Goal: Transaction & Acquisition: Book appointment/travel/reservation

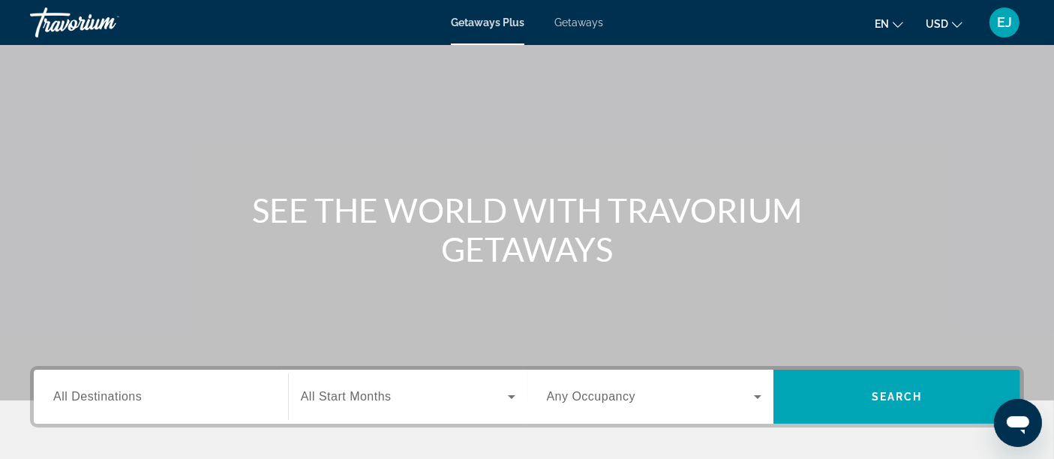
scroll to position [83, 0]
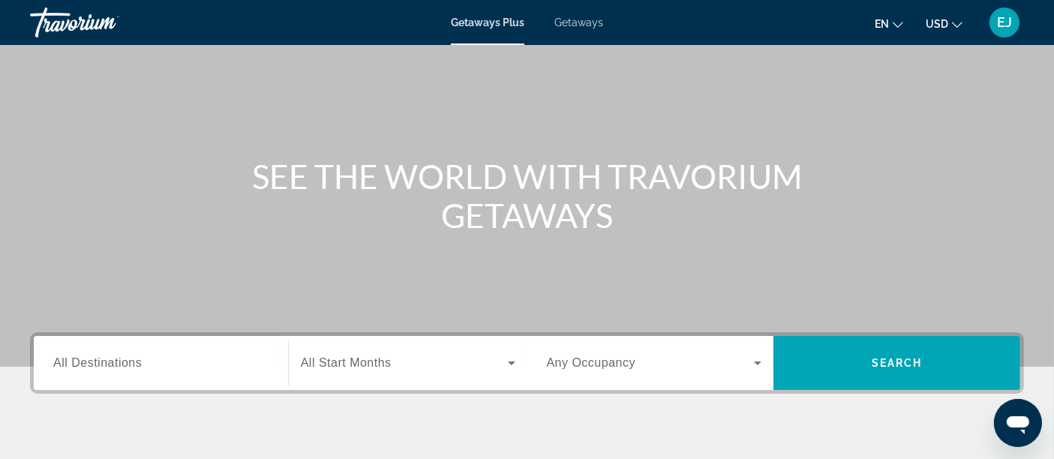
click at [528, 158] on h1 "SEE THE WORLD WITH TRAVORIUM GETAWAYS" at bounding box center [527, 196] width 563 height 78
click at [529, 158] on h1 "SEE THE WORLD WITH TRAVORIUM GETAWAYS" at bounding box center [527, 196] width 563 height 78
click at [527, 177] on h1 "SEE THE WORLD WITH TRAVORIUM GETAWAYS" at bounding box center [527, 196] width 563 height 78
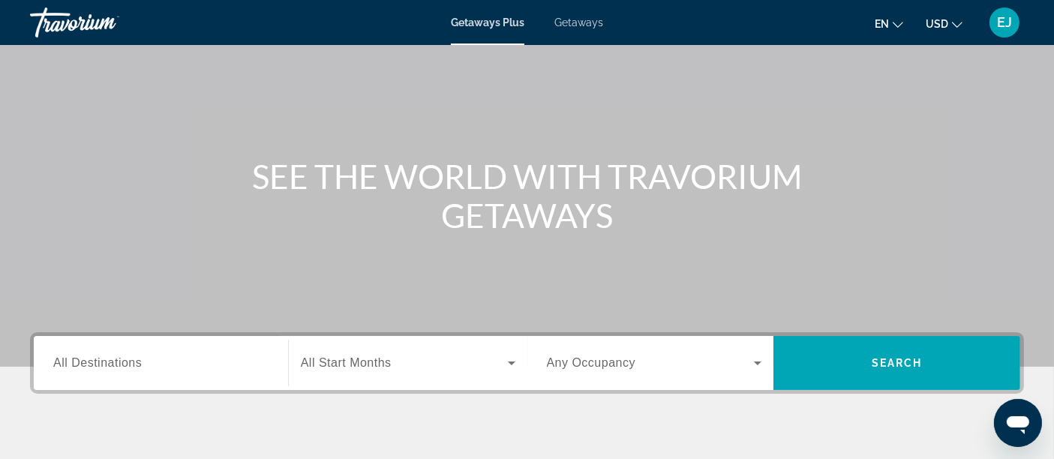
click at [524, 176] on h1 "SEE THE WORLD WITH TRAVORIUM GETAWAYS" at bounding box center [527, 196] width 563 height 78
click at [523, 176] on h1 "SEE THE WORLD WITH TRAVORIUM GETAWAYS" at bounding box center [527, 196] width 563 height 78
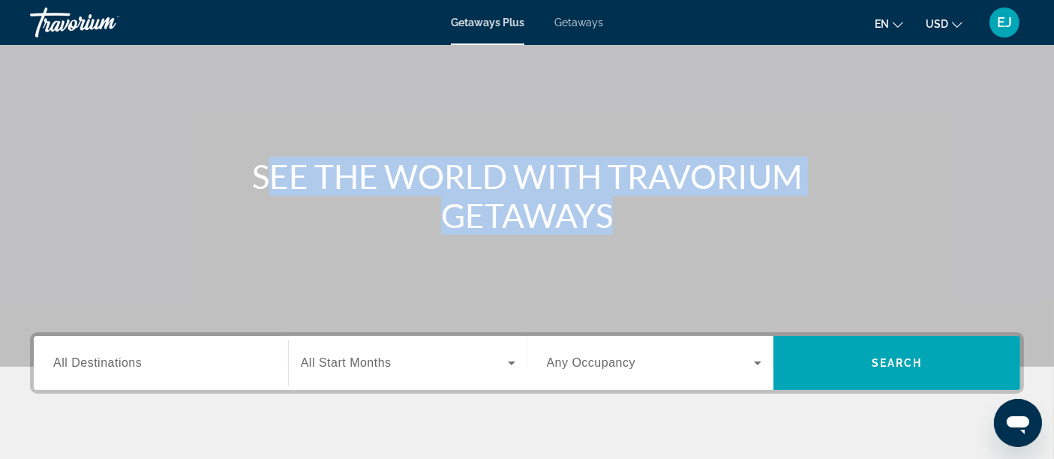
click at [523, 176] on h1 "SEE THE WORLD WITH TRAVORIUM GETAWAYS" at bounding box center [527, 196] width 563 height 78
click at [500, 176] on h1 "SEE THE WORLD WITH TRAVORIUM GETAWAYS" at bounding box center [527, 196] width 563 height 78
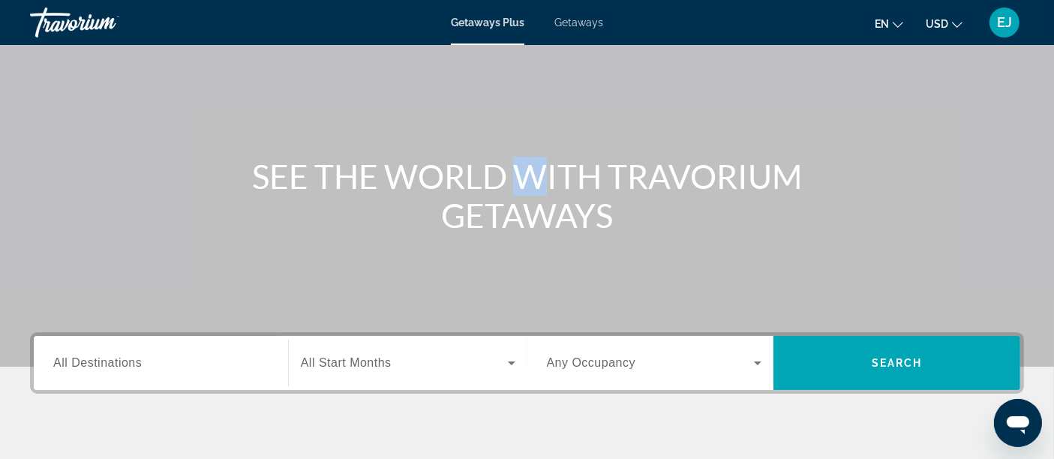
click at [500, 176] on h1 "SEE THE WORLD WITH TRAVORIUM GETAWAYS" at bounding box center [527, 196] width 563 height 78
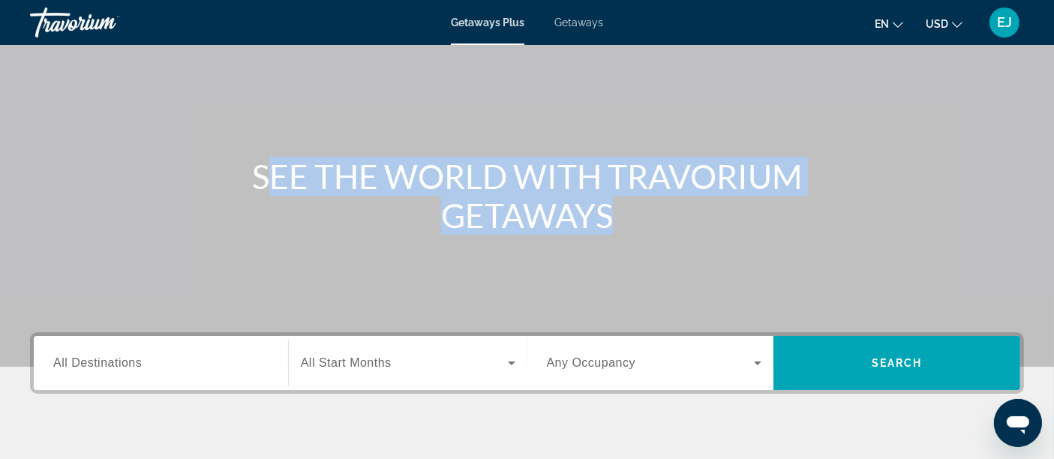
click at [500, 178] on h1 "SEE THE WORLD WITH TRAVORIUM GETAWAYS" at bounding box center [527, 196] width 563 height 78
click at [521, 182] on h1 "SEE THE WORLD WITH TRAVORIUM GETAWAYS" at bounding box center [527, 196] width 563 height 78
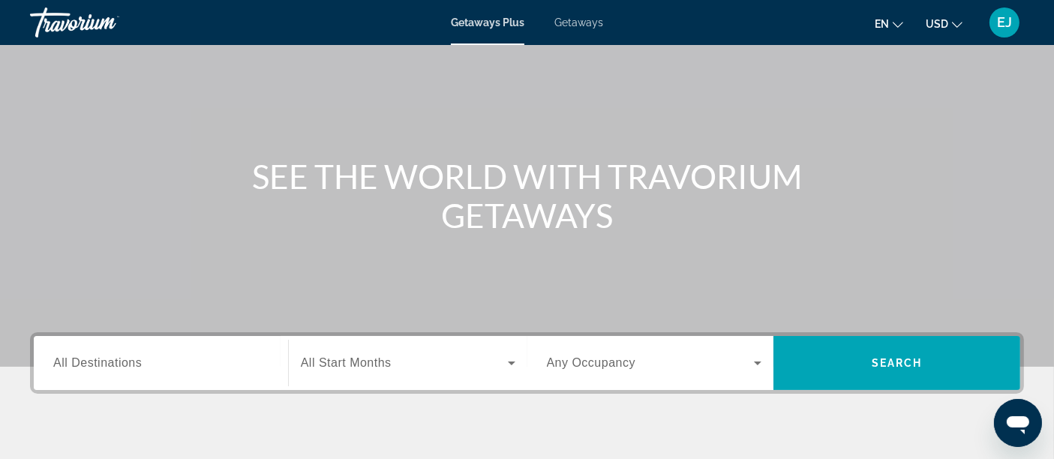
click at [509, 183] on h1 "SEE THE WORLD WITH TRAVORIUM GETAWAYS" at bounding box center [527, 196] width 563 height 78
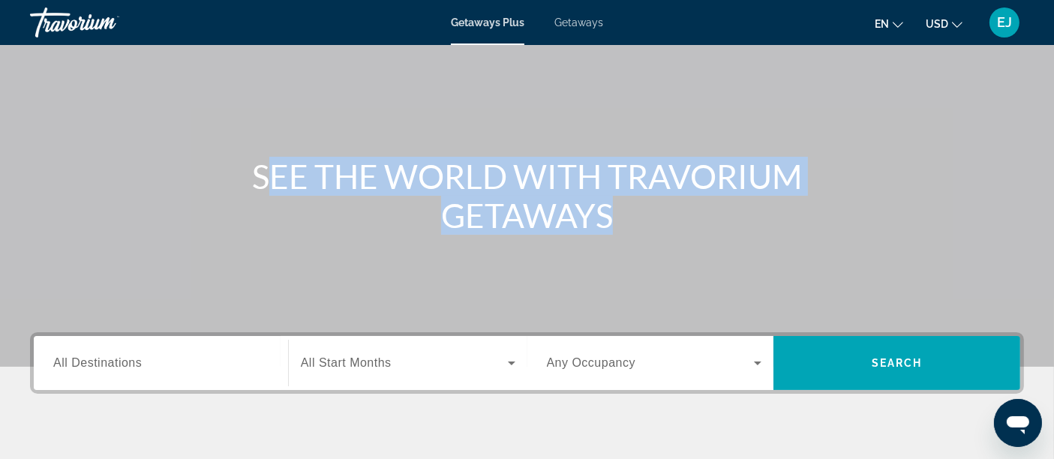
click at [509, 183] on h1 "SEE THE WORLD WITH TRAVORIUM GETAWAYS" at bounding box center [527, 196] width 563 height 78
click at [511, 173] on h1 "SEE THE WORLD WITH TRAVORIUM GETAWAYS" at bounding box center [527, 196] width 563 height 78
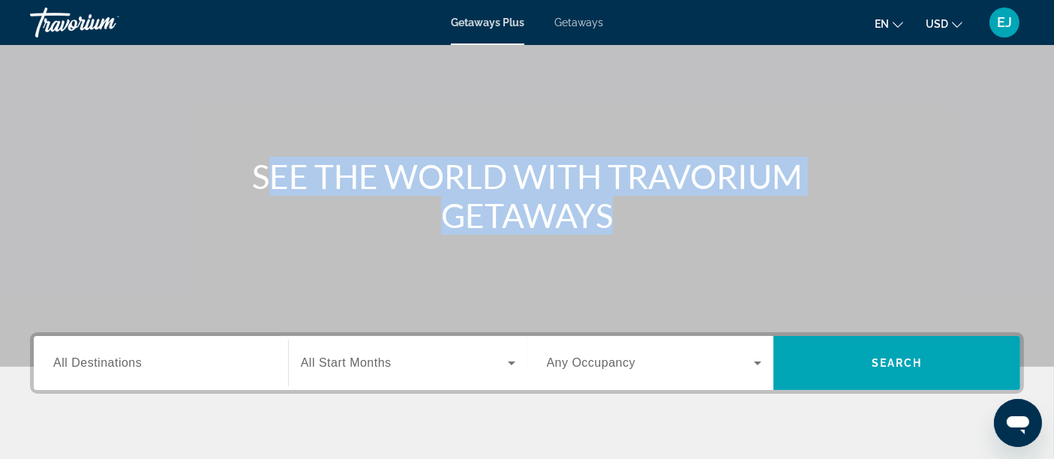
click at [503, 173] on h1 "SEE THE WORLD WITH TRAVORIUM GETAWAYS" at bounding box center [527, 196] width 563 height 78
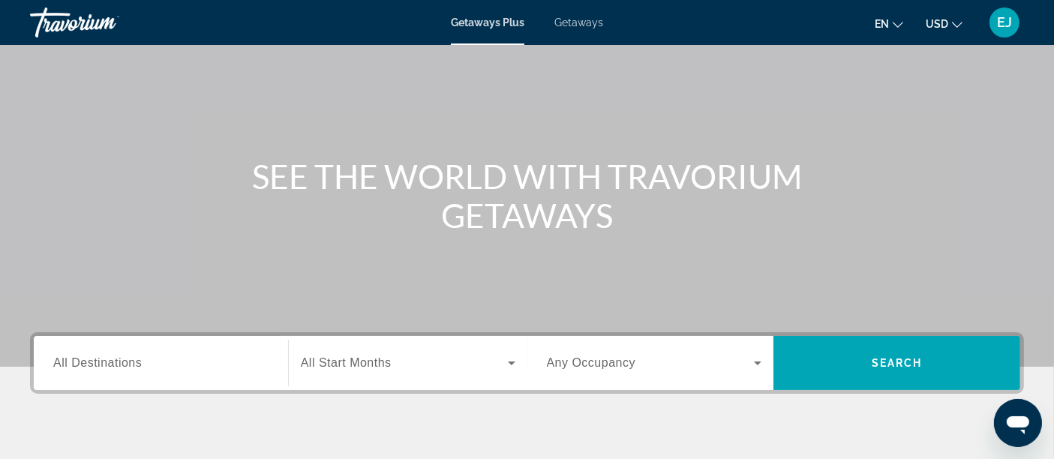
click at [949, 26] on button "USD USD ($) MXN (Mex$) CAD (Can$) GBP (£) EUR (€) AUD (A$) NZD (NZ$) CNY (CN¥)" at bounding box center [944, 24] width 37 height 22
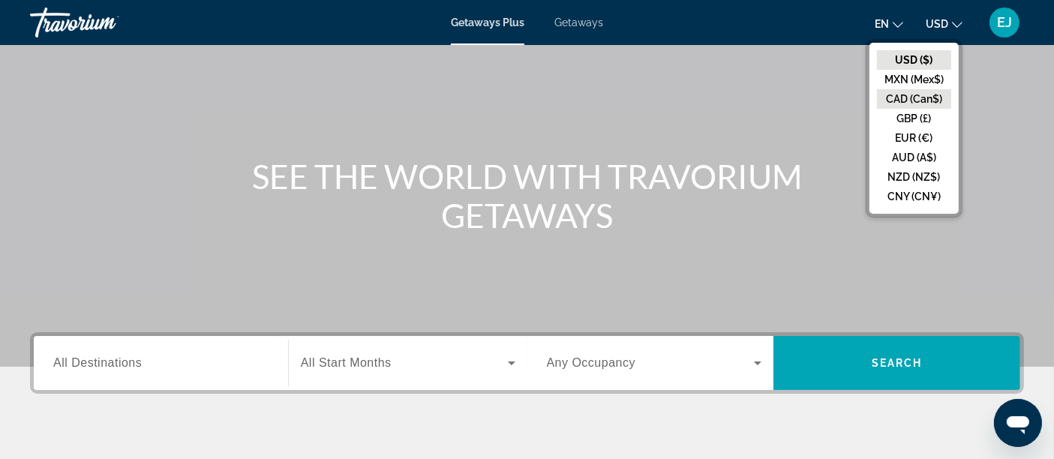
click at [928, 98] on button "CAD (Can$)" at bounding box center [914, 99] width 74 height 20
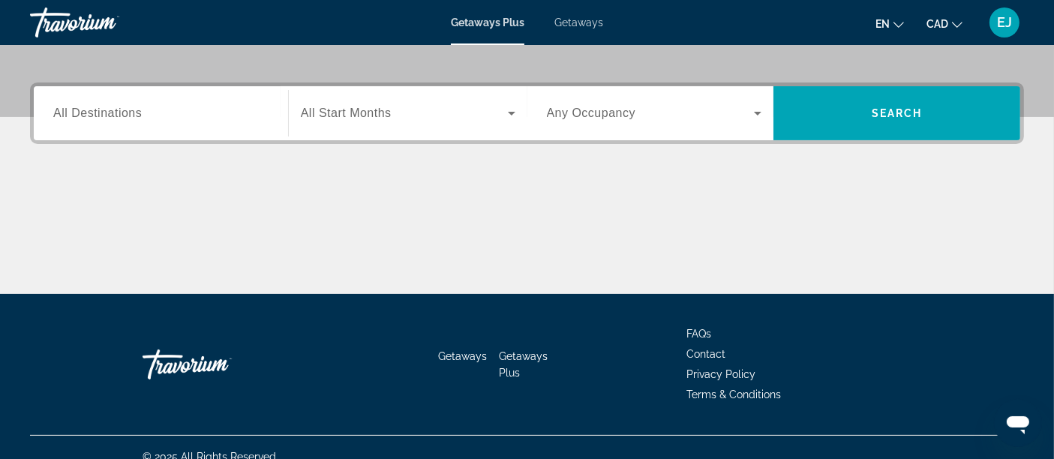
click at [389, 118] on span "All Start Months" at bounding box center [346, 113] width 91 height 13
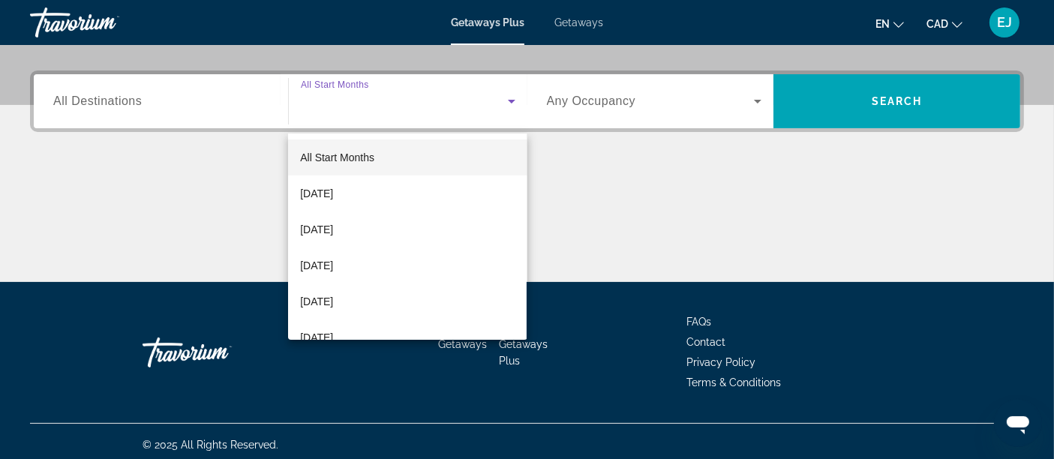
scroll to position [350, 0]
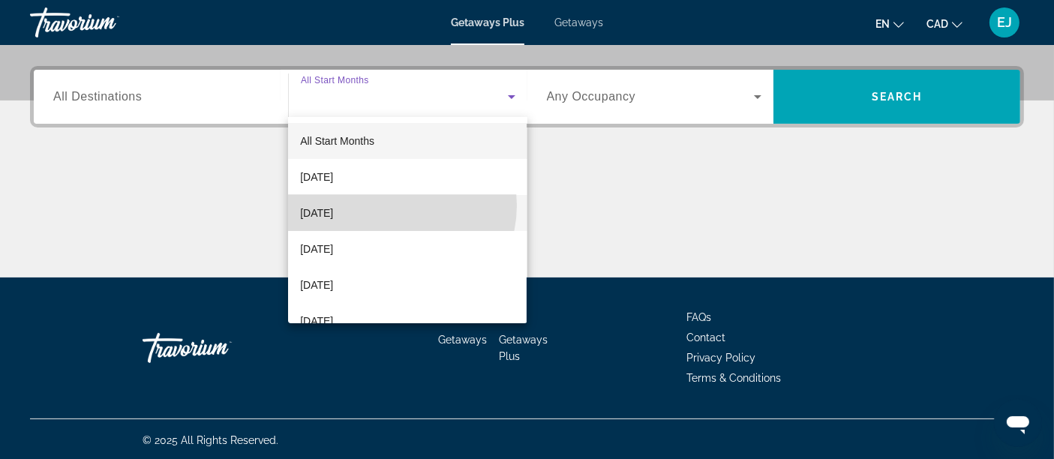
click at [394, 206] on mat-option "[DATE]" at bounding box center [407, 213] width 239 height 36
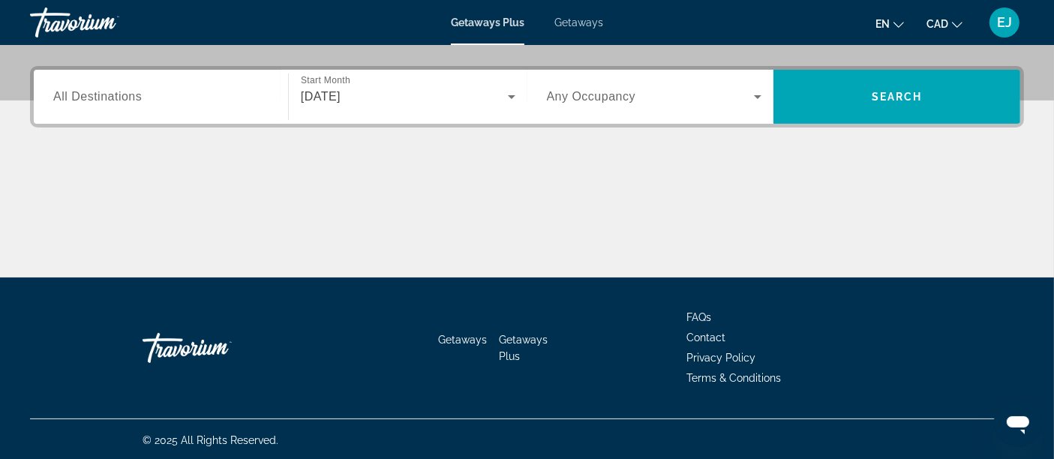
click at [598, 100] on span "Any Occupancy" at bounding box center [591, 96] width 89 height 13
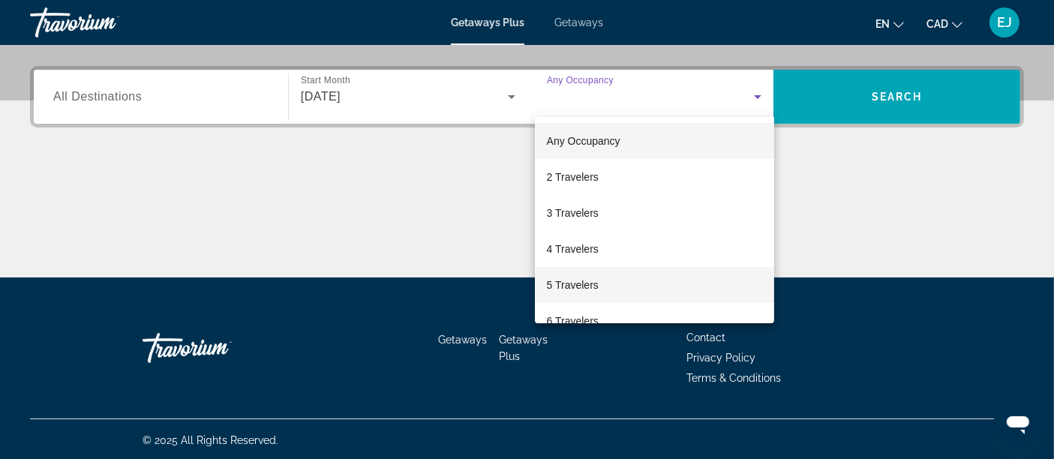
click at [619, 278] on mat-option "5 Travelers" at bounding box center [654, 285] width 239 height 36
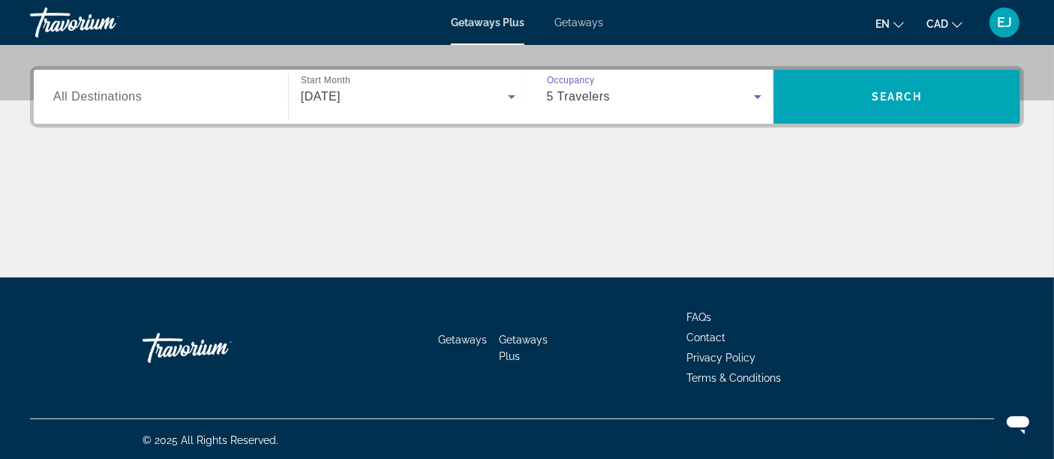
click at [171, 83] on div "Search widget" at bounding box center [160, 97] width 215 height 43
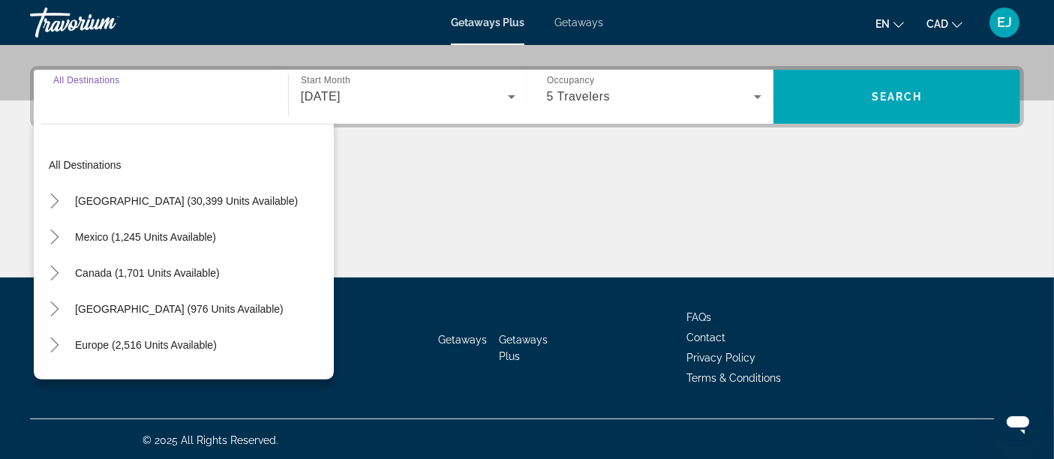
click at [180, 89] on input "Destination All Destinations" at bounding box center [160, 98] width 215 height 18
click at [137, 134] on div "All destinations United States (30,399 units available) Mexico (1,245 units ava…" at bounding box center [184, 247] width 300 height 263
click at [118, 101] on span "All Destinations" at bounding box center [97, 96] width 89 height 13
click at [118, 101] on input "Destination All Destinations" at bounding box center [160, 98] width 215 height 18
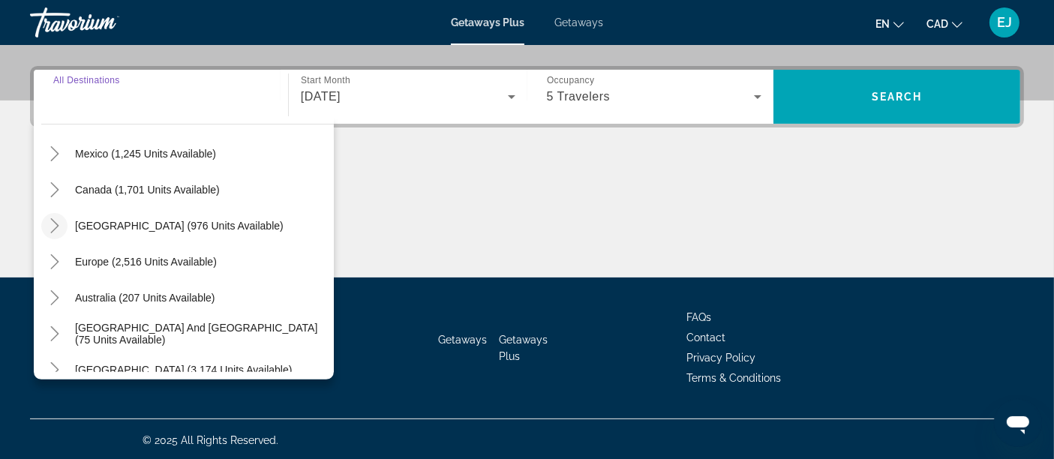
click at [59, 224] on icon "Toggle Caribbean & Atlantic Islands (976 units available)" at bounding box center [54, 225] width 15 height 15
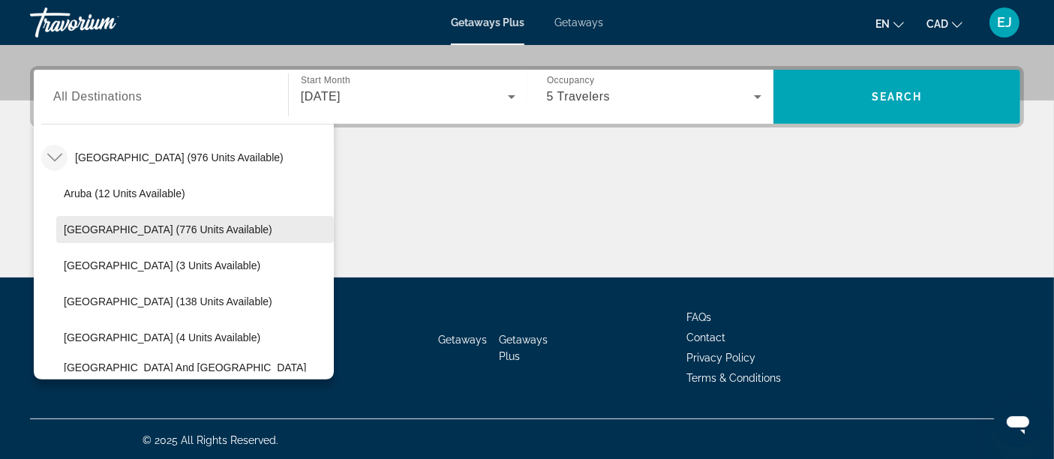
scroll to position [235, 0]
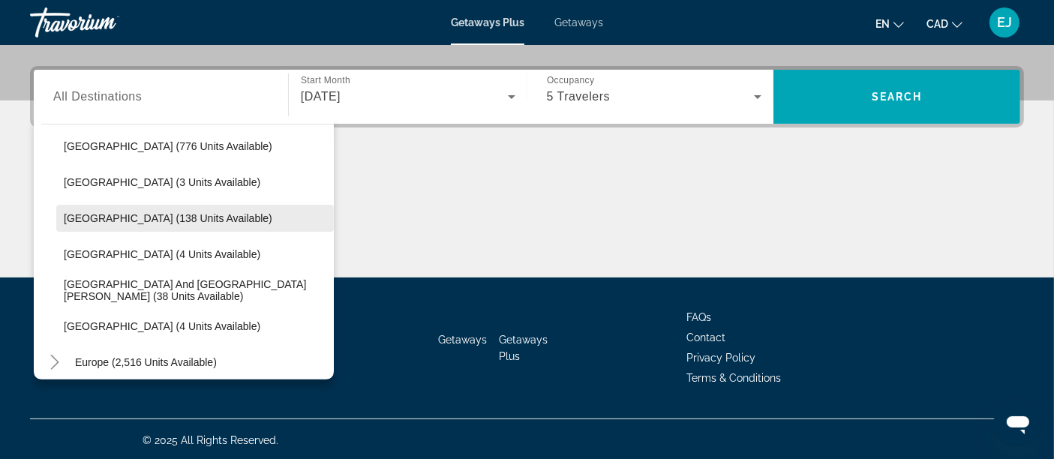
click at [108, 219] on span "[GEOGRAPHIC_DATA] (138 units available)" at bounding box center [168, 218] width 209 height 12
type input "**********"
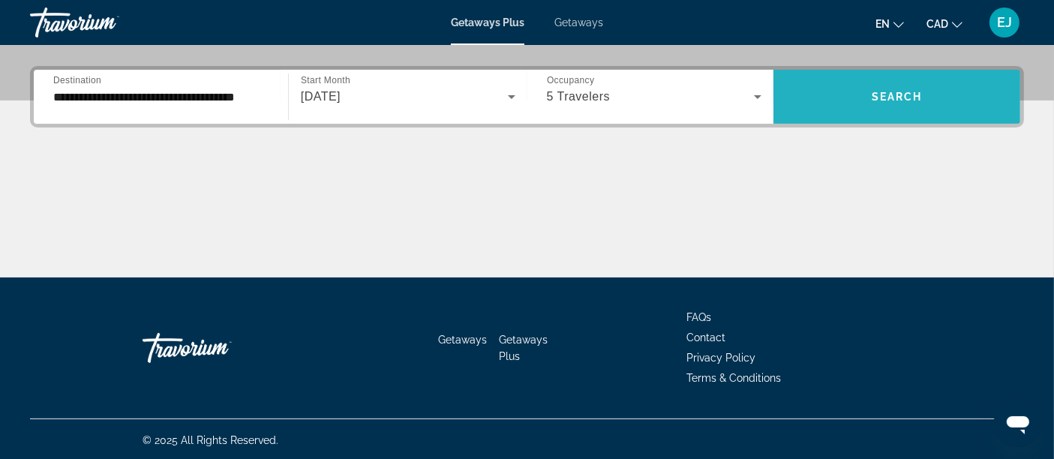
click at [906, 91] on span "Search" at bounding box center [897, 97] width 51 height 12
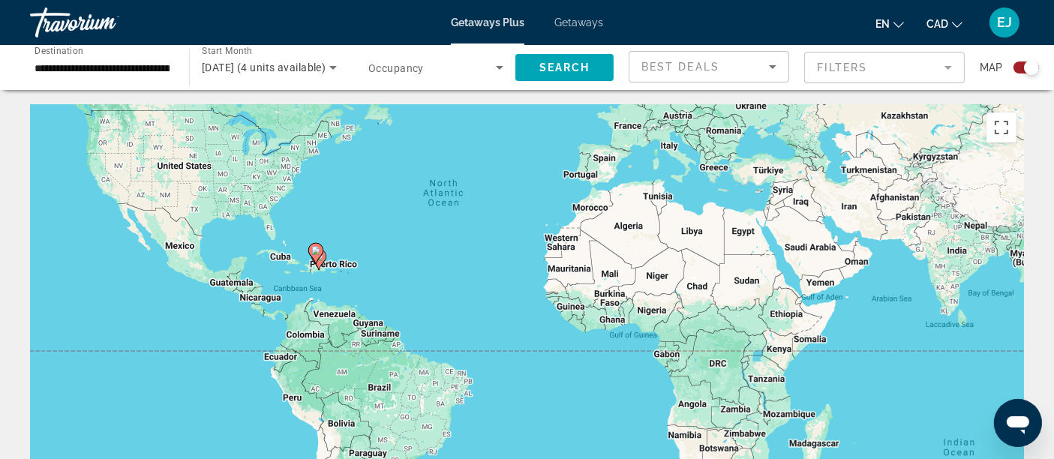
drag, startPoint x: 551, startPoint y: 331, endPoint x: 430, endPoint y: 243, distance: 149.3
click at [527, 215] on div "To activate drag with keyboard, press Alt + Enter. Once in keyboard drag state,…" at bounding box center [527, 330] width 994 height 450
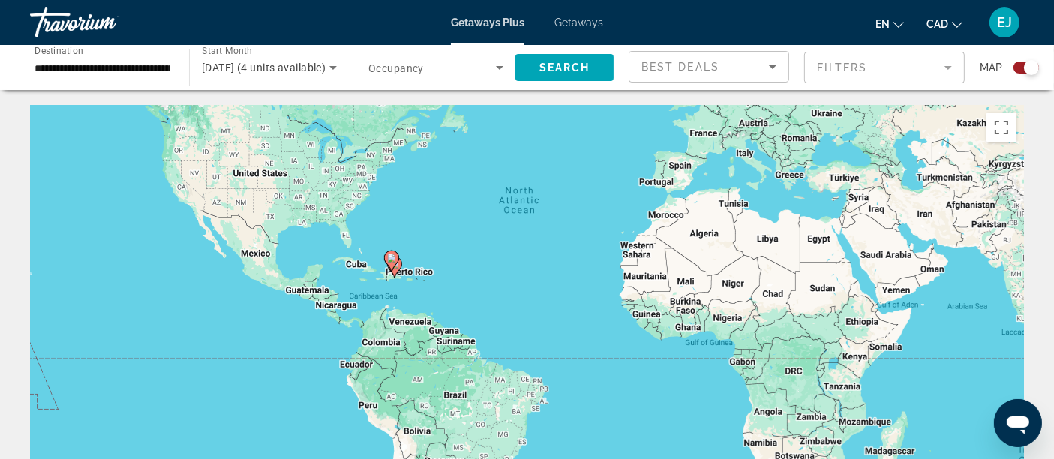
scroll to position [83, 0]
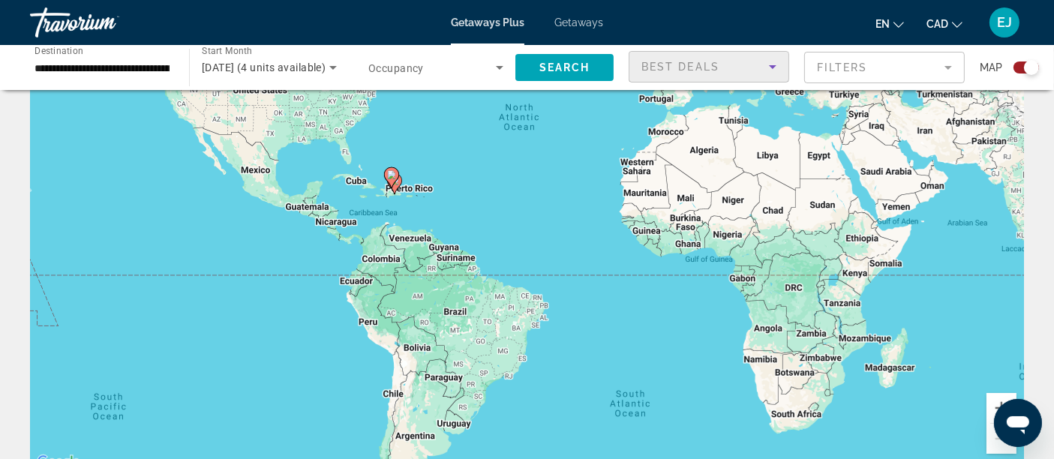
click at [758, 69] on div "Best Deals" at bounding box center [706, 67] width 128 height 18
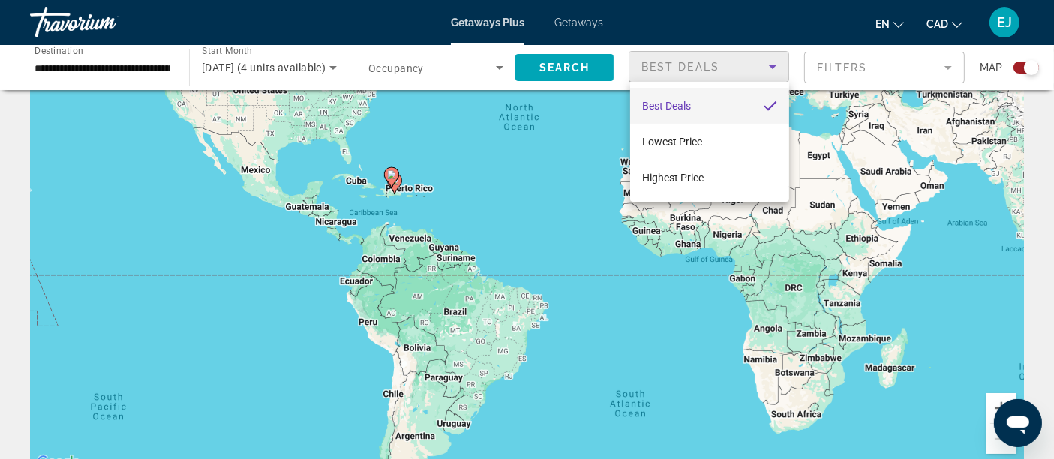
click at [758, 69] on div at bounding box center [527, 229] width 1054 height 459
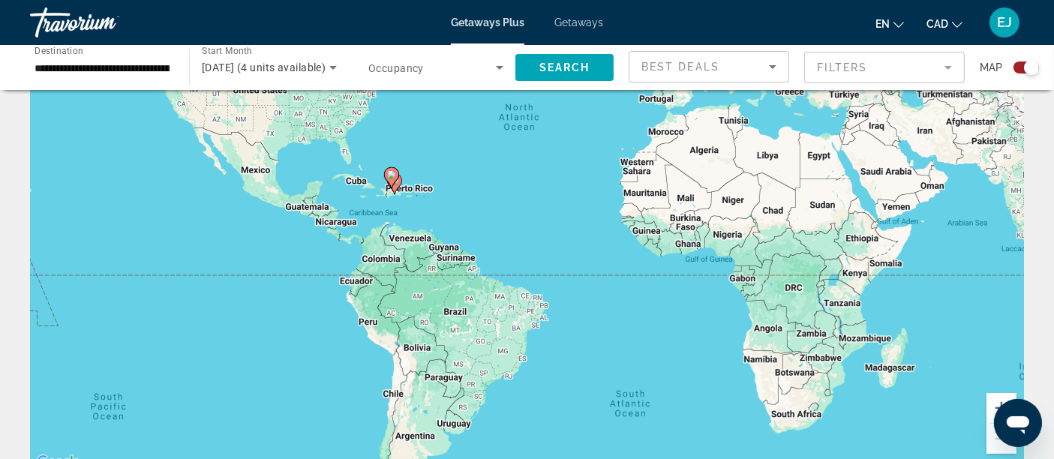
click at [867, 63] on mat-form-field "Filters" at bounding box center [884, 68] width 161 height 32
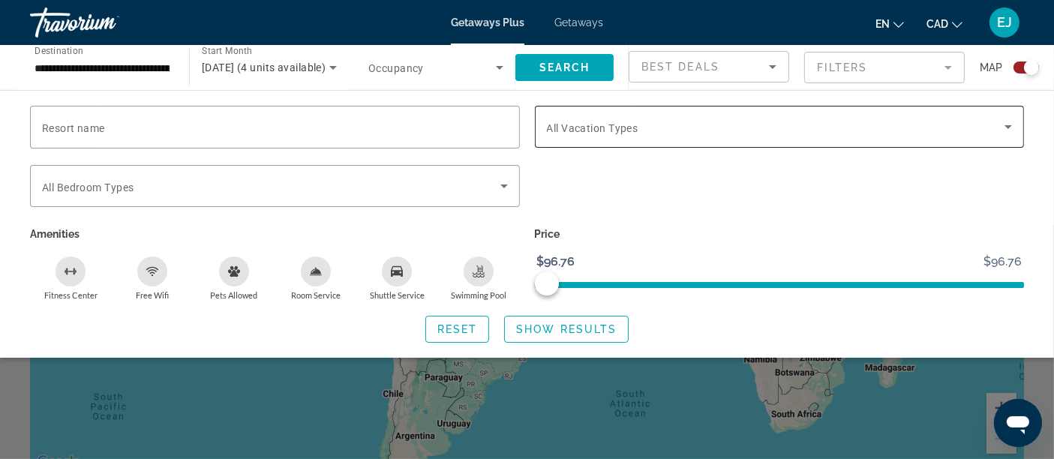
drag, startPoint x: 600, startPoint y: 157, endPoint x: 624, endPoint y: 130, distance: 35.6
click at [603, 150] on div "Search widget" at bounding box center [780, 156] width 490 height 17
click at [624, 130] on span "All Vacation Types" at bounding box center [593, 128] width 92 height 12
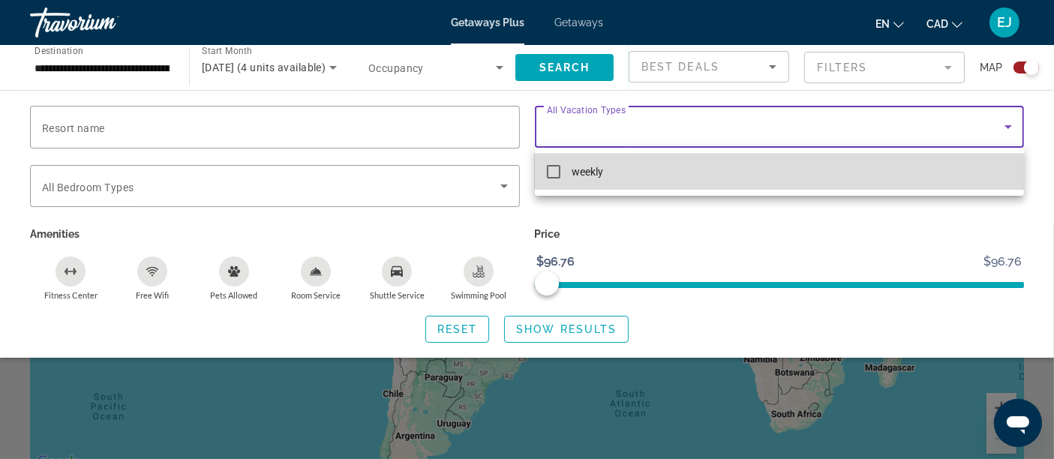
click at [615, 170] on mat-option "weekly" at bounding box center [780, 172] width 490 height 36
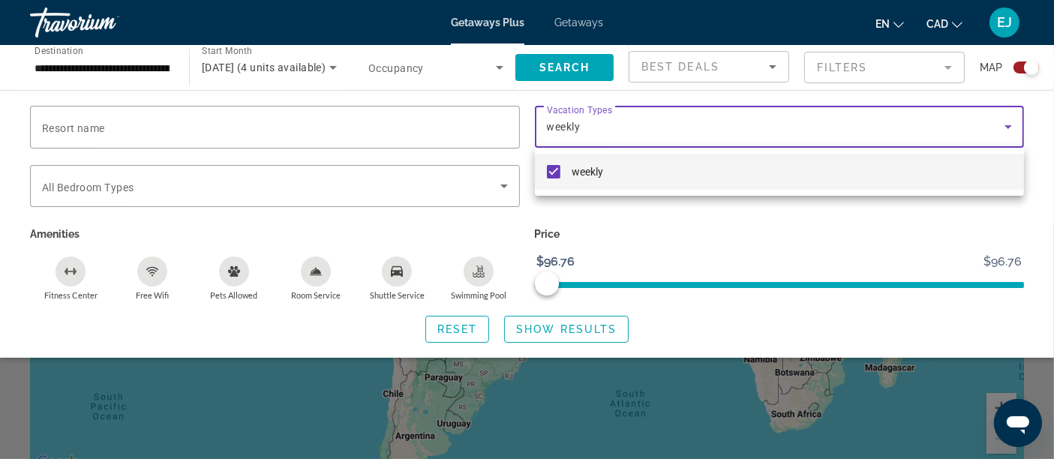
click at [545, 224] on div at bounding box center [527, 229] width 1054 height 459
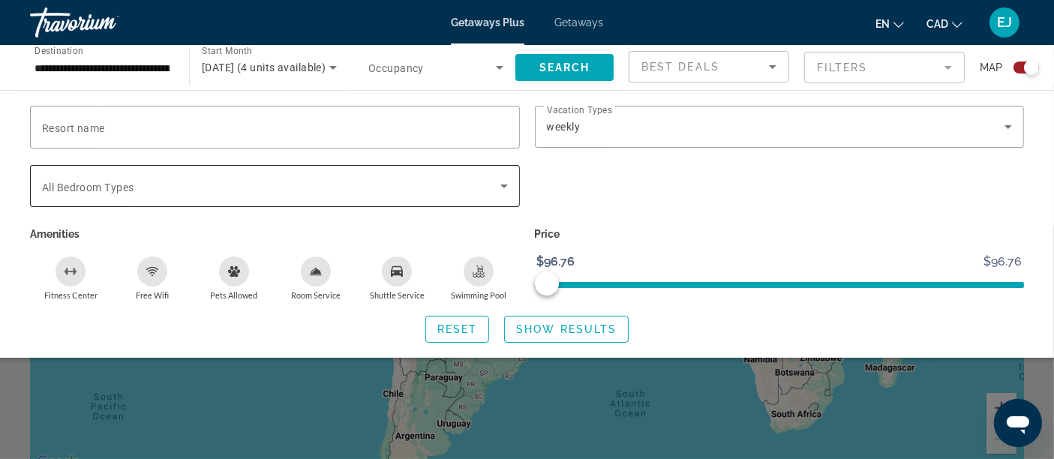
click at [92, 182] on span "All Bedroom Types" at bounding box center [88, 188] width 92 height 12
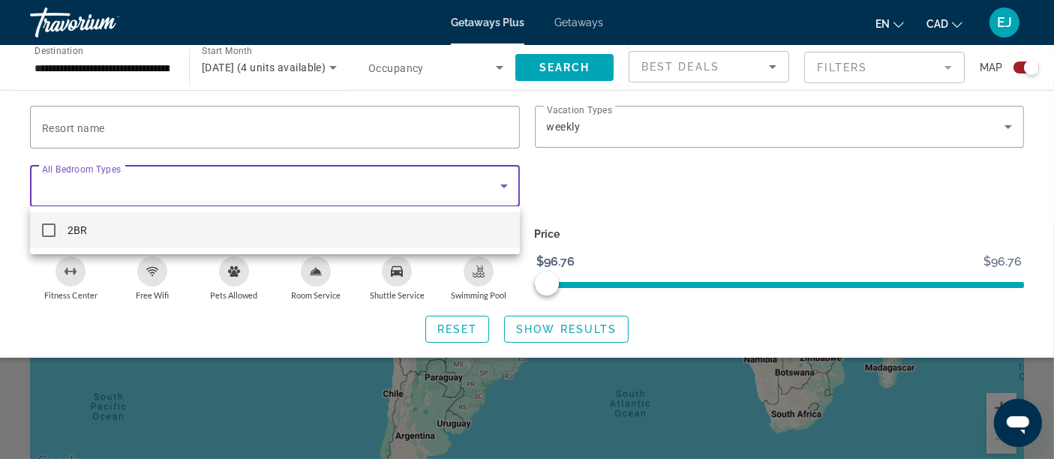
click at [107, 176] on div at bounding box center [527, 229] width 1054 height 459
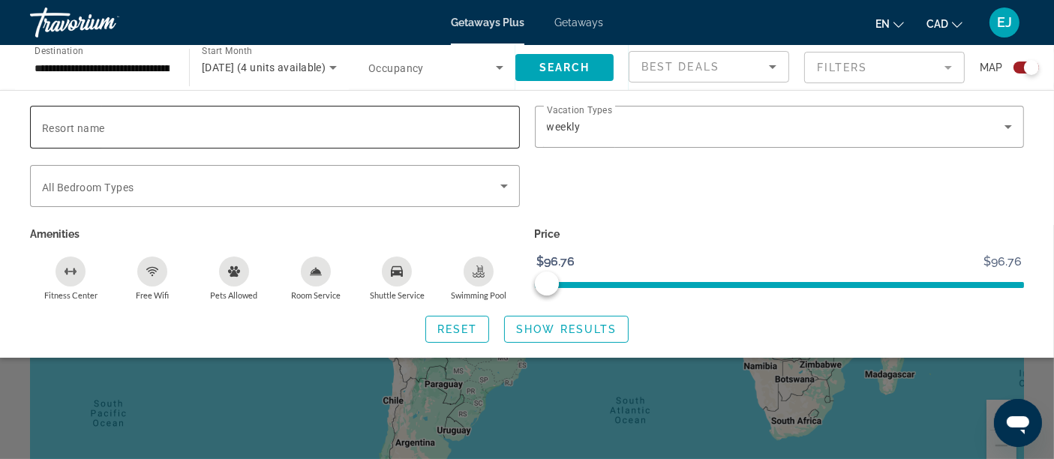
scroll to position [0, 0]
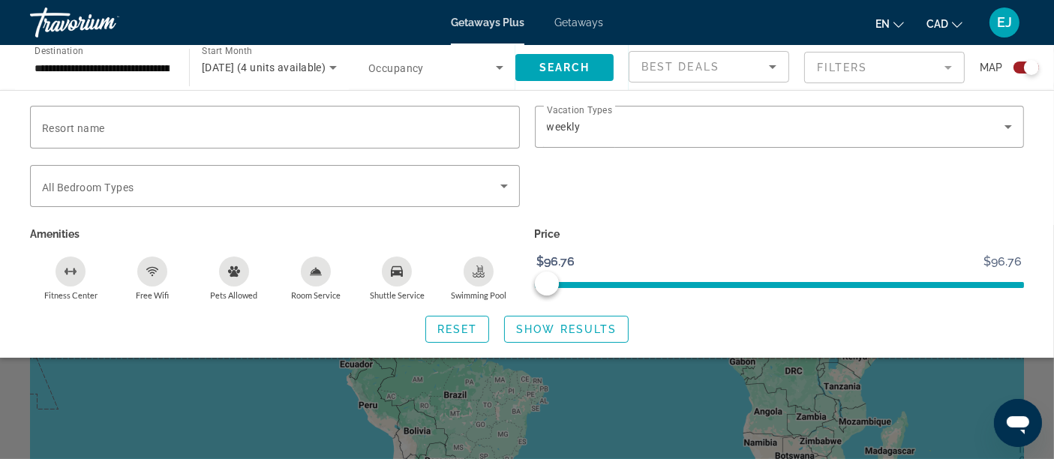
click at [425, 68] on span "Search widget" at bounding box center [432, 68] width 128 height 18
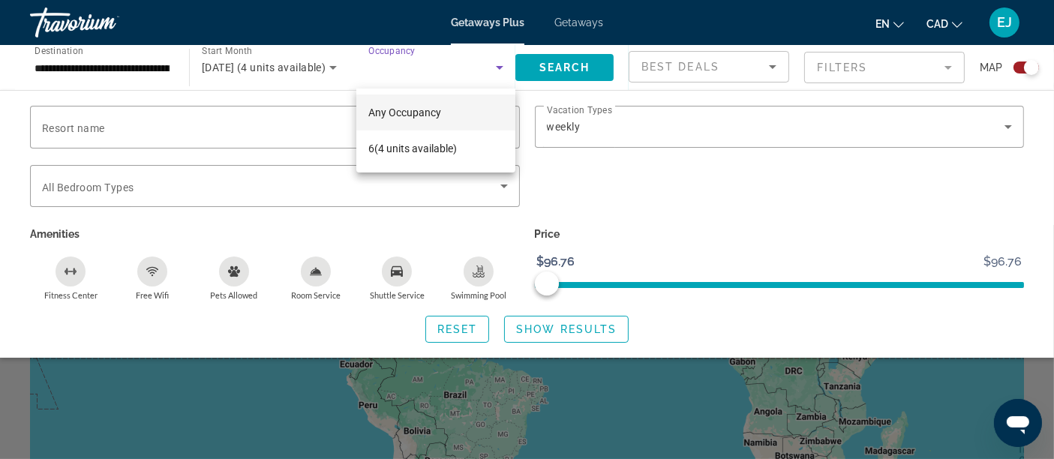
click at [425, 68] on div at bounding box center [527, 229] width 1054 height 459
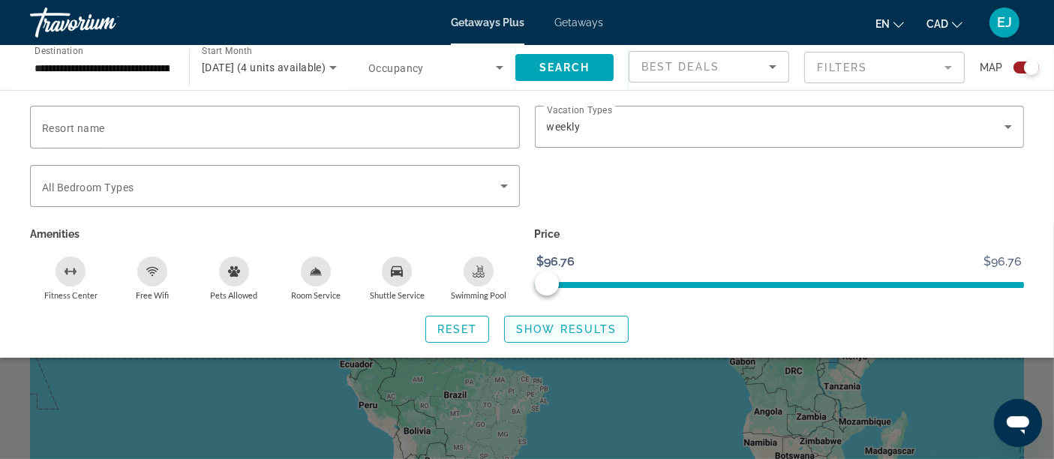
click at [590, 325] on span "Show Results" at bounding box center [566, 329] width 101 height 12
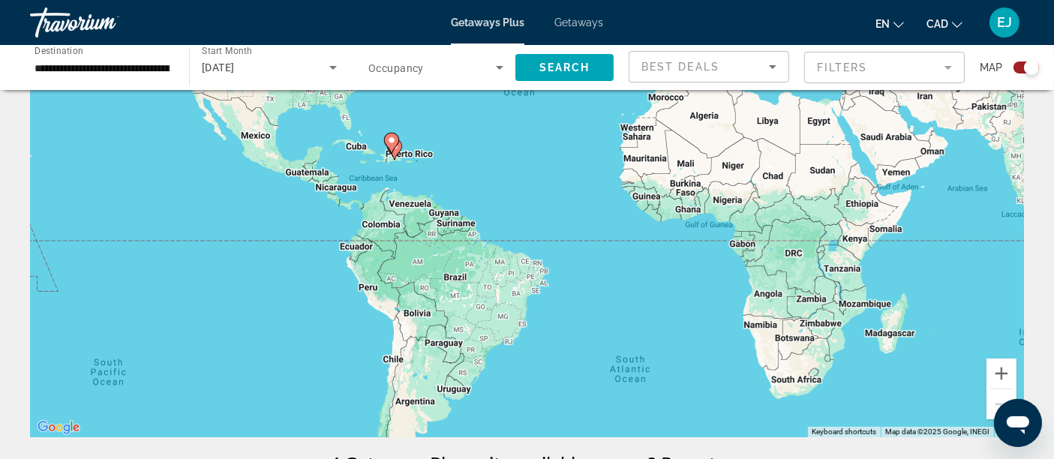
scroll to position [83, 0]
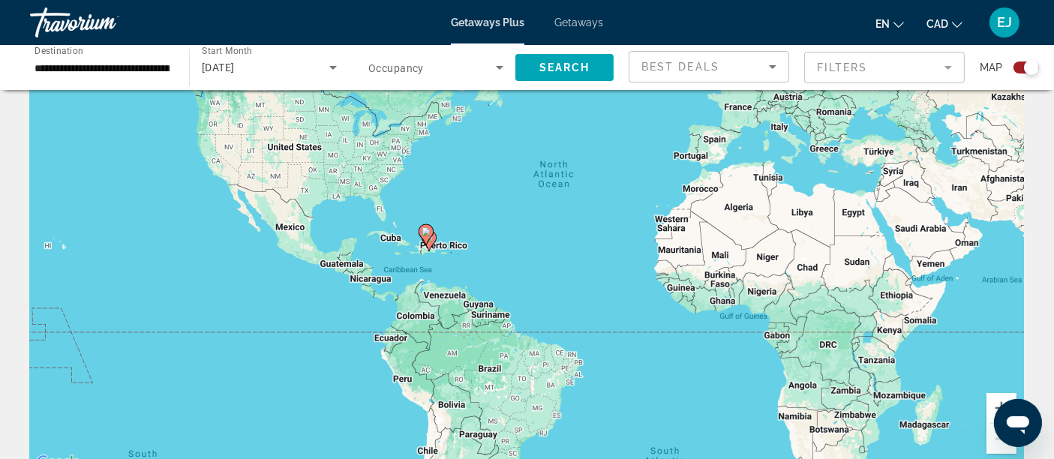
drag, startPoint x: 411, startPoint y: 218, endPoint x: 422, endPoint y: 242, distance: 27.2
click at [422, 242] on gmp-advanced-marker "Main content" at bounding box center [426, 235] width 15 height 23
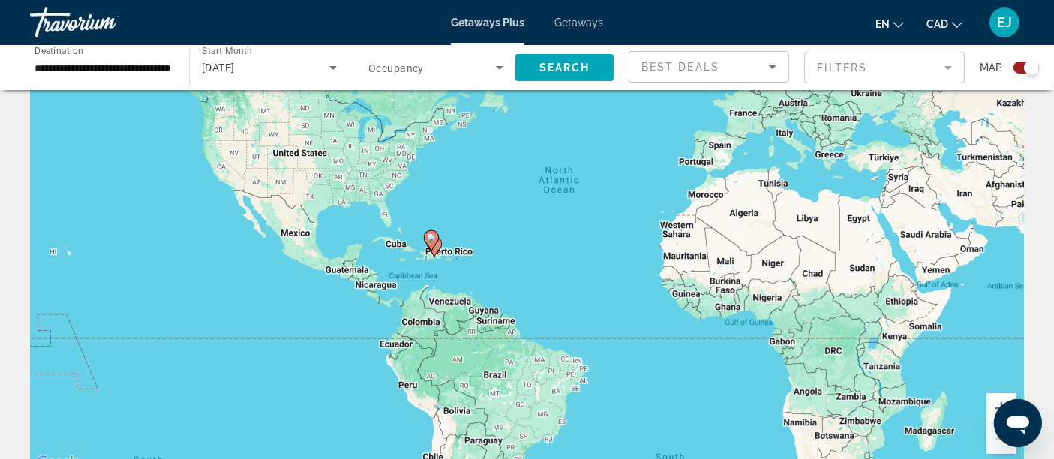
click at [436, 243] on gmp-advanced-marker "Main content" at bounding box center [431, 241] width 15 height 23
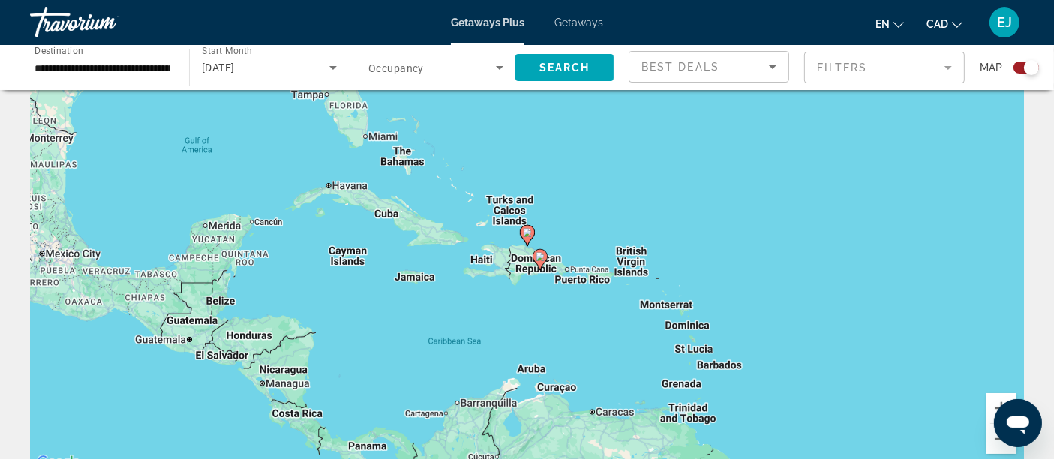
click at [530, 239] on icon "Main content" at bounding box center [527, 236] width 14 height 20
type input "**********"
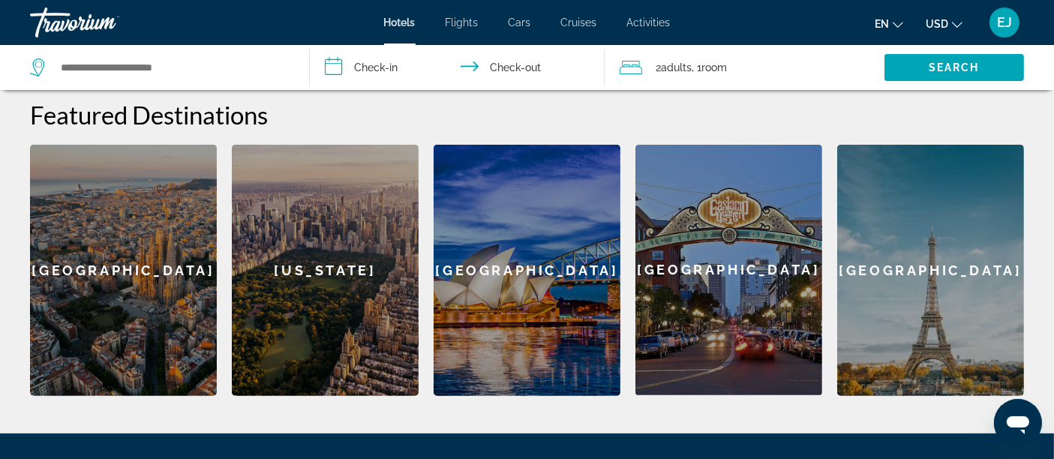
scroll to position [583, 0]
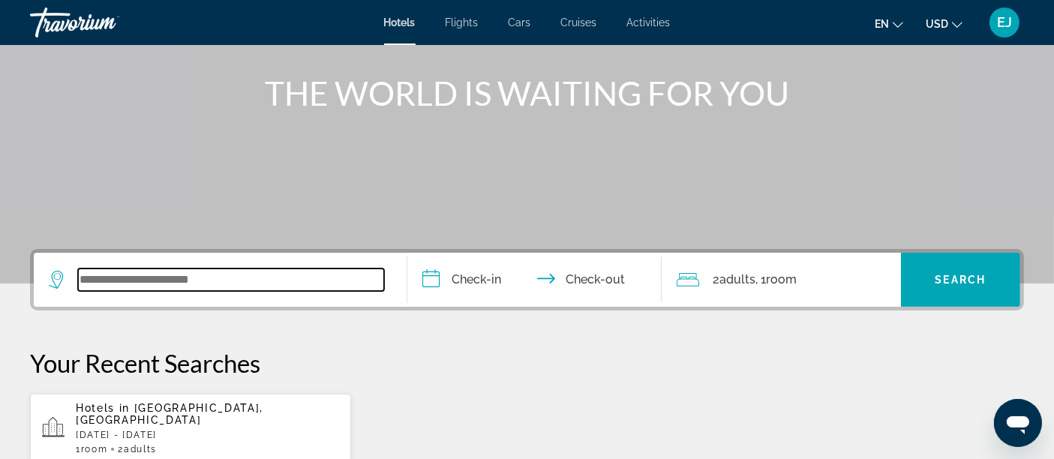
click at [156, 269] on input "Search widget" at bounding box center [231, 280] width 306 height 23
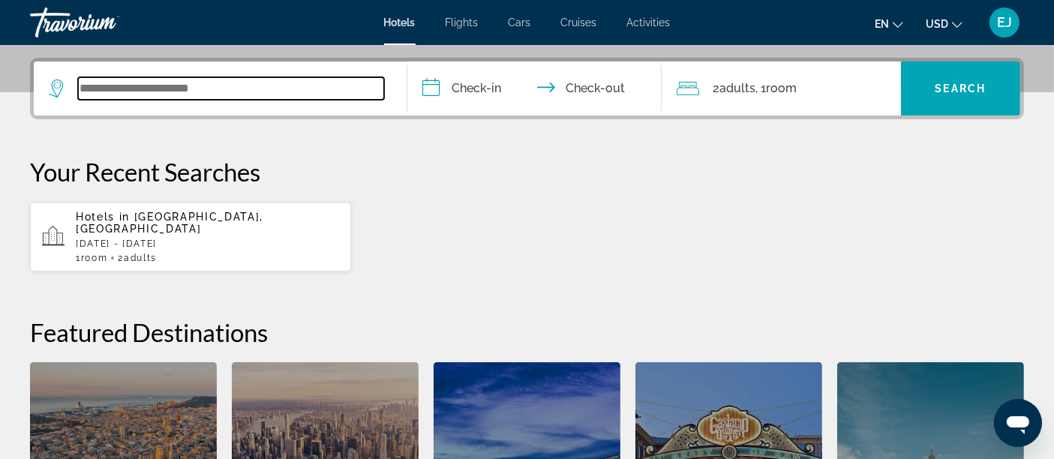
scroll to position [366, 0]
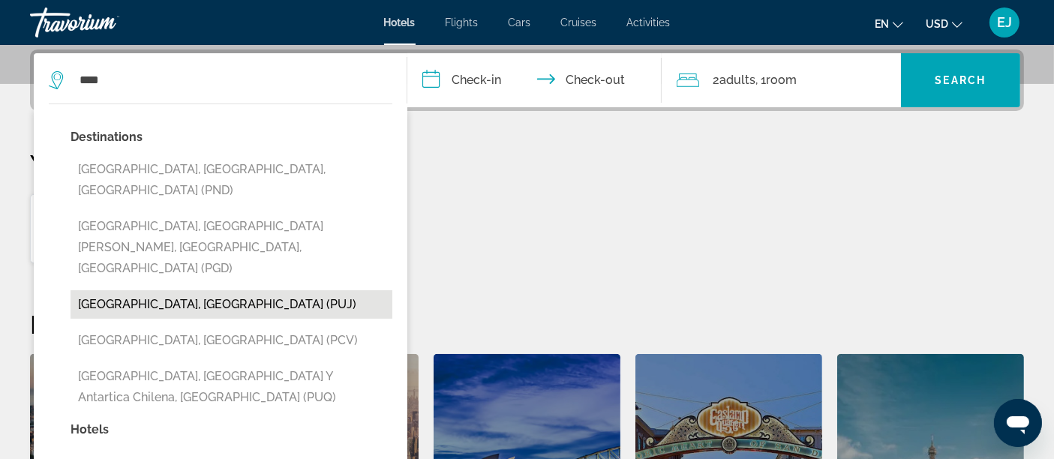
click at [259, 290] on button "Punta Cana, Dominican Republic (PUJ)" at bounding box center [232, 304] width 322 height 29
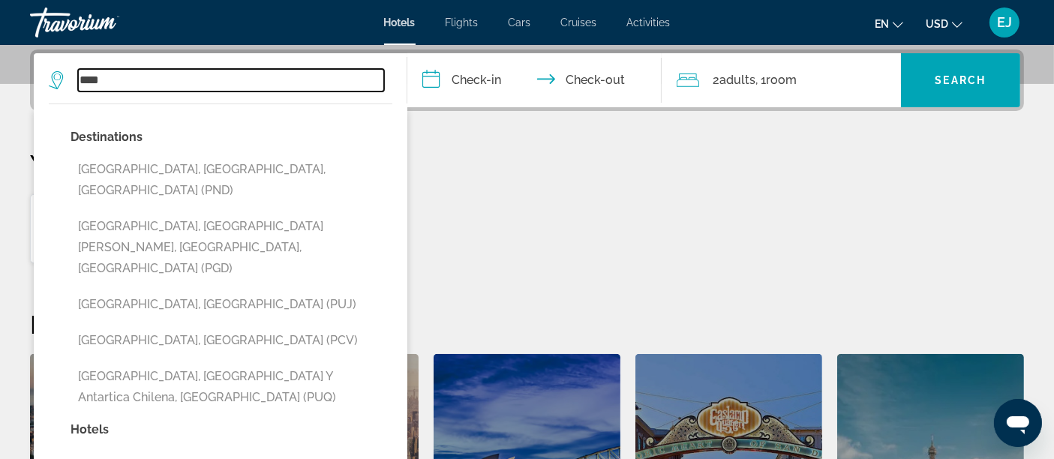
type input "**********"
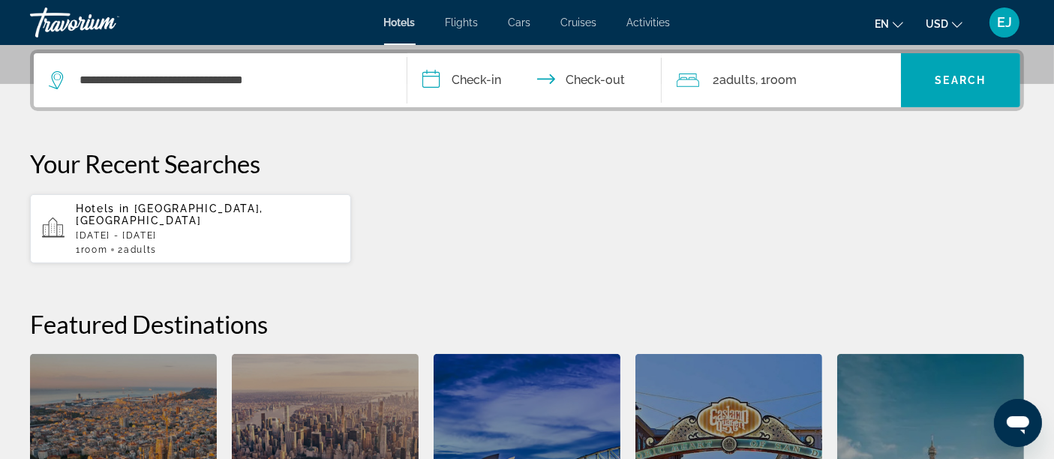
click at [480, 82] on input "**********" at bounding box center [537, 82] width 260 height 59
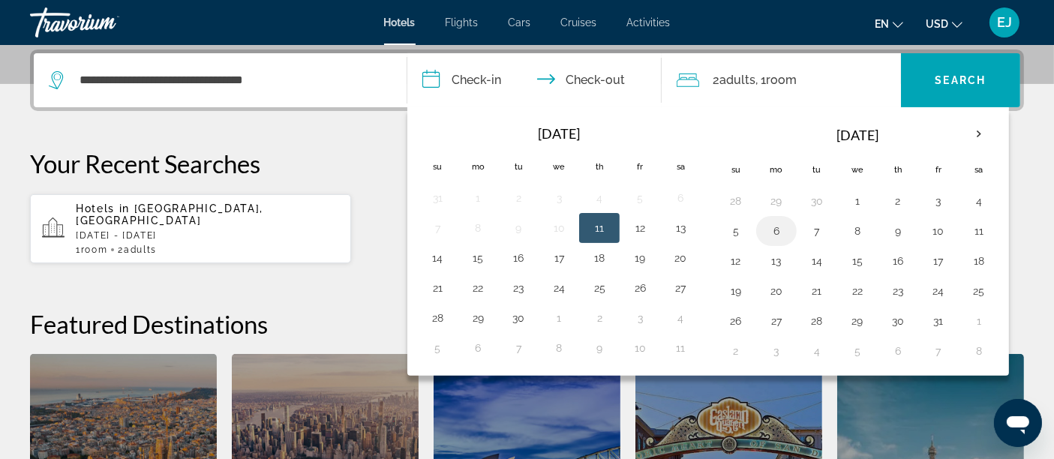
click at [774, 228] on button "6" at bounding box center [777, 231] width 24 height 21
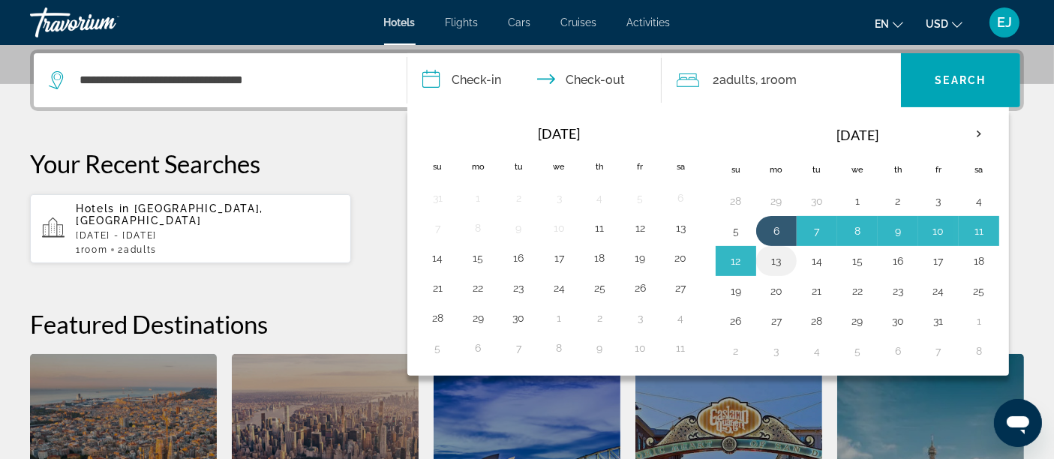
click at [775, 254] on button "13" at bounding box center [777, 261] width 24 height 21
type input "**********"
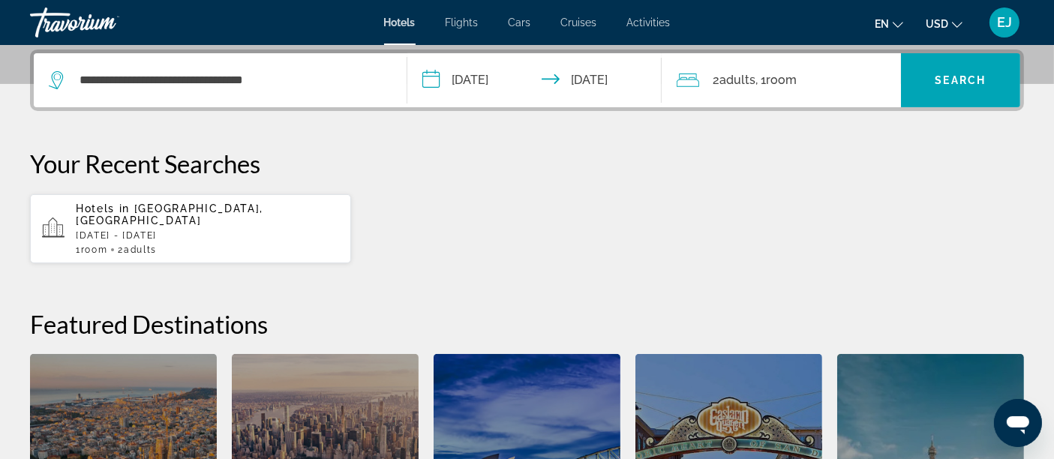
click at [789, 91] on div "2 Adult Adults , 1 Room rooms" at bounding box center [789, 80] width 224 height 54
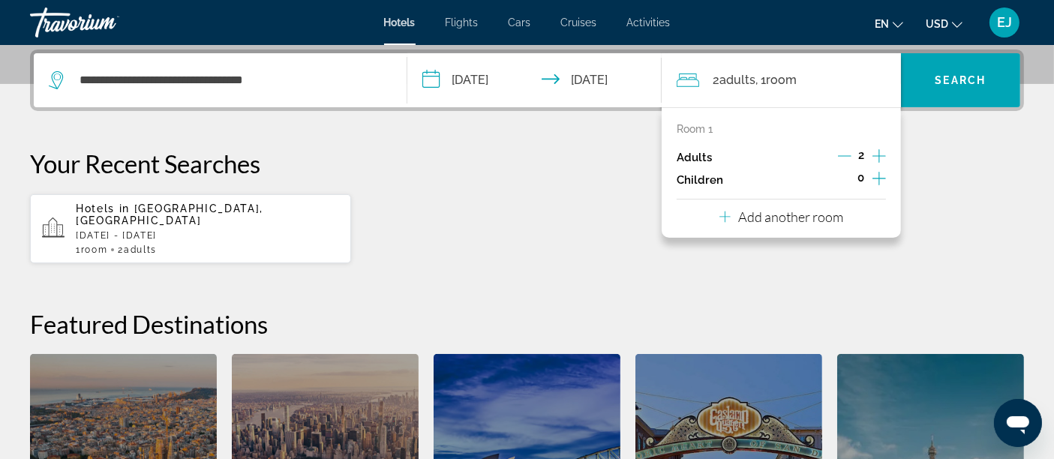
click at [881, 151] on icon "Increment adults" at bounding box center [880, 156] width 14 height 18
click at [881, 154] on icon "Increment adults" at bounding box center [880, 156] width 14 height 18
click at [846, 152] on icon "Decrement adults" at bounding box center [844, 156] width 14 height 14
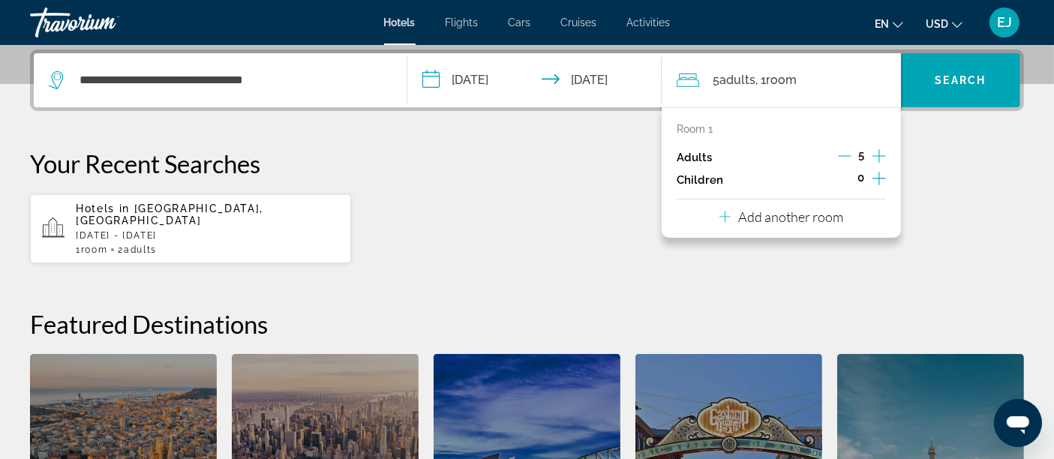
click at [779, 209] on p "Add another room" at bounding box center [790, 217] width 105 height 17
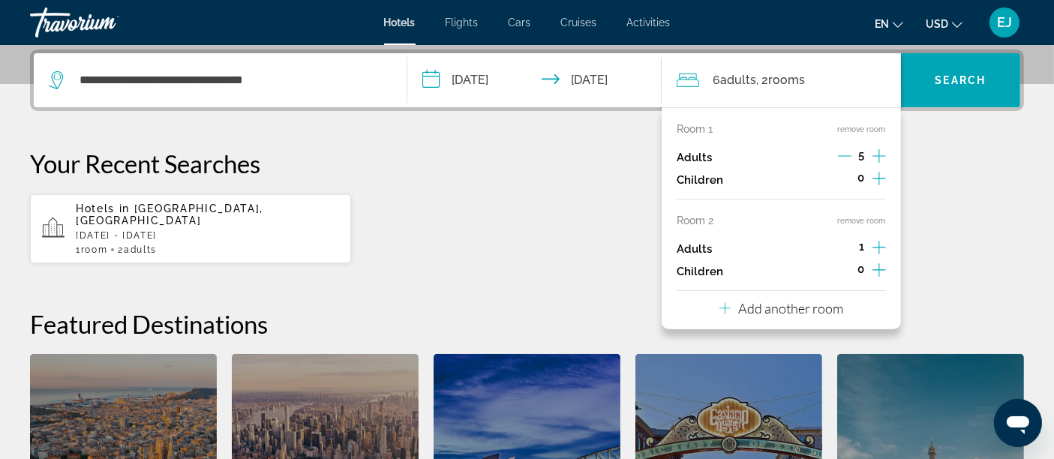
click at [844, 158] on icon "Decrement adults" at bounding box center [845, 156] width 14 height 14
click at [879, 249] on icon "Increment adults" at bounding box center [880, 248] width 14 height 18
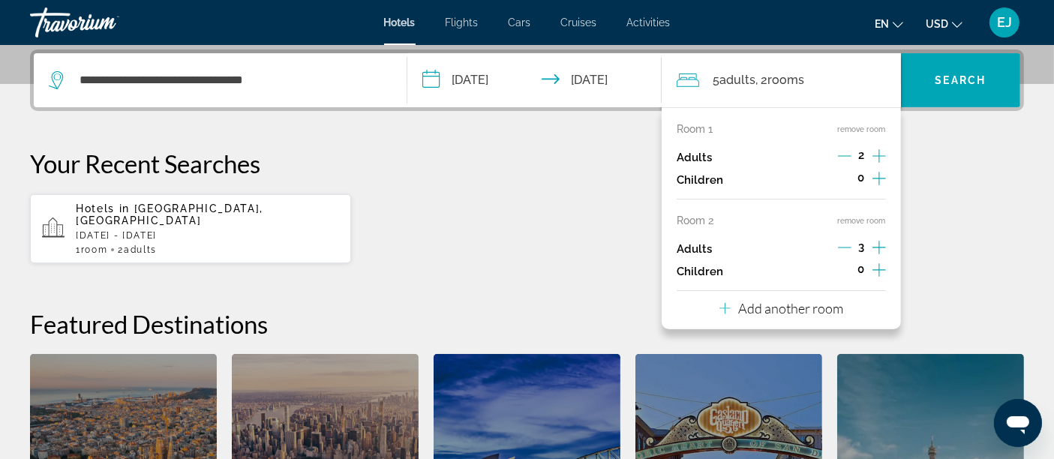
drag, startPoint x: 918, startPoint y: 169, endPoint x: 926, endPoint y: 124, distance: 45.8
click at [919, 169] on p "Your Recent Searches" at bounding box center [527, 164] width 994 height 30
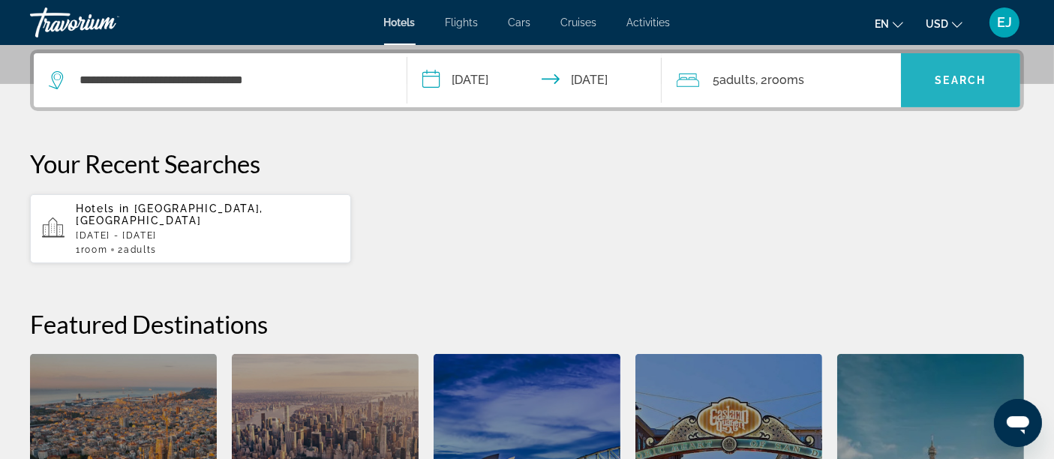
click at [943, 90] on span "Search widget" at bounding box center [960, 80] width 119 height 36
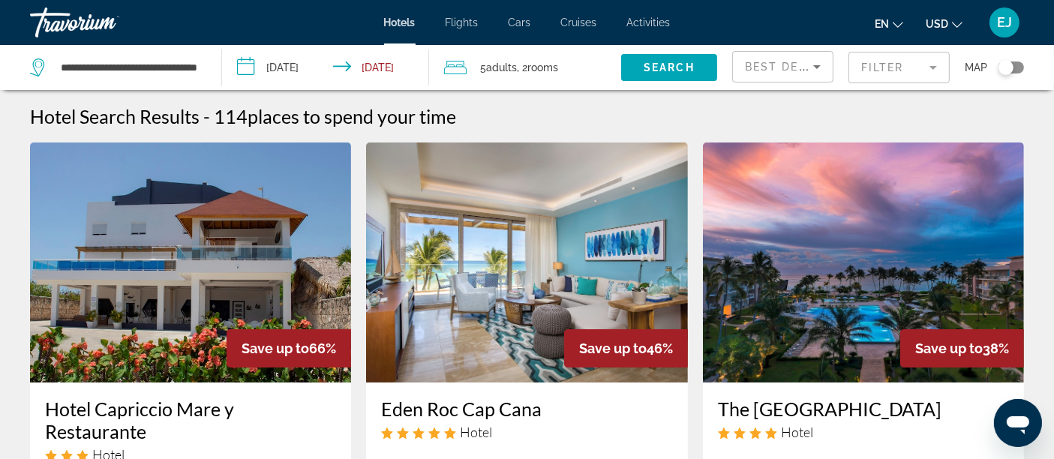
click at [931, 26] on span "USD" at bounding box center [937, 24] width 23 height 12
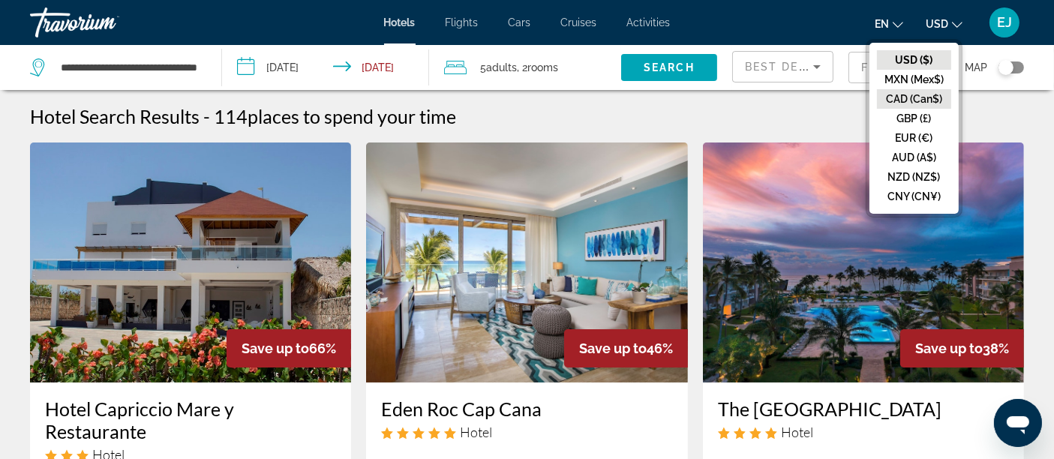
click at [928, 91] on button "CAD (Can$)" at bounding box center [914, 99] width 74 height 20
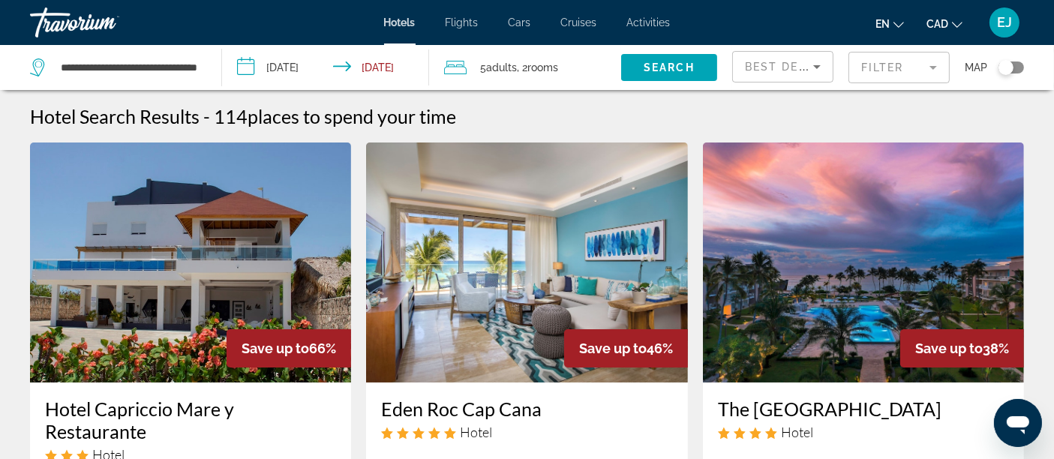
click at [803, 62] on span "Best Deals" at bounding box center [784, 67] width 78 height 12
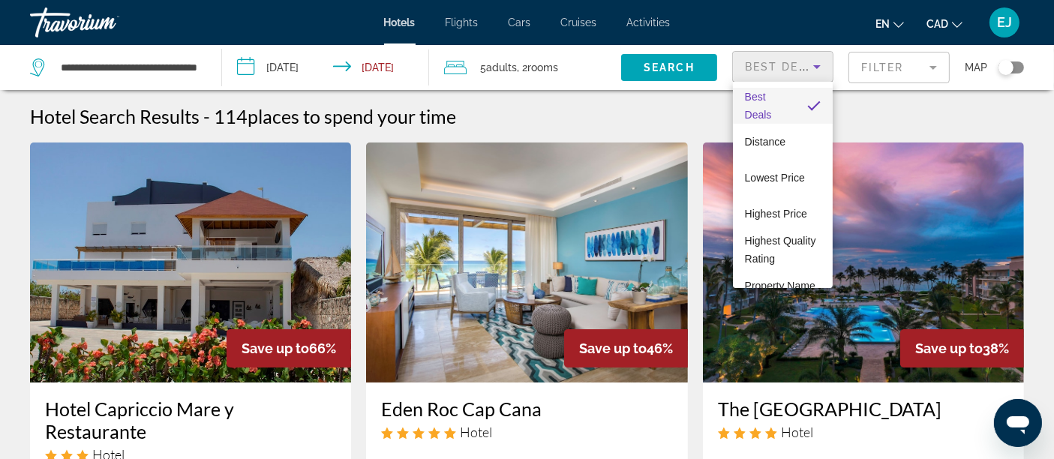
click at [900, 53] on div at bounding box center [527, 229] width 1054 height 459
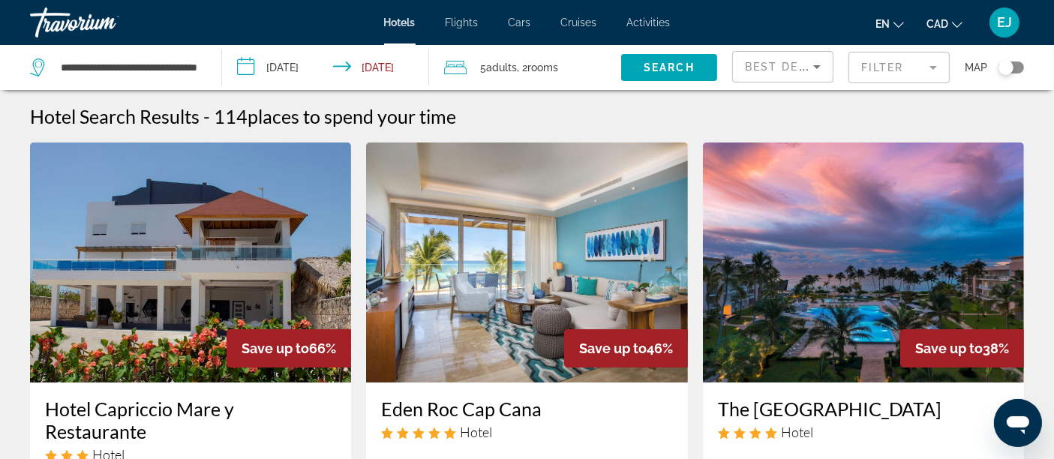
click at [899, 60] on mat-form-field "Filter" at bounding box center [899, 68] width 101 height 32
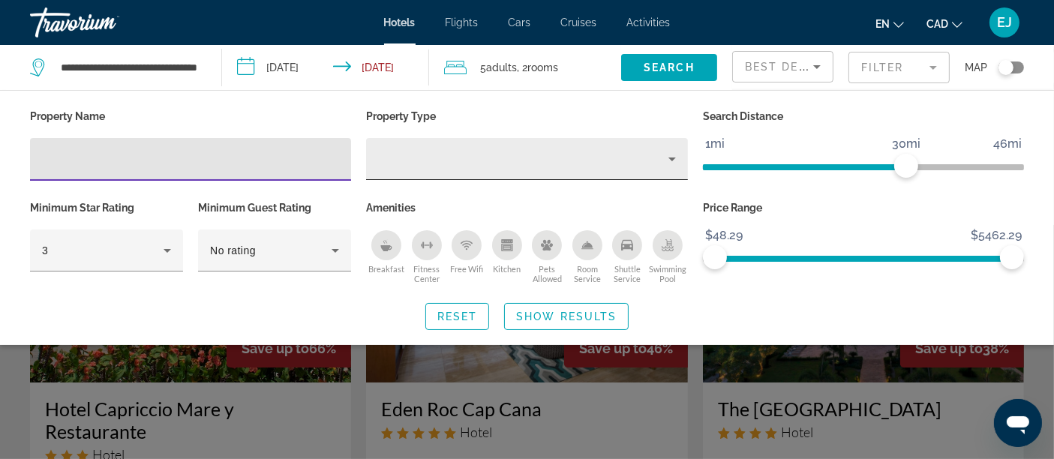
click at [500, 159] on div "Property type" at bounding box center [523, 159] width 290 height 18
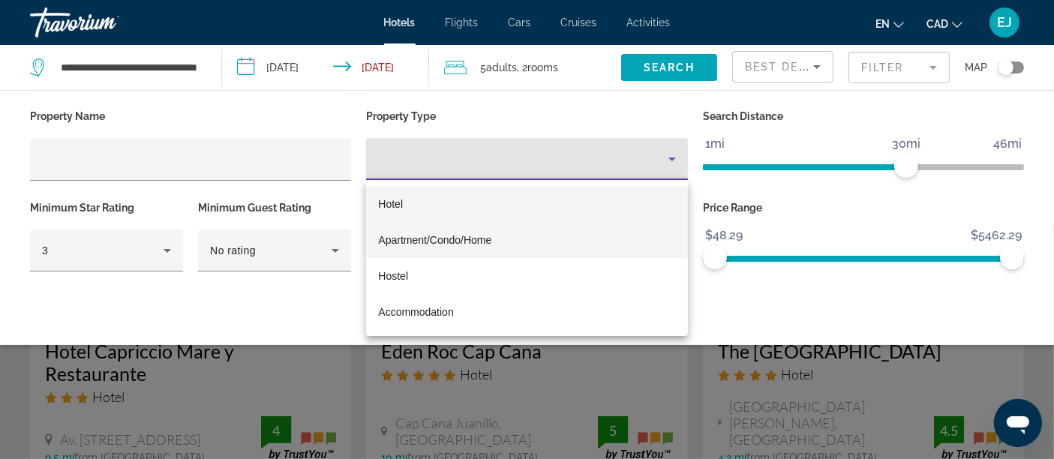
scroll to position [83, 0]
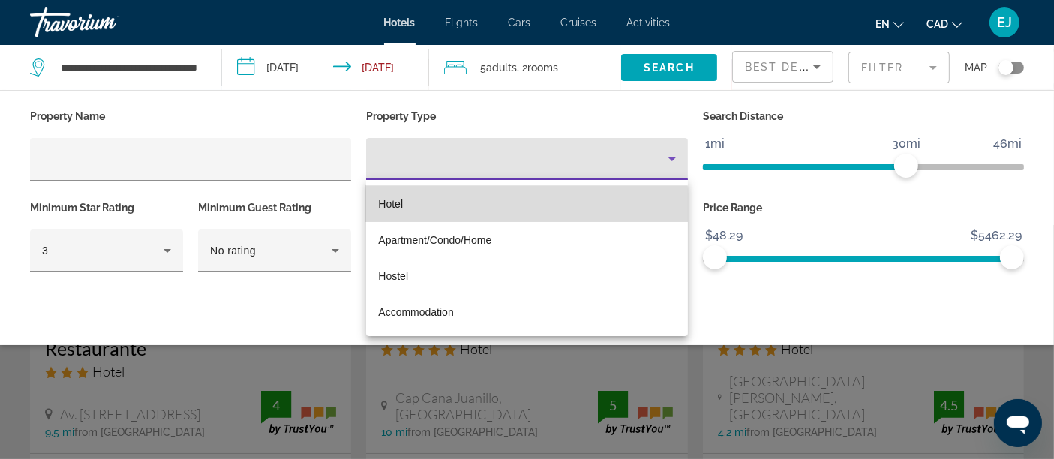
click at [473, 205] on mat-option "Hotel" at bounding box center [526, 204] width 321 height 36
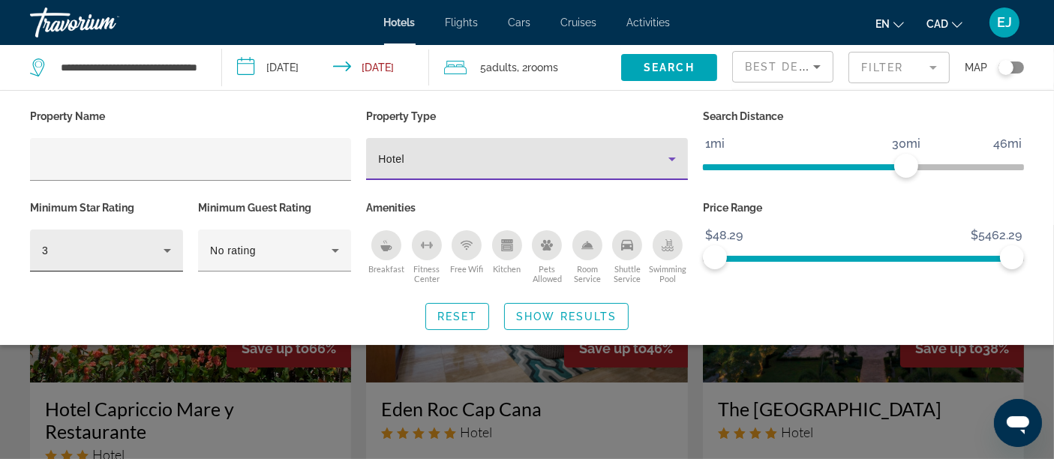
click at [155, 258] on div "3" at bounding box center [106, 251] width 129 height 42
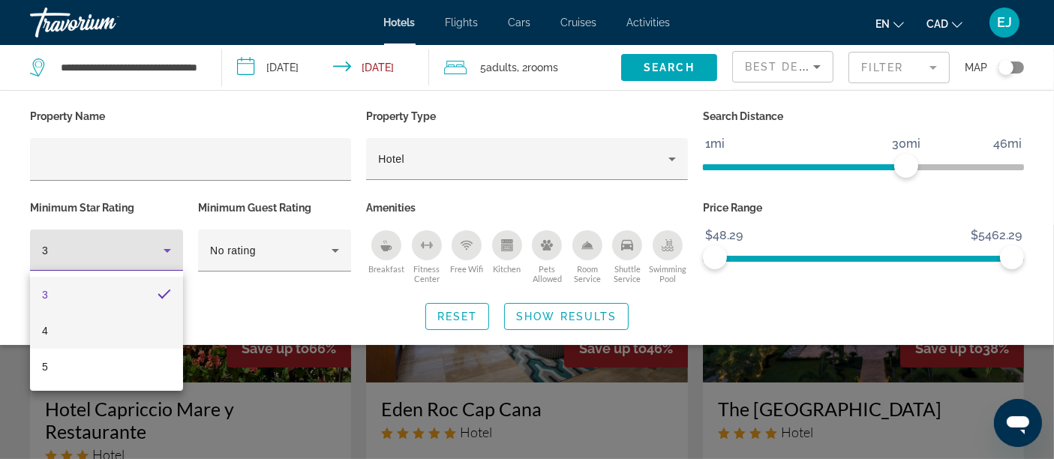
click at [88, 332] on mat-option "4" at bounding box center [106, 331] width 153 height 36
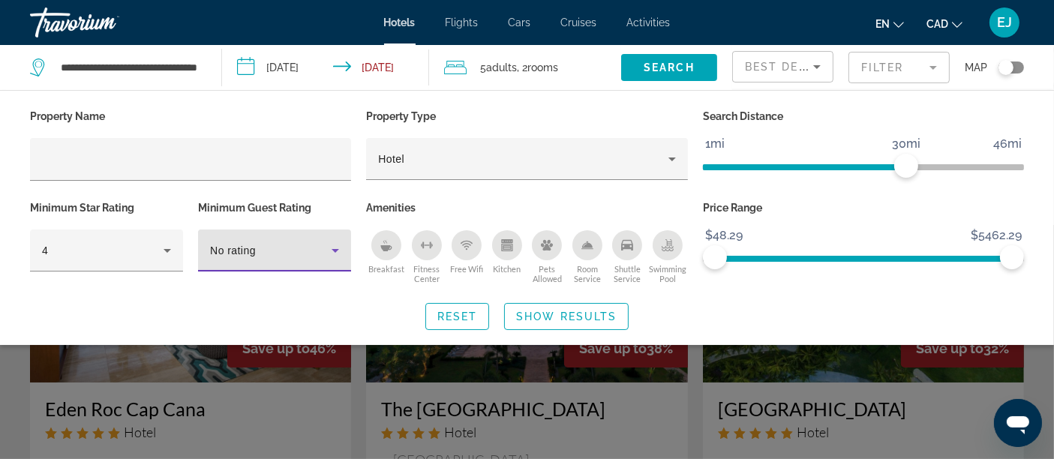
click at [304, 251] on div "No rating" at bounding box center [271, 251] width 122 height 18
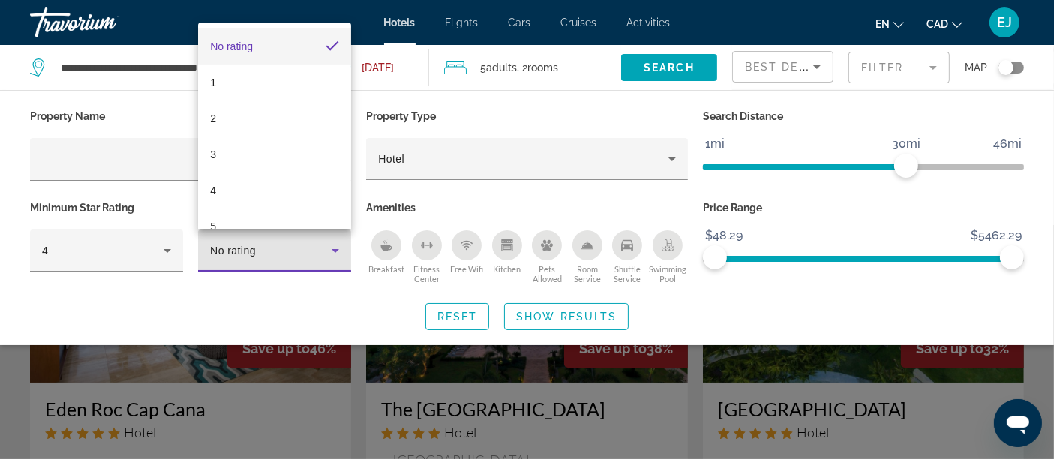
click at [304, 249] on div at bounding box center [527, 229] width 1054 height 459
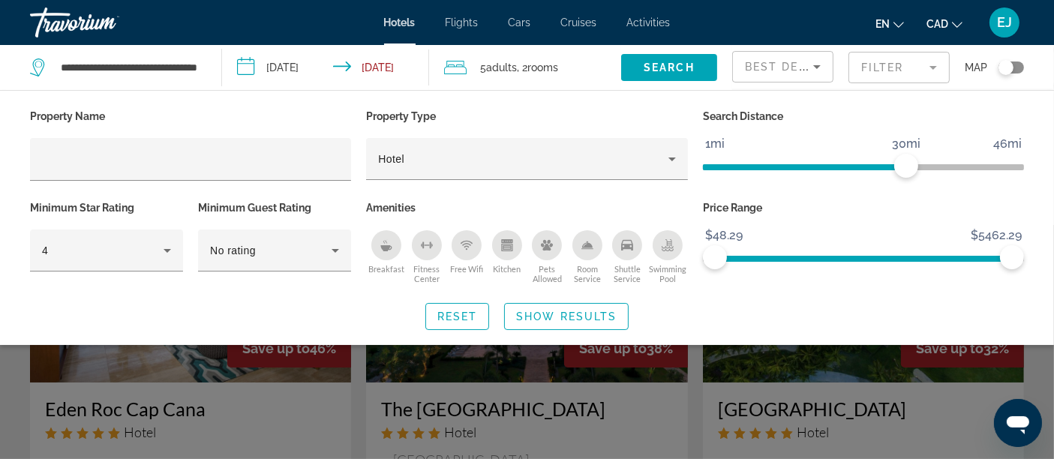
click at [656, 251] on div "Swimming Pool" at bounding box center [668, 245] width 30 height 30
click at [633, 241] on icon "Shuttle Service" at bounding box center [627, 245] width 12 height 12
click at [585, 235] on div "Room Service" at bounding box center [587, 245] width 30 height 30
click at [423, 239] on icon "Fitness Center" at bounding box center [427, 245] width 12 height 12
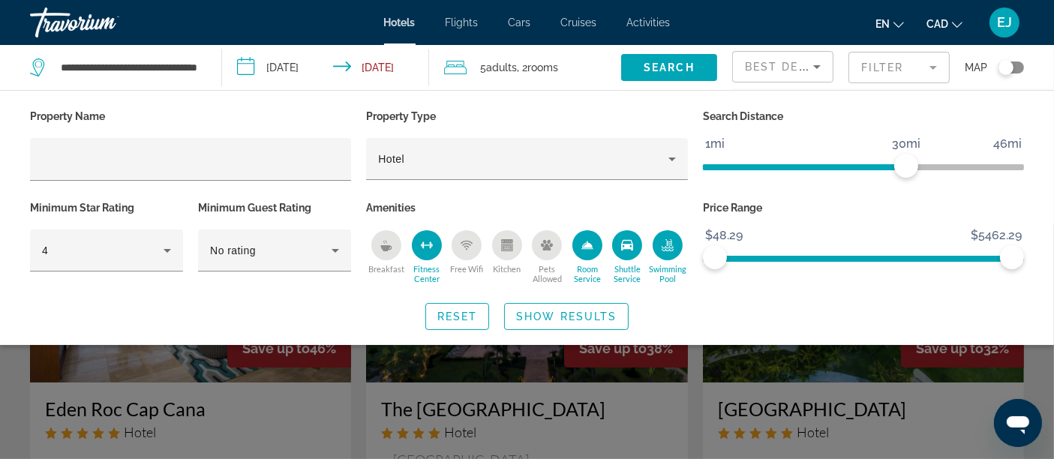
click at [386, 239] on icon "Breakfast" at bounding box center [386, 245] width 12 height 12
click at [465, 241] on icon "Free Wifi" at bounding box center [467, 245] width 12 height 12
click at [567, 311] on span "Show Results" at bounding box center [566, 317] width 101 height 12
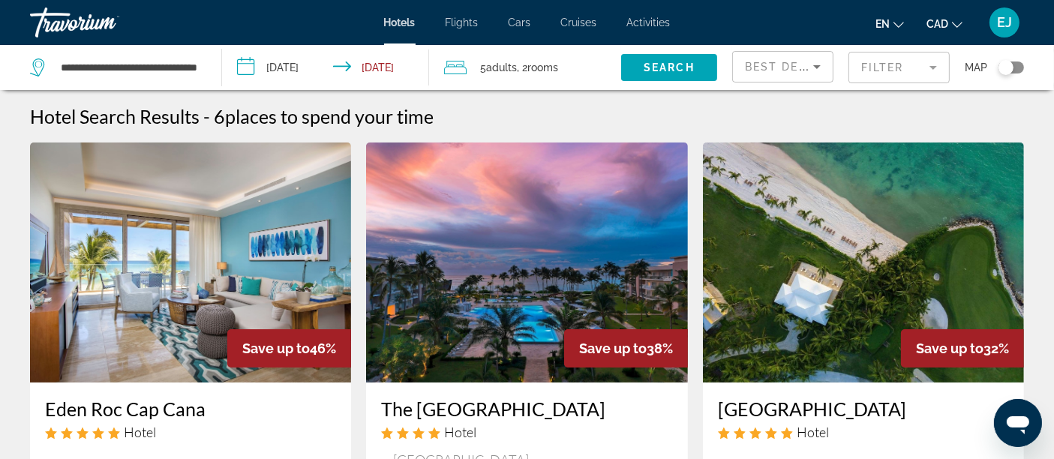
click at [776, 69] on span "Best Deals" at bounding box center [784, 67] width 78 height 12
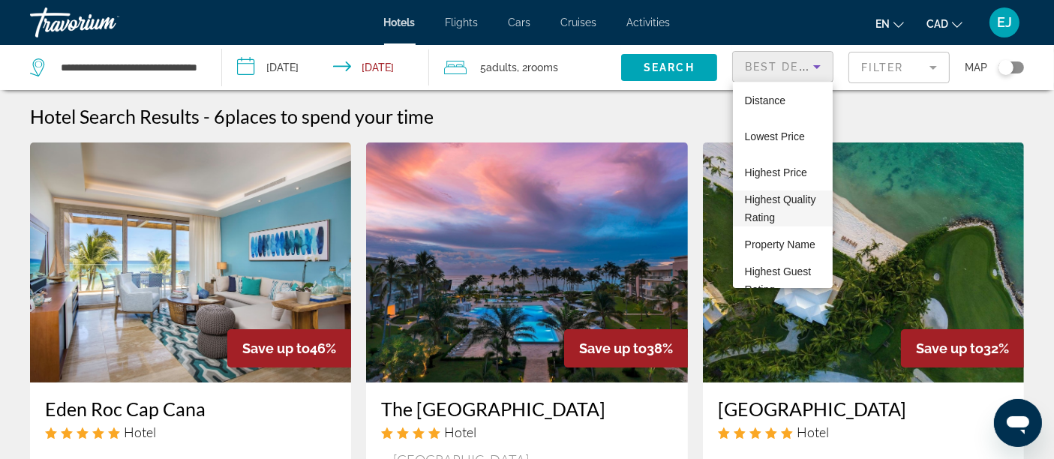
scroll to position [75, 0]
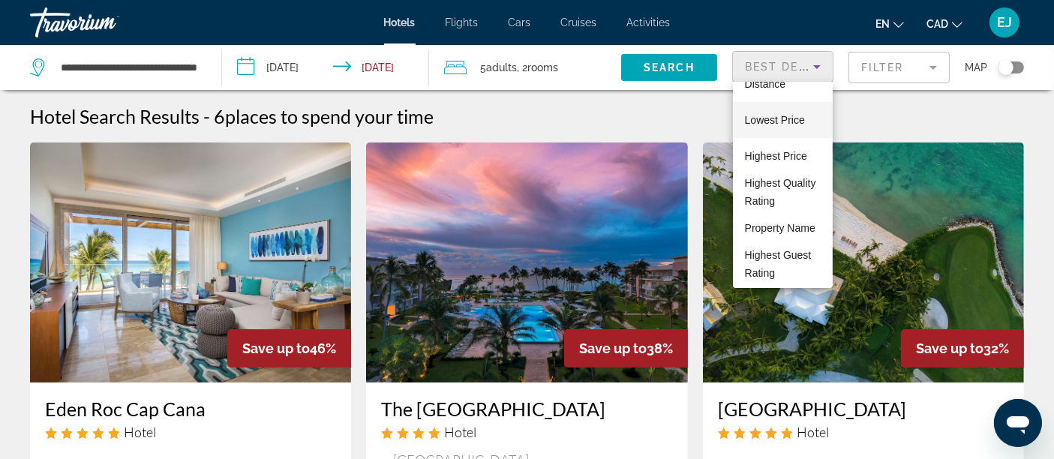
click at [789, 111] on span "Lowest Price" at bounding box center [775, 120] width 60 height 18
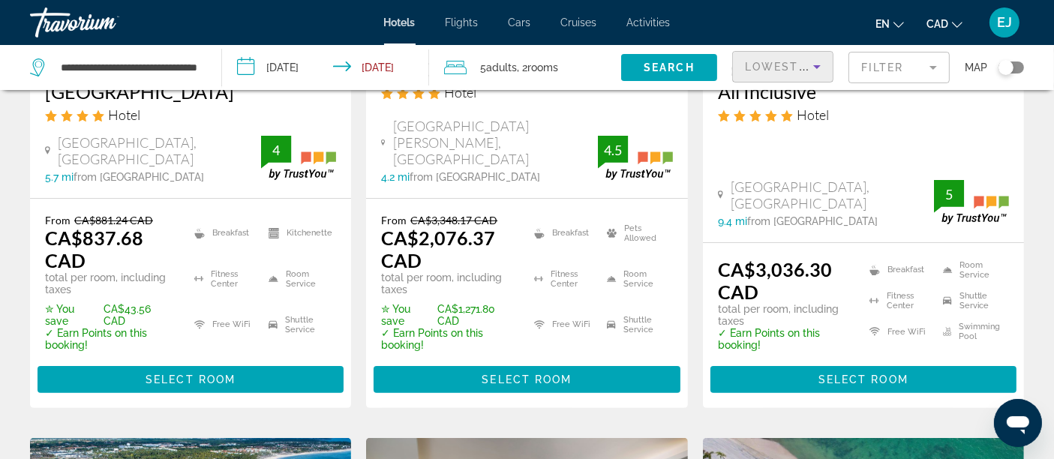
scroll to position [333, 0]
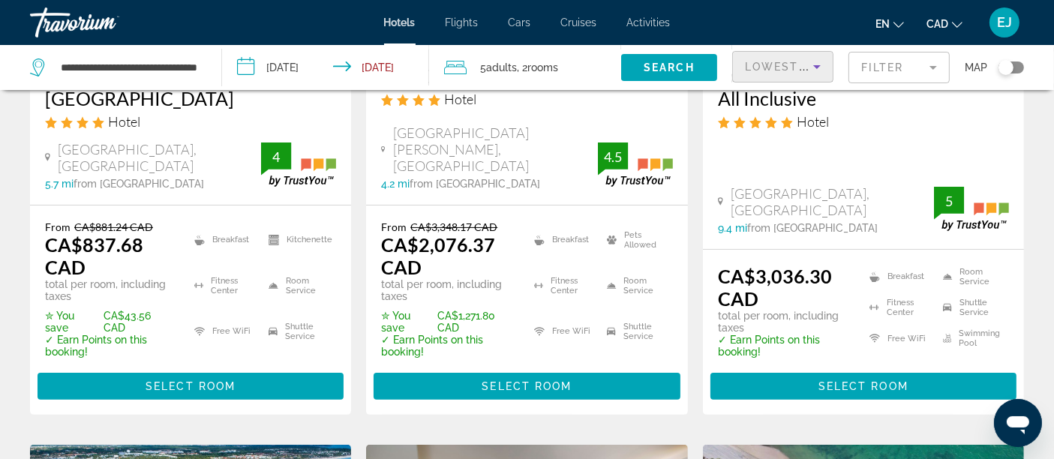
click at [724, 334] on p "✓ Earn Points on this booking!" at bounding box center [785, 346] width 134 height 24
click at [737, 310] on p "total per room, including taxes" at bounding box center [785, 322] width 134 height 24
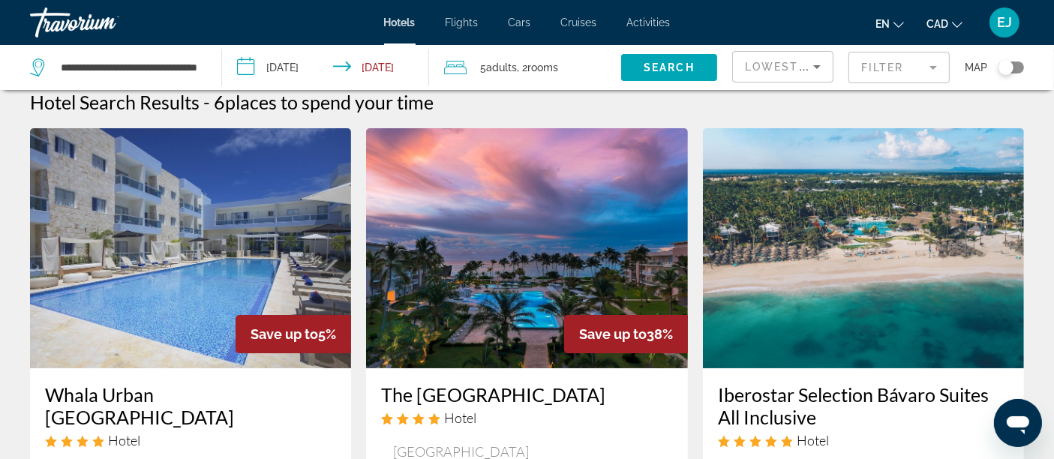
scroll to position [0, 0]
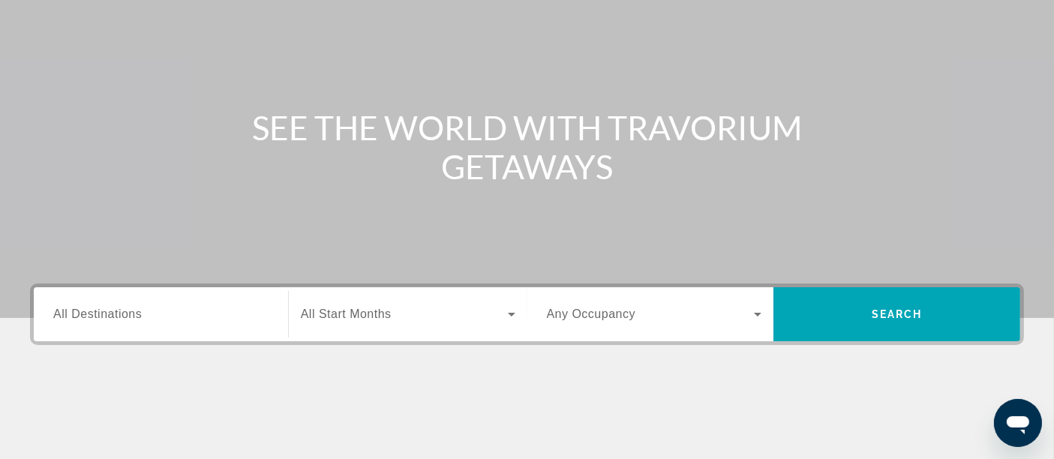
scroll to position [333, 0]
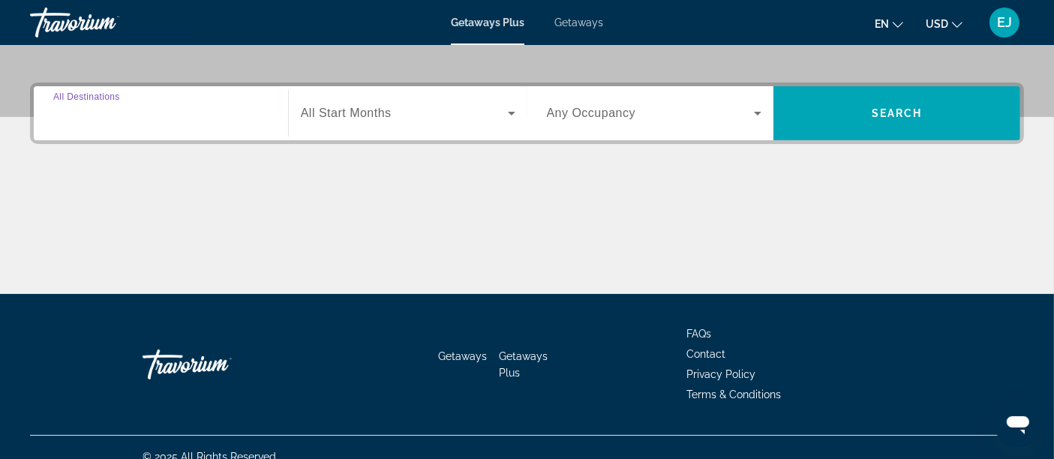
click at [179, 112] on input "Destination All Destinations" at bounding box center [160, 114] width 215 height 18
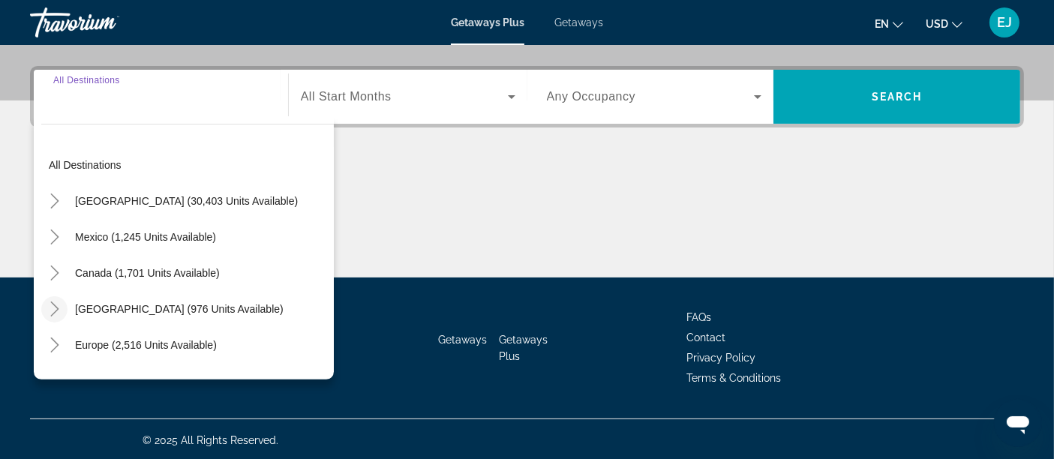
click at [51, 307] on icon "Toggle Caribbean & Atlantic Islands (976 units available)" at bounding box center [54, 309] width 15 height 15
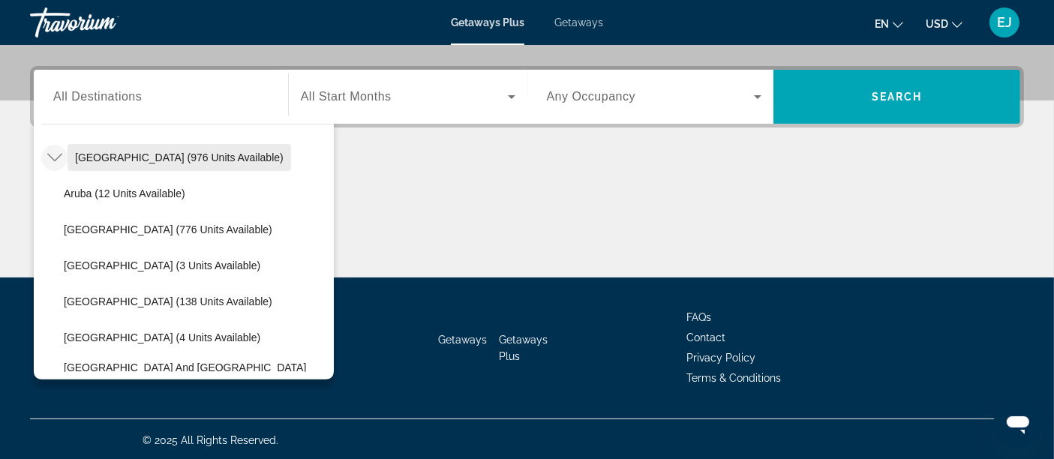
click at [136, 155] on span "[GEOGRAPHIC_DATA] (976 units available)" at bounding box center [179, 158] width 209 height 12
type input "**********"
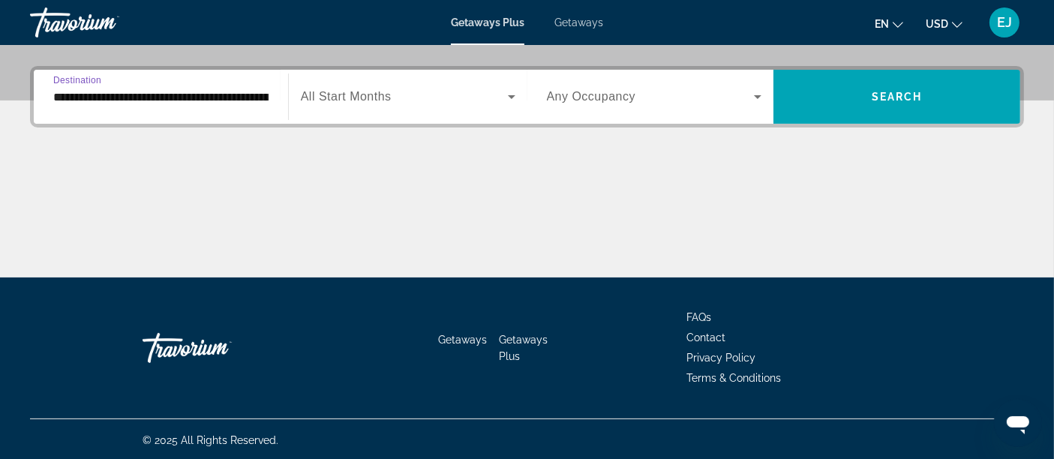
click at [338, 99] on span "All Start Months" at bounding box center [346, 96] width 91 height 13
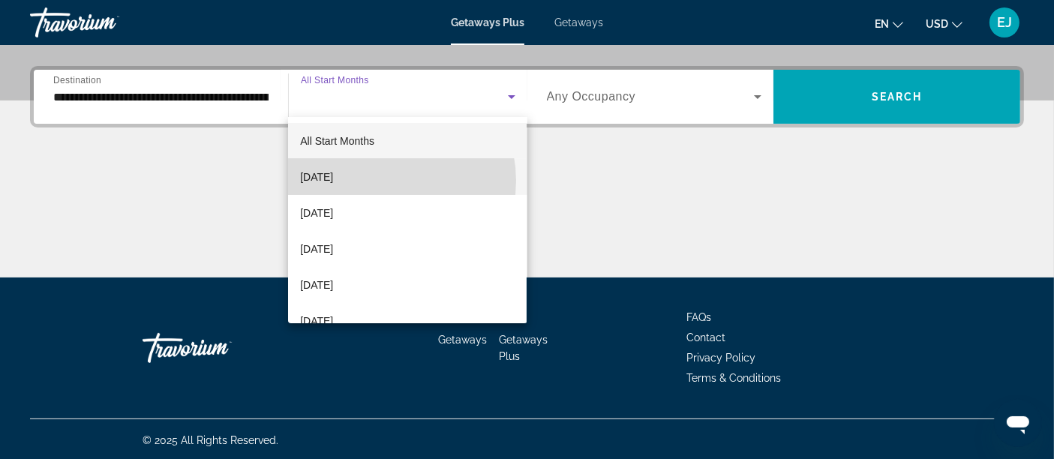
click at [379, 181] on mat-option "[DATE]" at bounding box center [407, 177] width 239 height 36
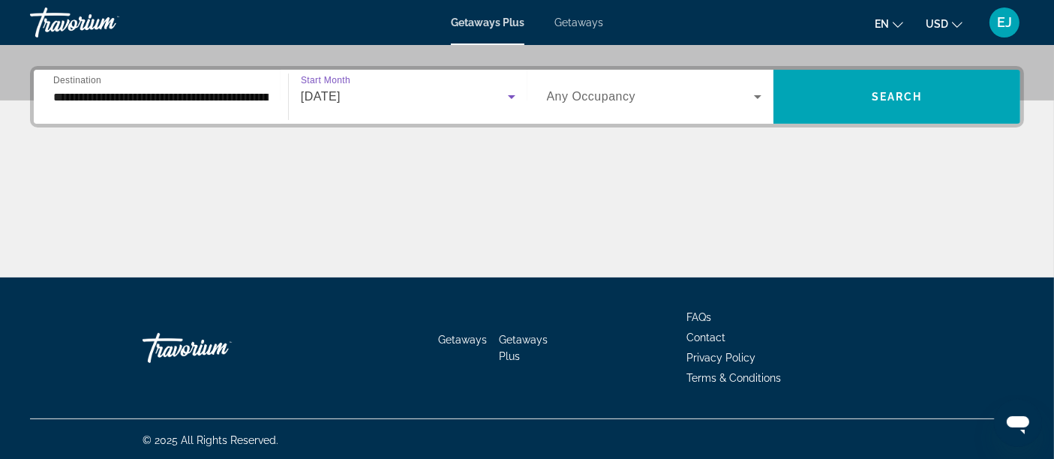
click at [341, 100] on span "[DATE]" at bounding box center [321, 96] width 40 height 13
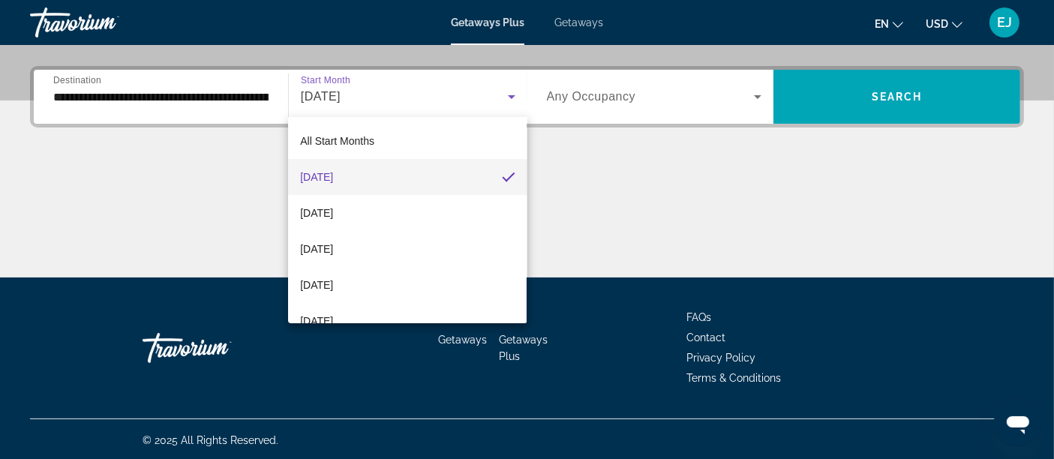
drag, startPoint x: 363, startPoint y: 215, endPoint x: 582, endPoint y: 132, distance: 234.4
click at [333, 215] on span "[DATE]" at bounding box center [316, 213] width 33 height 18
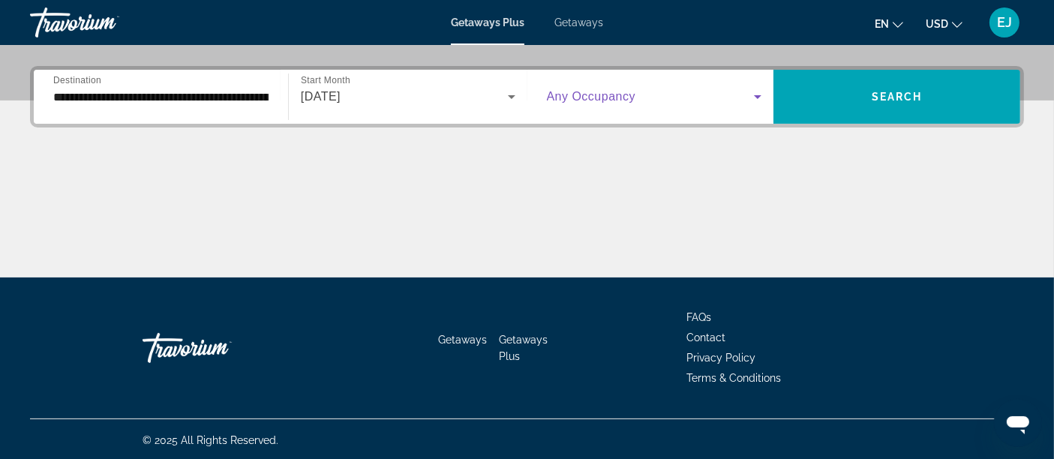
click at [630, 104] on span "Search widget" at bounding box center [651, 97] width 208 height 18
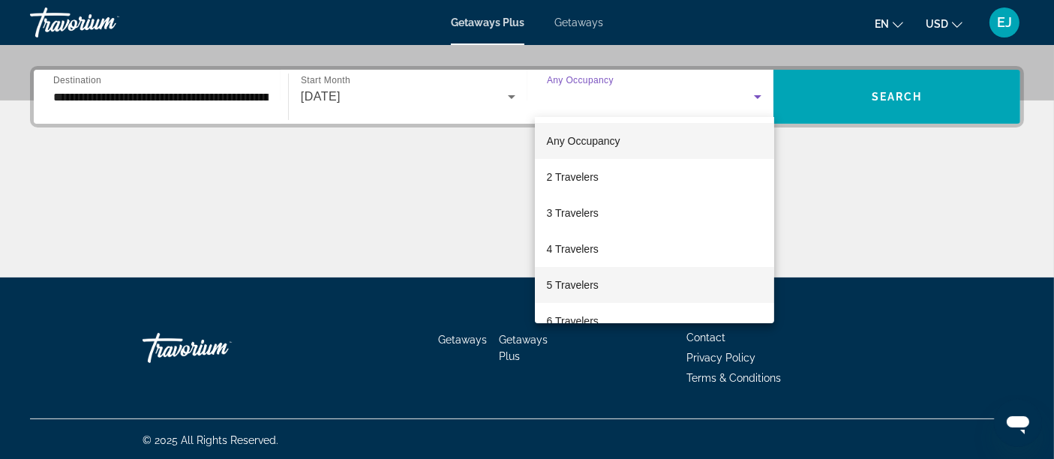
click at [636, 281] on mat-option "5 Travelers" at bounding box center [654, 285] width 239 height 36
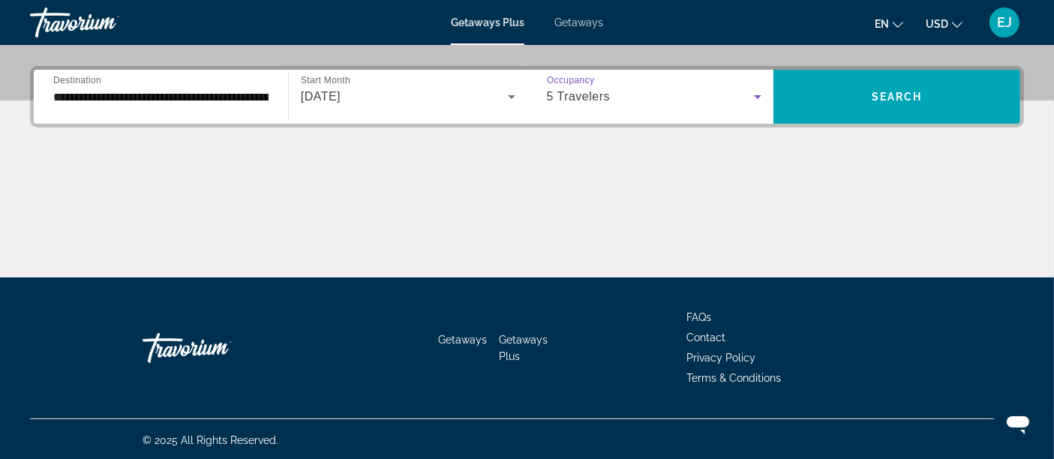
click at [620, 91] on div "5 Travelers" at bounding box center [651, 97] width 208 height 18
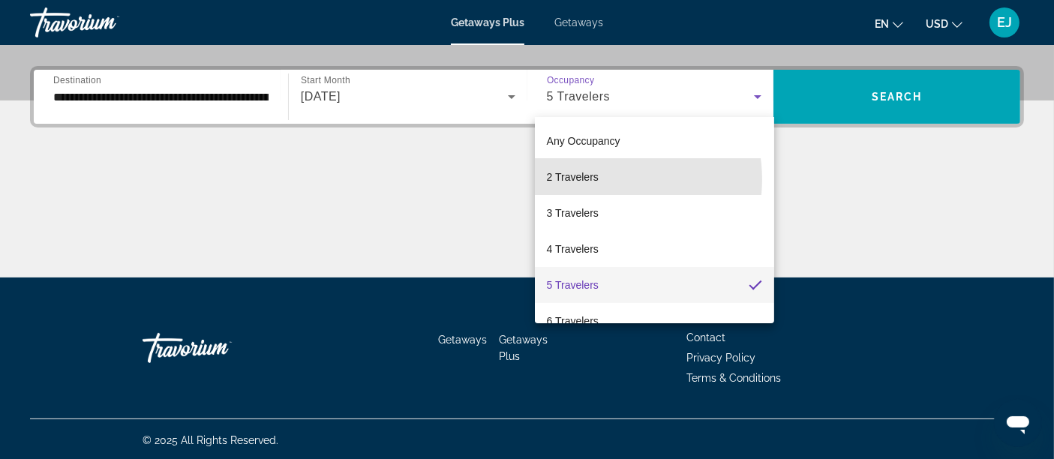
drag, startPoint x: 606, startPoint y: 179, endPoint x: 798, endPoint y: 123, distance: 199.4
click at [604, 179] on mat-option "2 Travelers" at bounding box center [654, 177] width 239 height 36
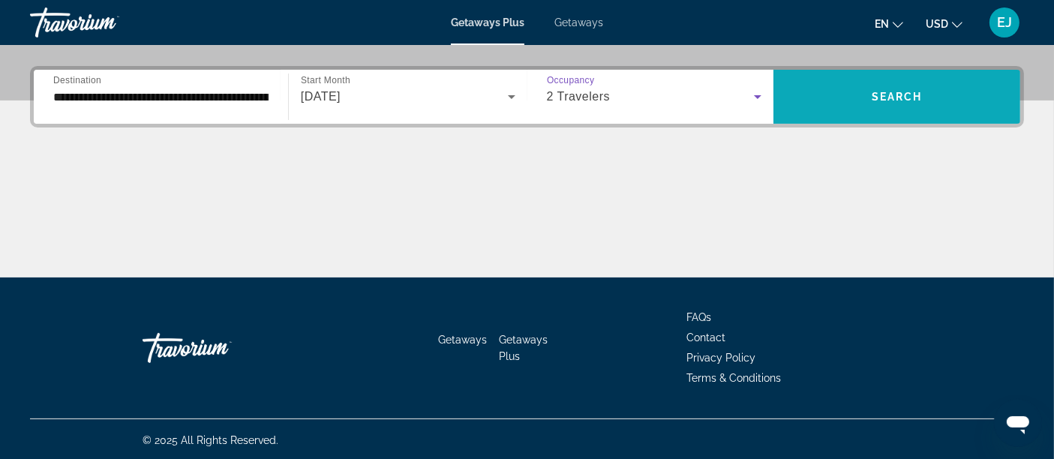
click at [867, 106] on span "Search widget" at bounding box center [897, 97] width 247 height 36
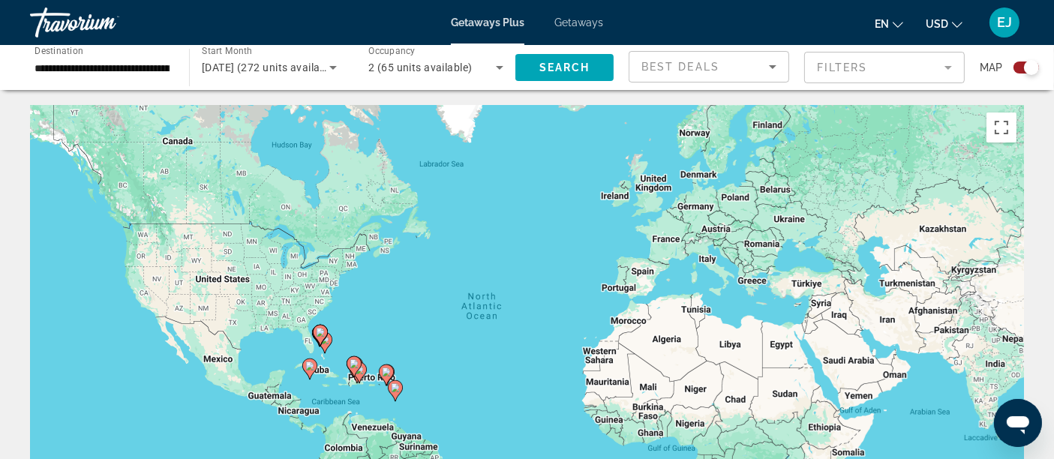
click at [932, 8] on div "en English Español Français Italiano Português русский USD USD ($) MXN (Mex$) C…" at bounding box center [821, 23] width 406 height 32
click at [943, 18] on span "USD" at bounding box center [937, 24] width 23 height 12
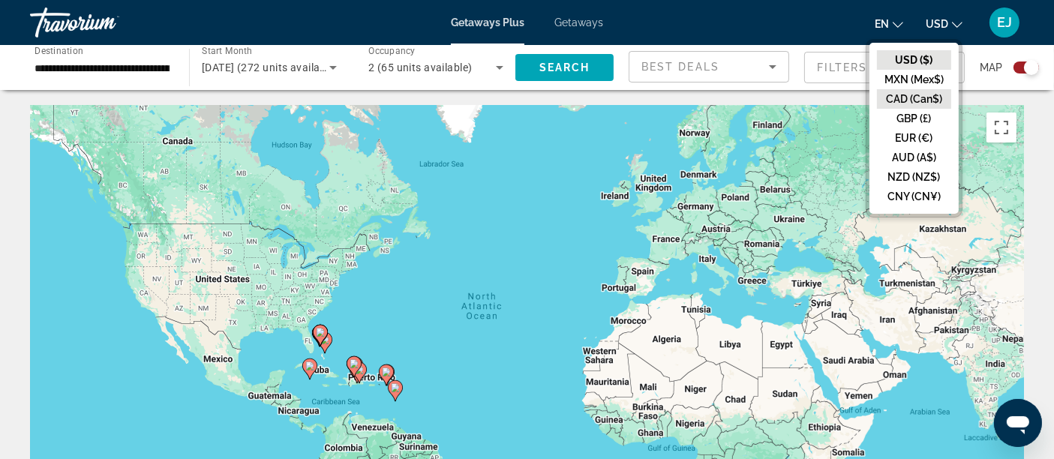
click at [932, 95] on button "CAD (Can$)" at bounding box center [914, 99] width 74 height 20
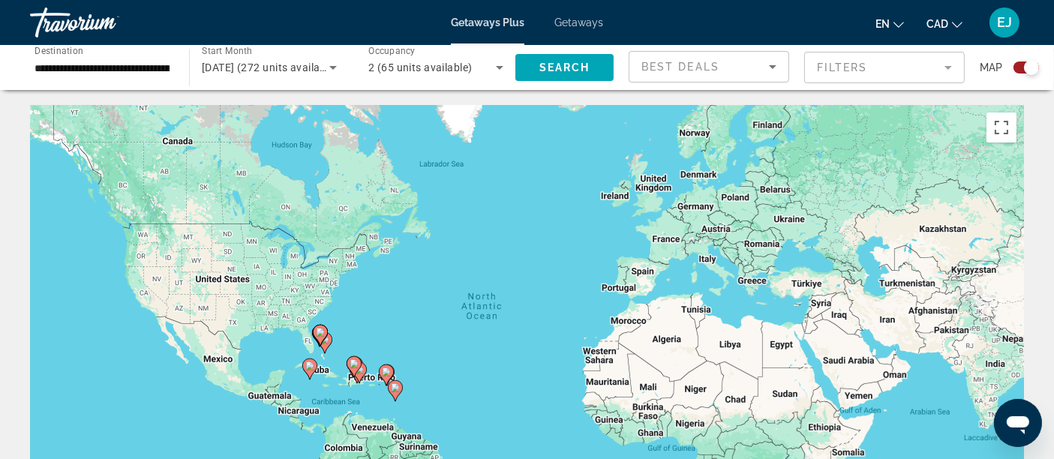
click at [746, 54] on div "Best Deals" at bounding box center [709, 73] width 135 height 42
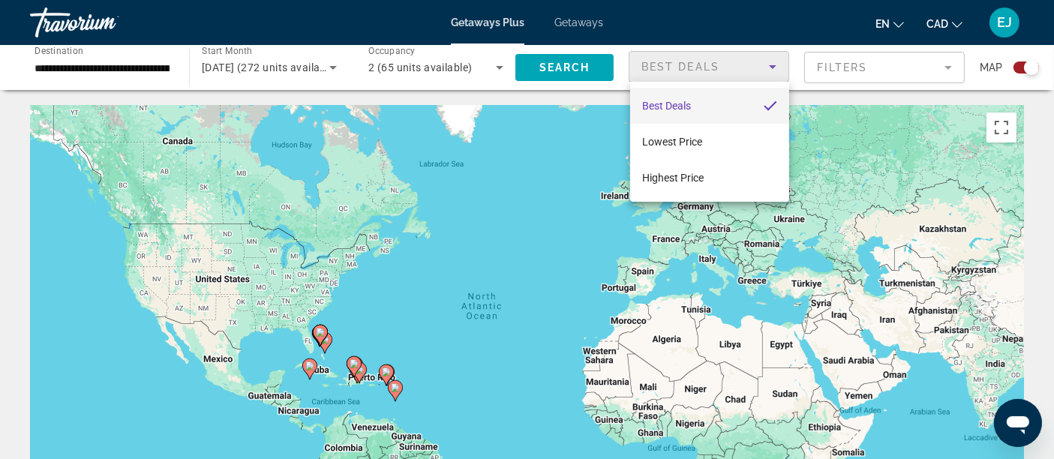
click at [705, 61] on div at bounding box center [527, 229] width 1054 height 459
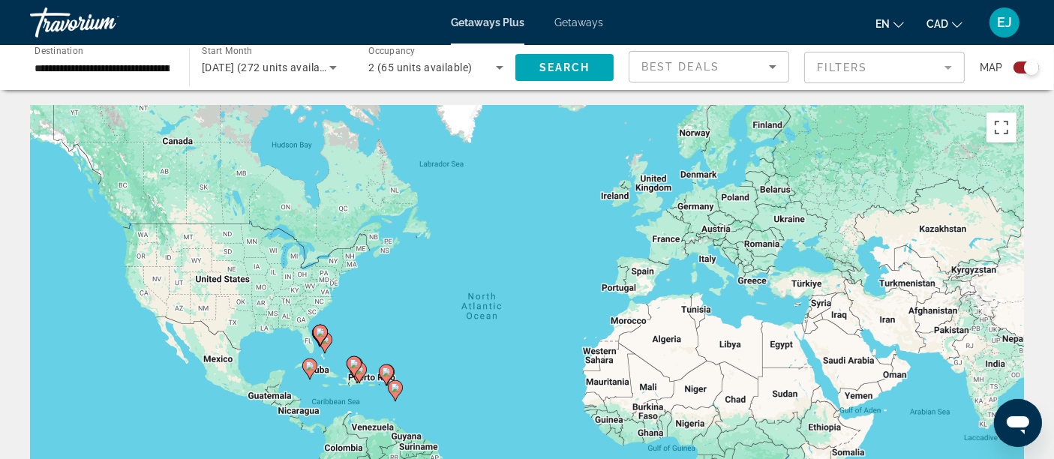
click at [433, 57] on div "2 (65 units available)" at bounding box center [435, 68] width 135 height 42
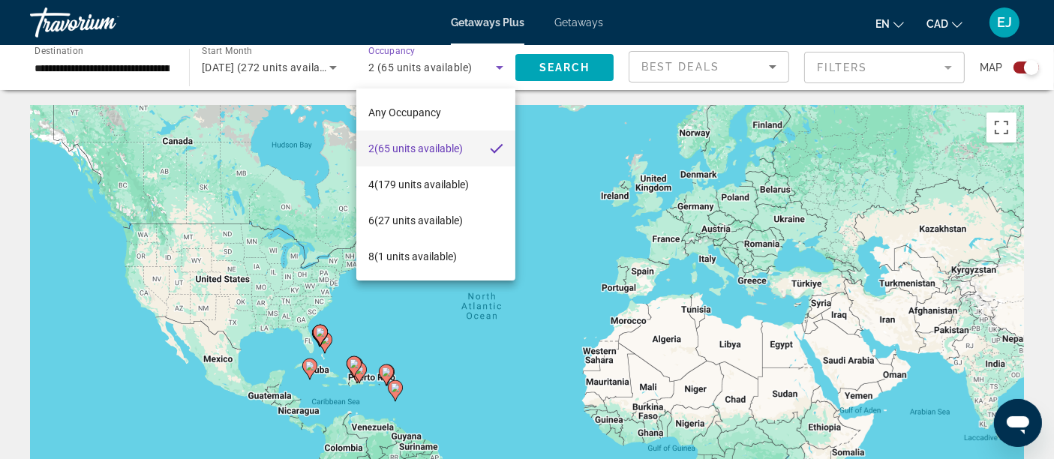
click at [433, 59] on div at bounding box center [527, 229] width 1054 height 459
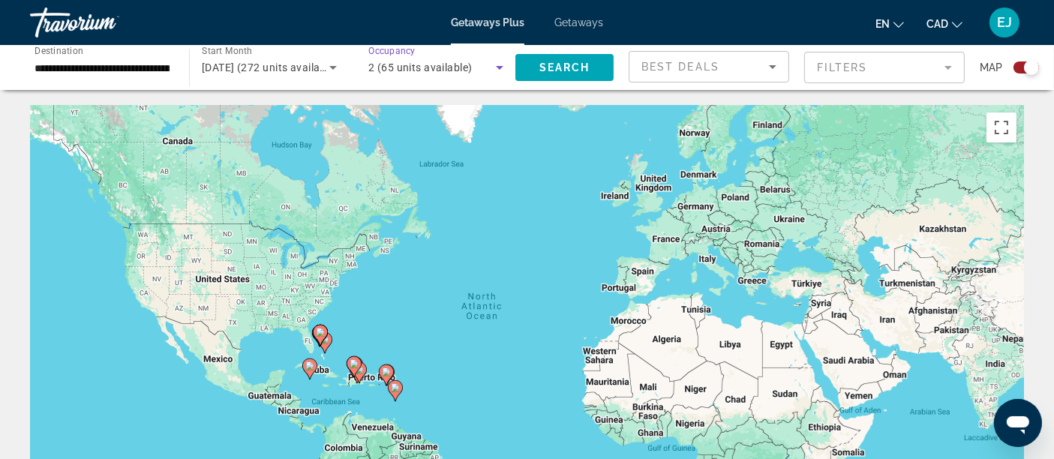
click at [433, 59] on div "2 (65 units available)" at bounding box center [432, 68] width 128 height 18
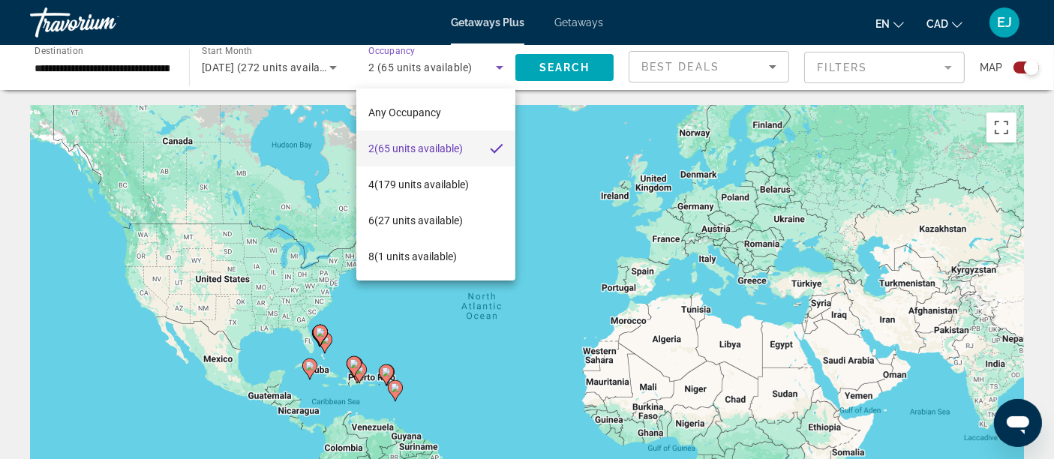
click at [465, 68] on div at bounding box center [527, 229] width 1054 height 459
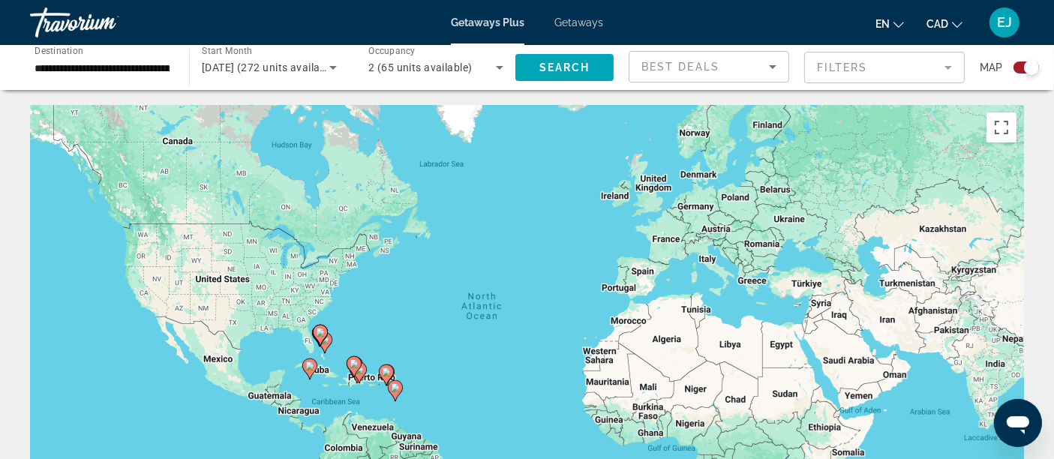
click at [293, 68] on span "[DATE] (272 units available)" at bounding box center [270, 68] width 137 height 12
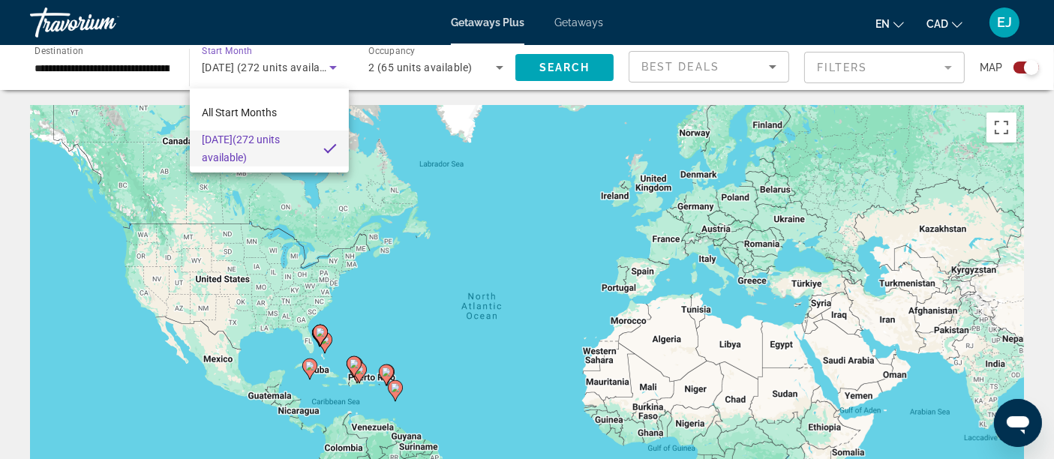
click at [293, 68] on div at bounding box center [527, 229] width 1054 height 459
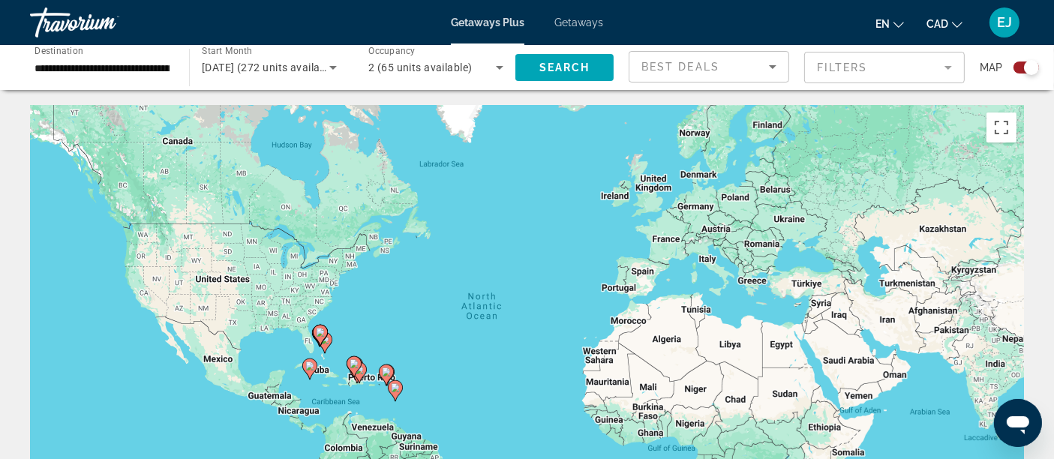
click at [91, 59] on input "**********" at bounding box center [102, 68] width 135 height 18
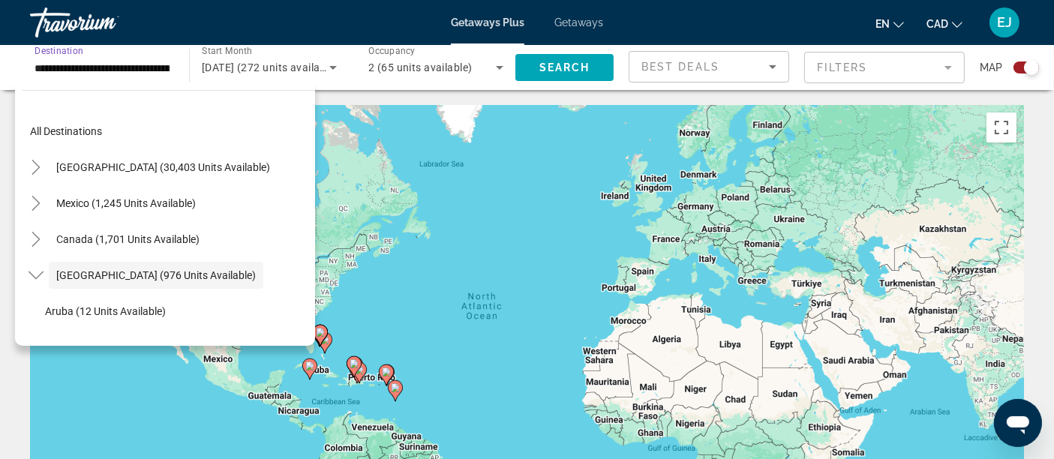
scroll to position [53, 0]
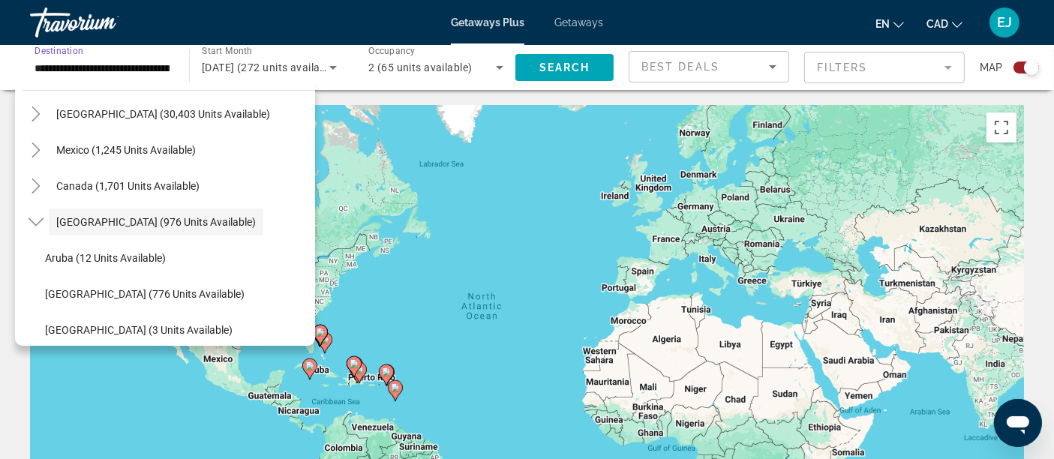
click at [909, 70] on mat-form-field "Filters" at bounding box center [884, 68] width 161 height 32
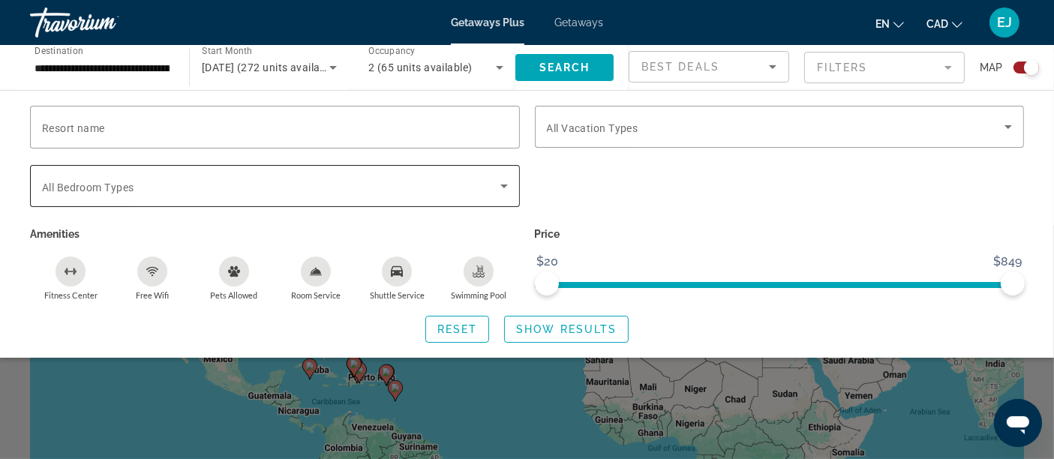
click at [351, 202] on div "Search widget" at bounding box center [275, 186] width 466 height 42
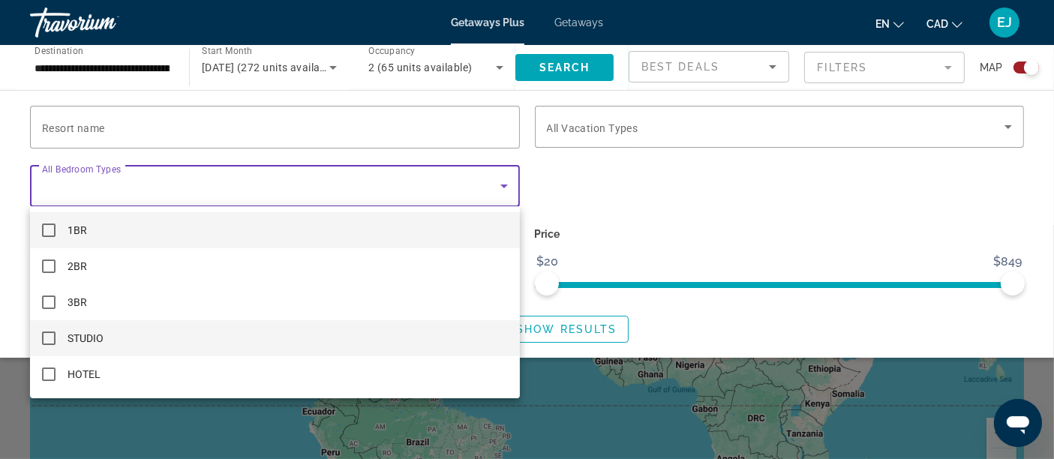
scroll to position [83, 0]
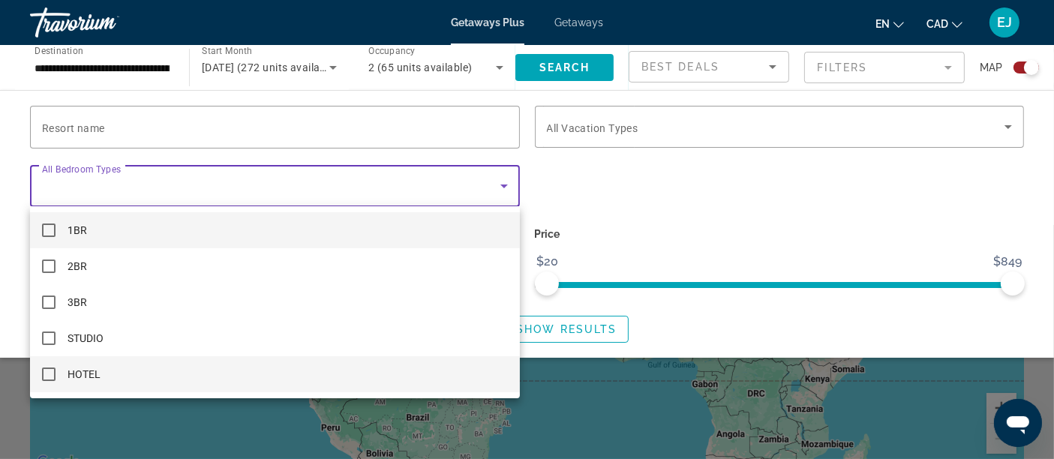
click at [259, 370] on mat-option "HOTEL" at bounding box center [275, 374] width 490 height 36
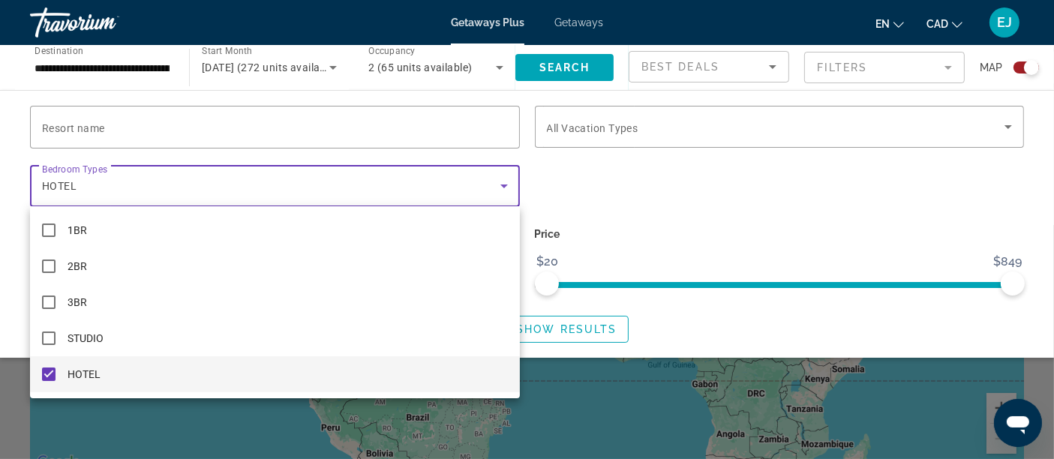
click at [641, 191] on div at bounding box center [527, 229] width 1054 height 459
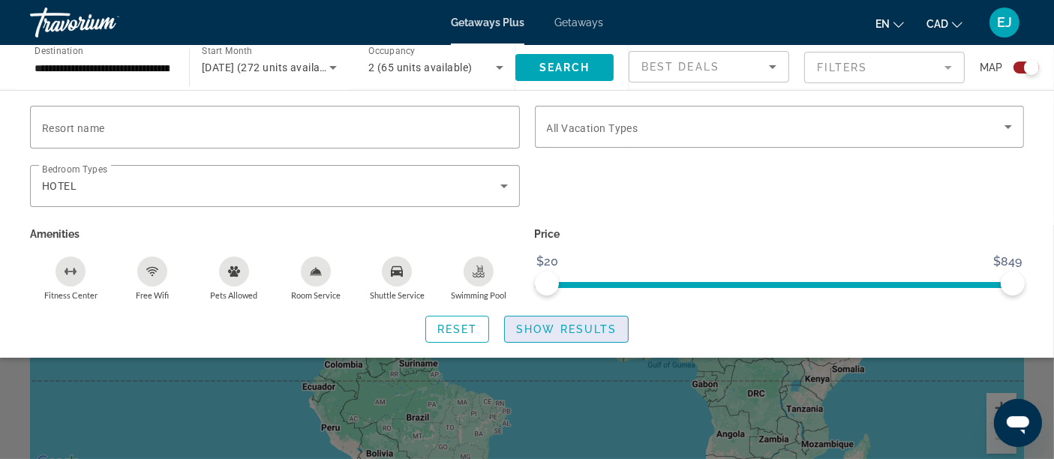
click at [585, 319] on span "Search widget" at bounding box center [566, 329] width 123 height 36
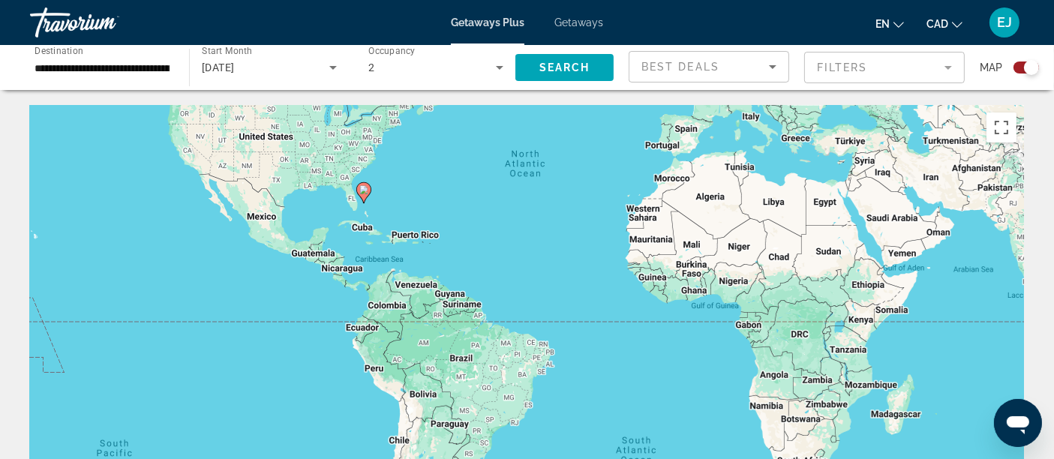
drag, startPoint x: 416, startPoint y: 321, endPoint x: 476, endPoint y: 148, distance: 183.4
click at [476, 148] on div "To activate drag with keyboard, press Alt + Enter. Once in keyboard drag state,…" at bounding box center [527, 330] width 994 height 450
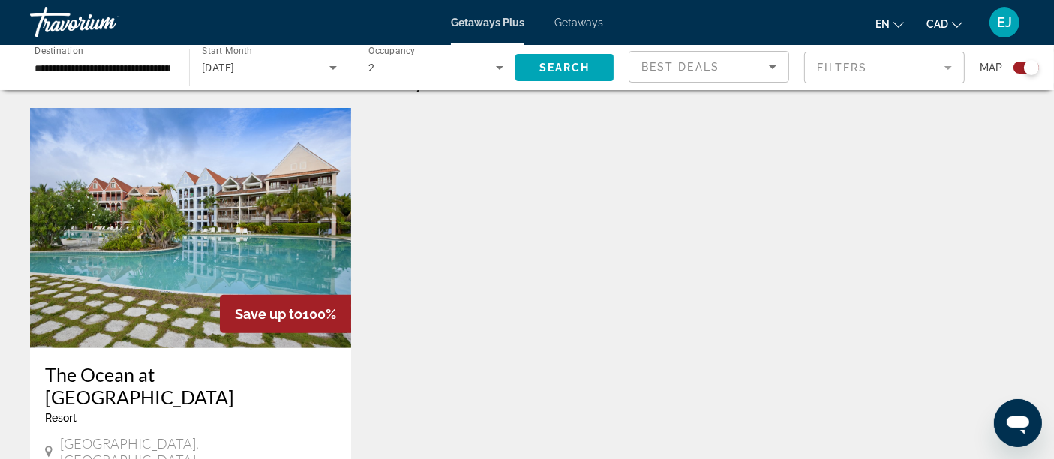
scroll to position [583, 0]
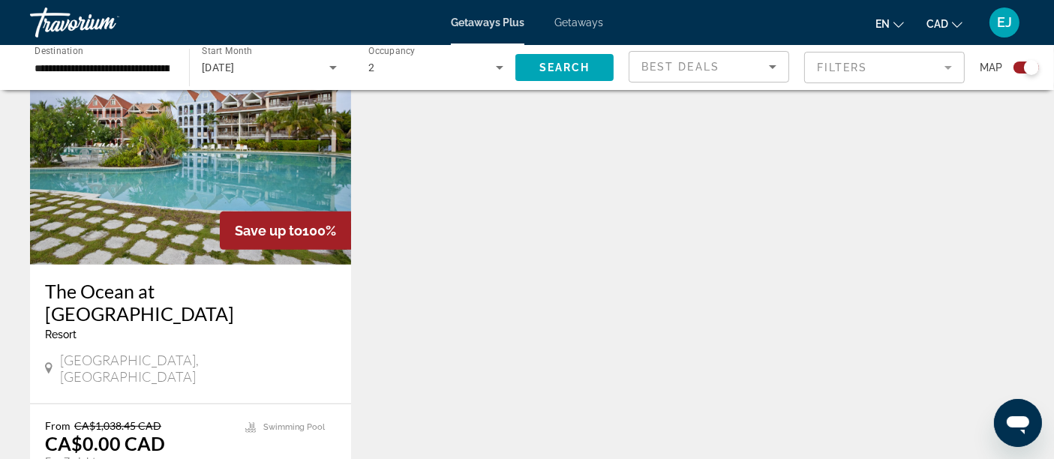
click at [155, 195] on img "Main content" at bounding box center [190, 145] width 321 height 240
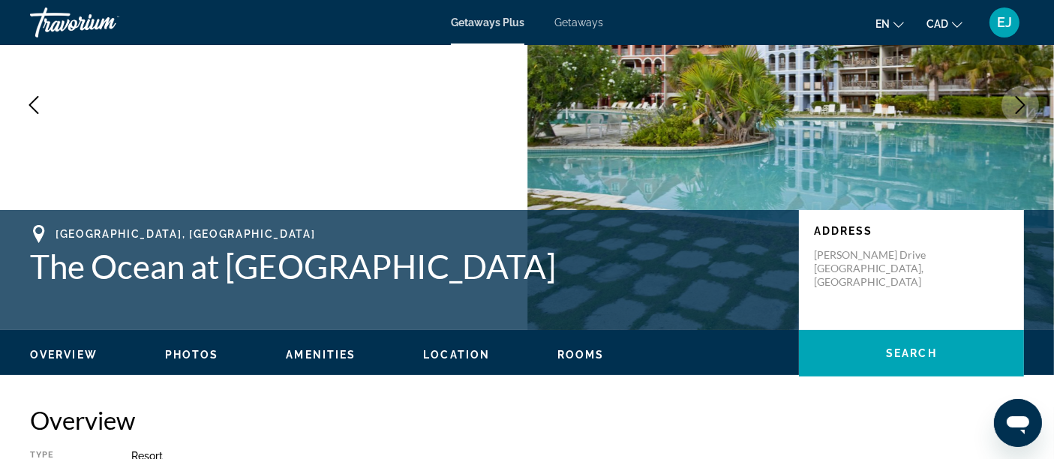
scroll to position [167, 0]
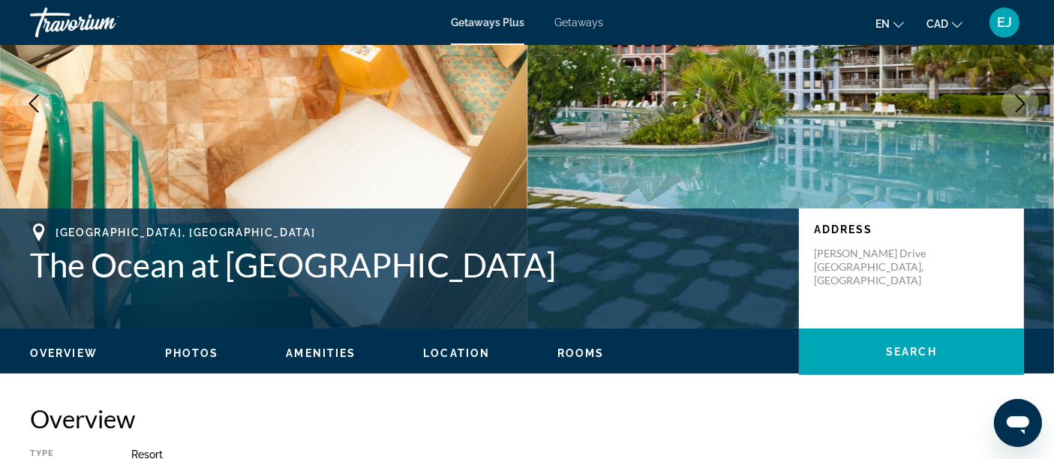
click at [199, 221] on div "[GEOGRAPHIC_DATA], [GEOGRAPHIC_DATA] The Ocean at [GEOGRAPHIC_DATA] Address [PE…" at bounding box center [527, 269] width 1054 height 120
click at [114, 233] on span "[GEOGRAPHIC_DATA], [GEOGRAPHIC_DATA]" at bounding box center [186, 233] width 260 height 12
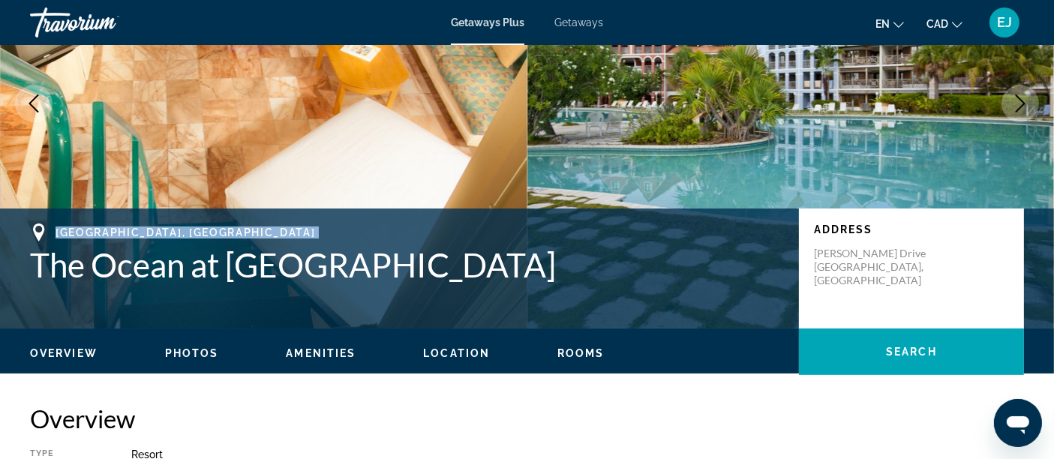
click at [114, 233] on span "[GEOGRAPHIC_DATA], [GEOGRAPHIC_DATA]" at bounding box center [186, 233] width 260 height 12
click at [113, 233] on span "[GEOGRAPHIC_DATA], [GEOGRAPHIC_DATA]" at bounding box center [186, 233] width 260 height 12
drag, startPoint x: 86, startPoint y: 235, endPoint x: 78, endPoint y: 229, distance: 10.2
click at [86, 235] on span "[GEOGRAPHIC_DATA], [GEOGRAPHIC_DATA]" at bounding box center [186, 233] width 260 height 12
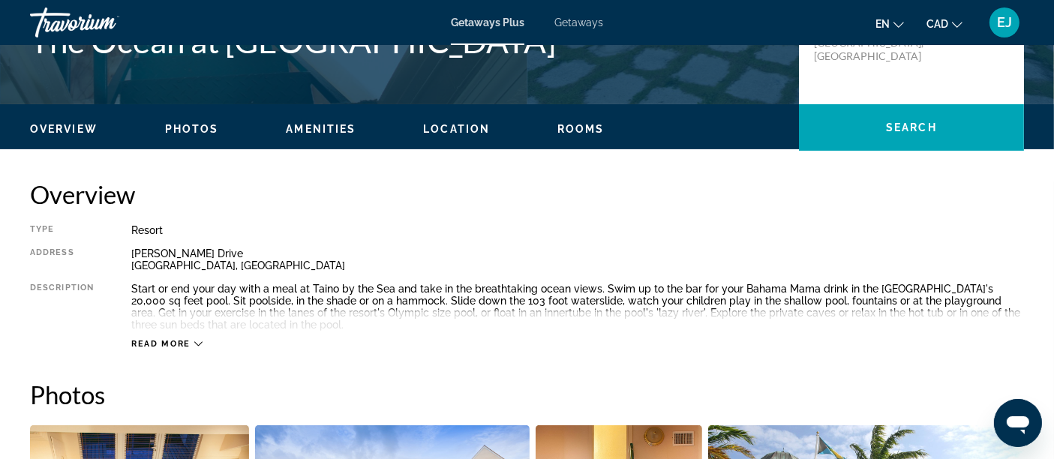
scroll to position [416, 0]
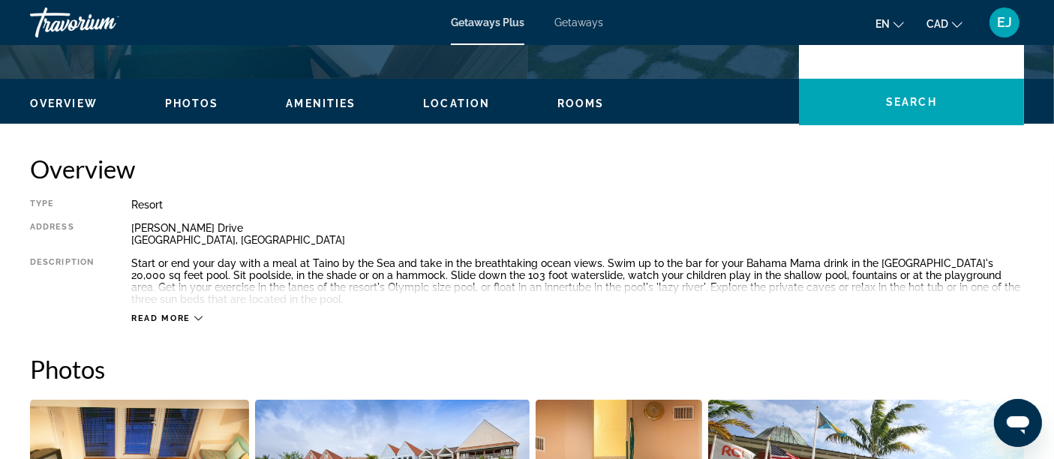
click at [179, 318] on span "Read more" at bounding box center [160, 319] width 59 height 10
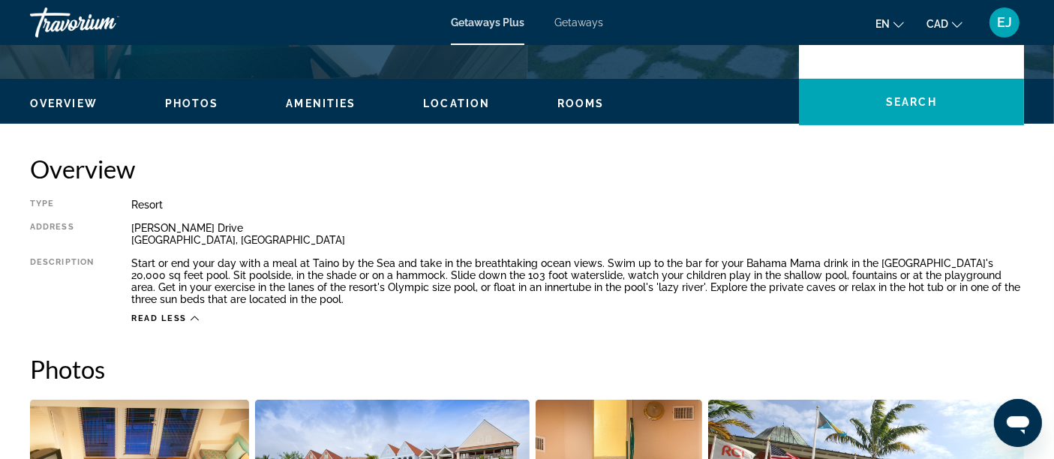
click at [150, 271] on div "Start or end your day with a meal at Taino by the Sea and take in the breathtak…" at bounding box center [577, 281] width 893 height 48
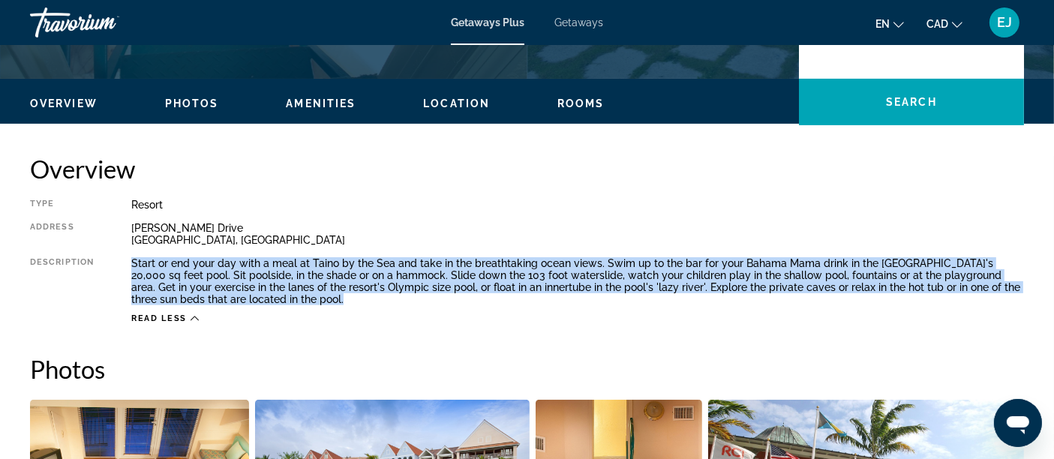
drag, startPoint x: 150, startPoint y: 271, endPoint x: 143, endPoint y: 269, distance: 7.7
click at [149, 271] on div "Start or end your day with a meal at Taino by the Sea and take in the breathtak…" at bounding box center [577, 281] width 893 height 48
click at [135, 268] on div "Start or end your day with a meal at Taino by the Sea and take in the breathtak…" at bounding box center [577, 281] width 893 height 48
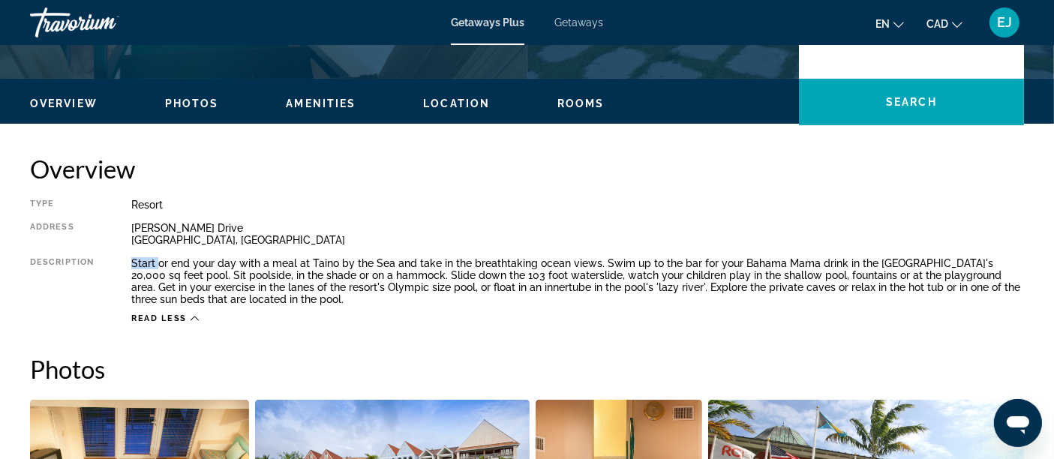
click at [135, 268] on div "Start or end your day with a meal at Taino by the Sea and take in the breathtak…" at bounding box center [577, 281] width 893 height 48
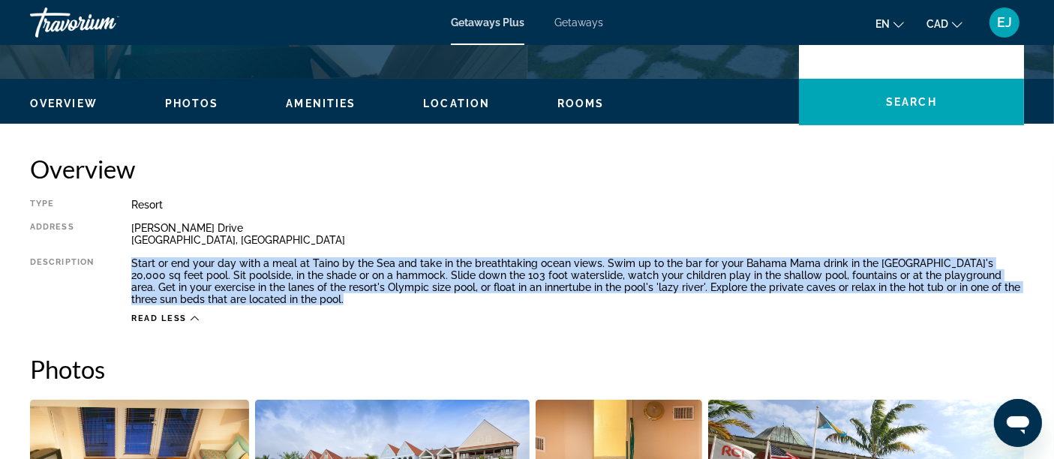
click at [135, 268] on div "Start or end your day with a meal at Taino by the Sea and take in the breathtak…" at bounding box center [577, 281] width 893 height 48
click at [122, 259] on div "Type Resort All-Inclusive No All-Inclusive Address [PERSON_NAME][GEOGRAPHIC_DAT…" at bounding box center [527, 261] width 994 height 125
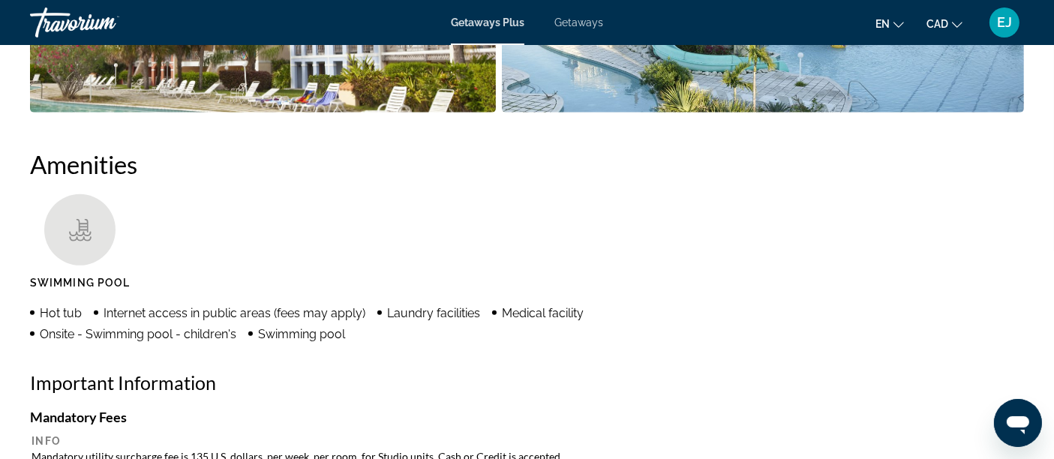
scroll to position [1167, 0]
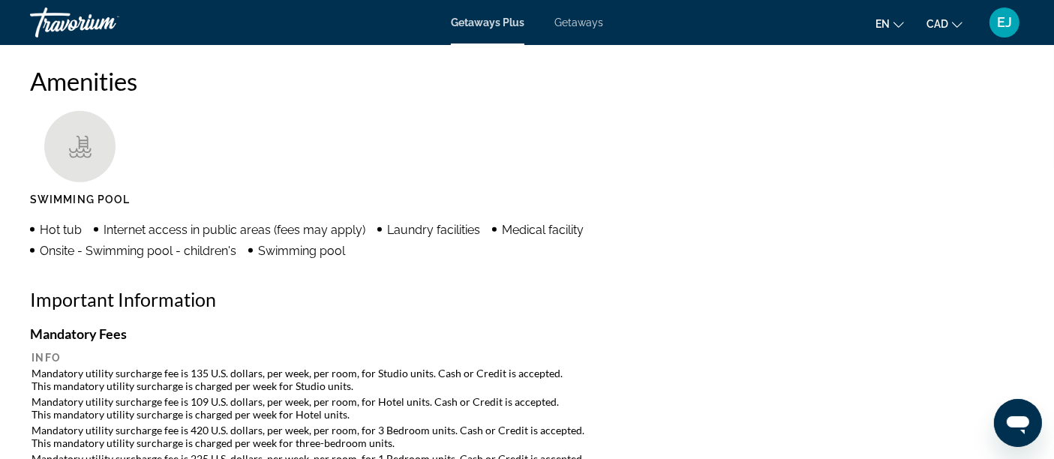
click at [218, 234] on span "Internet access in public areas (fees may apply)" at bounding box center [235, 230] width 262 height 14
click at [118, 255] on span "Onsite - Swimming pool - children's" at bounding box center [138, 251] width 197 height 14
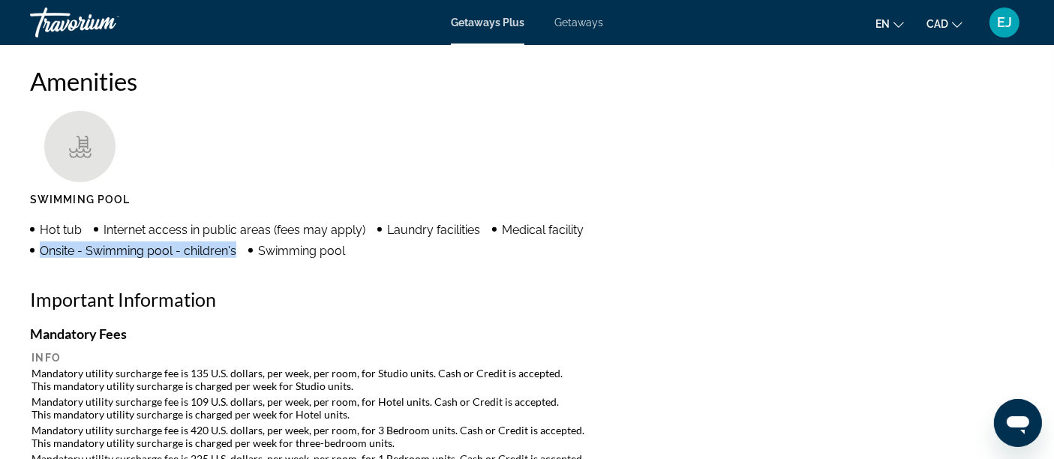
click at [118, 255] on span "Onsite - Swimming pool - children's" at bounding box center [138, 251] width 197 height 14
click at [68, 255] on span "Onsite - Swimming pool - children's" at bounding box center [138, 251] width 197 height 14
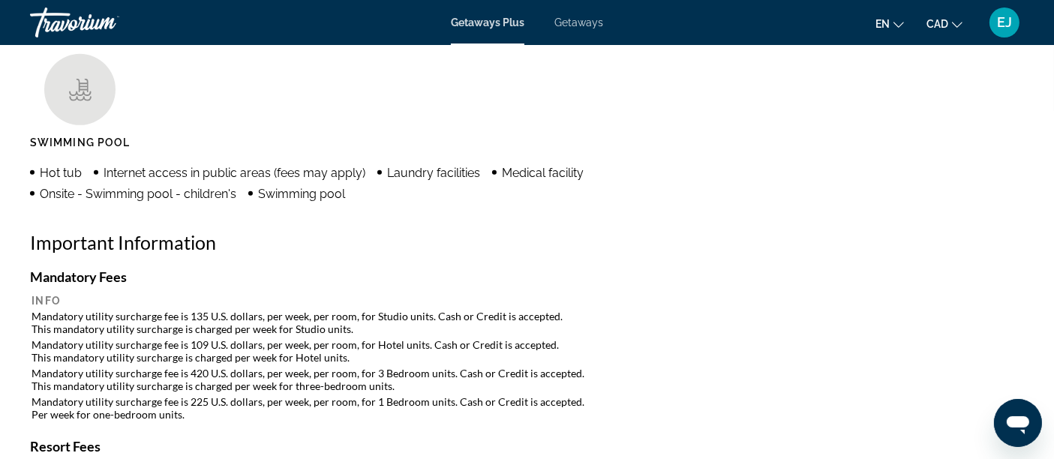
scroll to position [1250, 0]
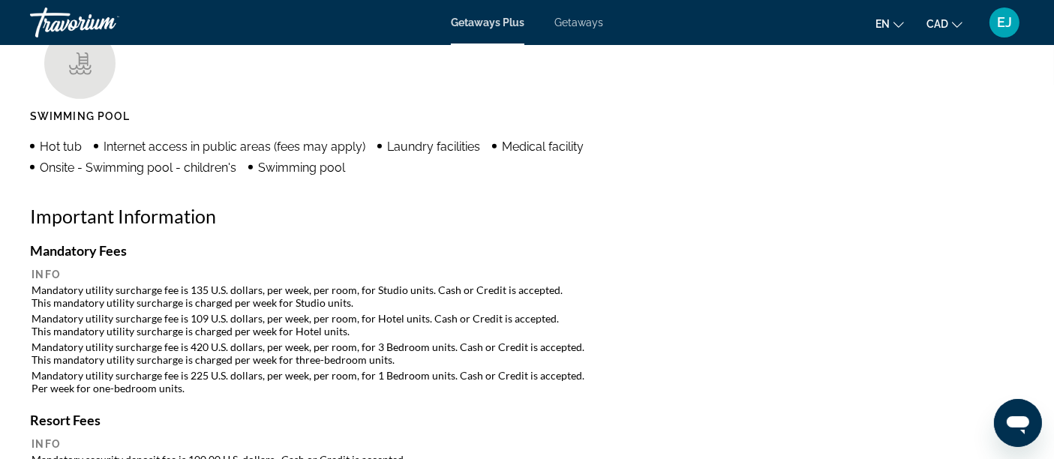
click at [167, 287] on td "Mandatory utility surcharge fee is 135 U.S. dollars, per week, per room, for St…" at bounding box center [527, 296] width 991 height 27
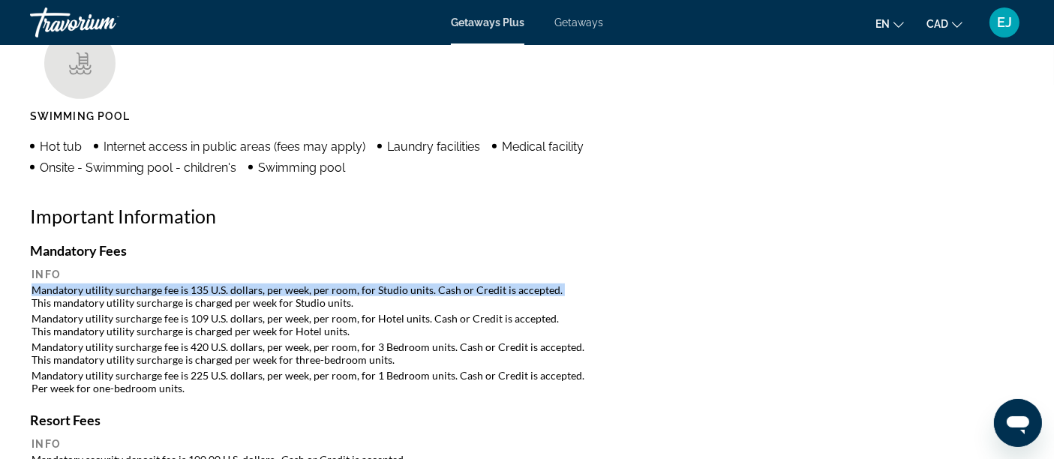
click at [167, 287] on td "Mandatory utility surcharge fee is 135 U.S. dollars, per week, per room, for St…" at bounding box center [527, 296] width 991 height 27
click at [151, 288] on td "Mandatory utility surcharge fee is 135 U.S. dollars, per week, per room, for St…" at bounding box center [527, 296] width 991 height 27
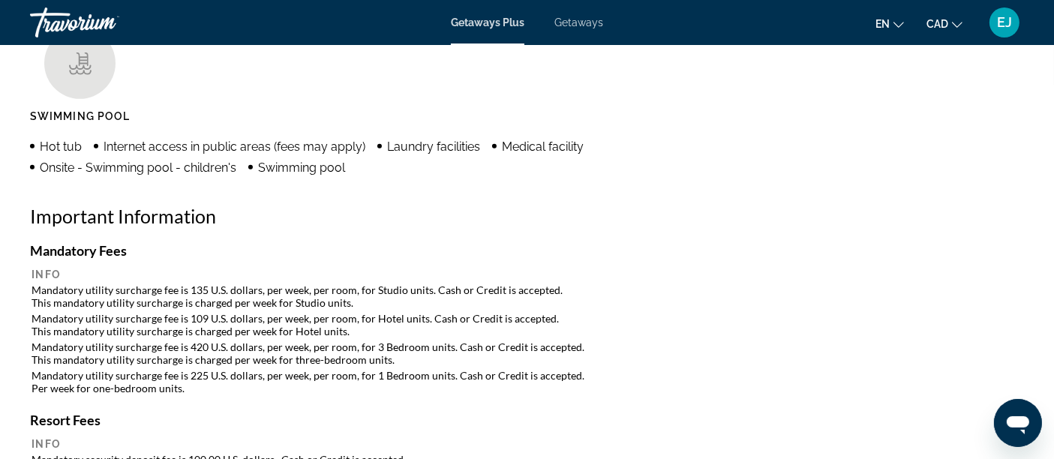
click at [54, 278] on th "Info" at bounding box center [527, 275] width 991 height 14
click at [57, 296] on td "Mandatory utility surcharge fee is 135 U.S. dollars, per week, per room, for St…" at bounding box center [527, 296] width 991 height 27
click at [47, 291] on td "Mandatory utility surcharge fee is 135 U.S. dollars, per week, per room, for St…" at bounding box center [527, 296] width 991 height 27
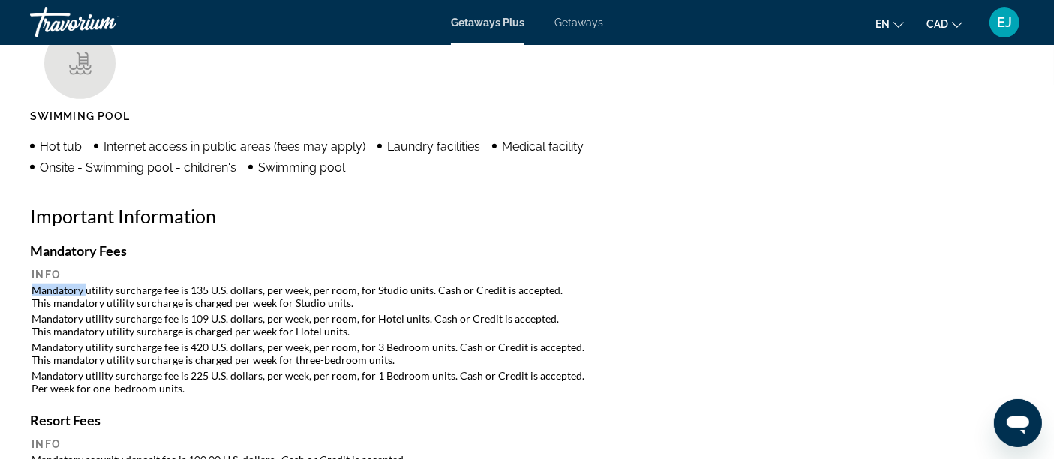
click at [47, 291] on td "Mandatory utility surcharge fee is 135 U.S. dollars, per week, per room, for St…" at bounding box center [527, 296] width 991 height 27
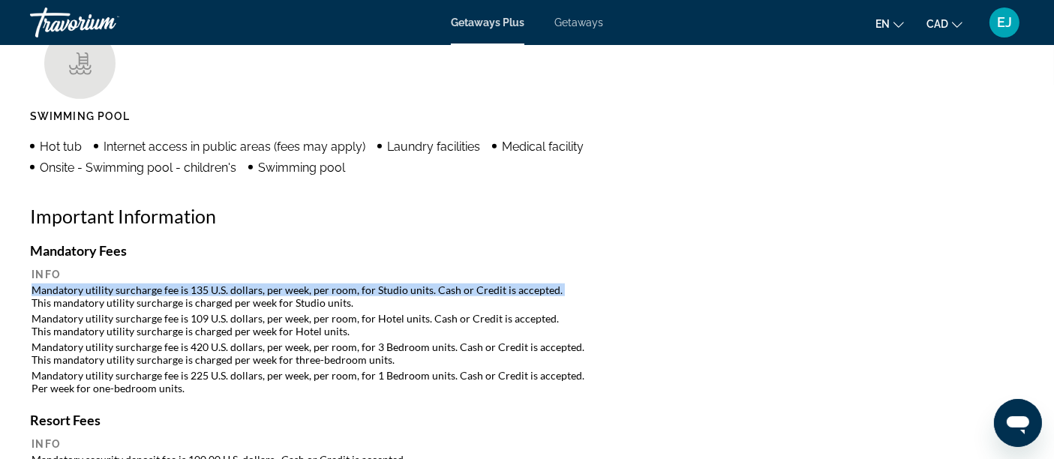
click at [47, 291] on td "Mandatory utility surcharge fee is 135 U.S. dollars, per week, per room, for St…" at bounding box center [527, 296] width 991 height 27
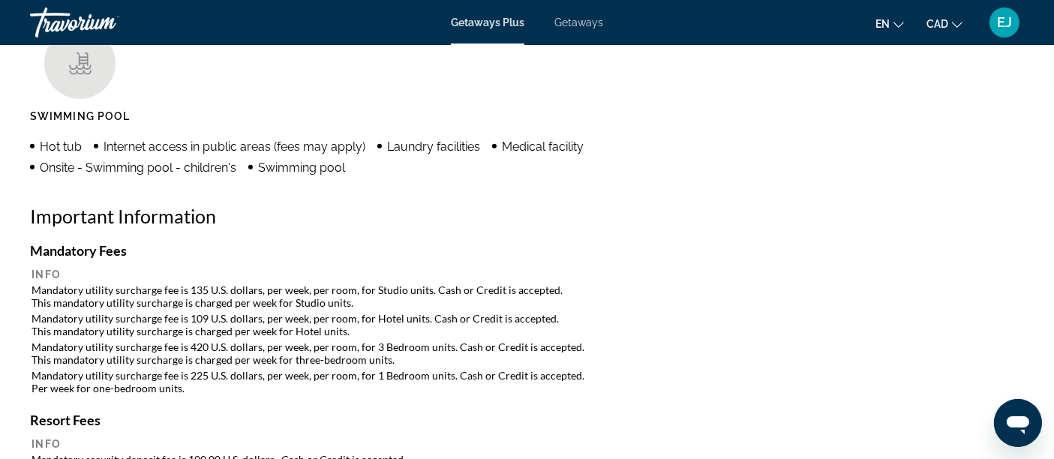
click at [79, 284] on td "Mandatory utility surcharge fee is 135 U.S. dollars, per week, per room, for St…" at bounding box center [527, 296] width 991 height 27
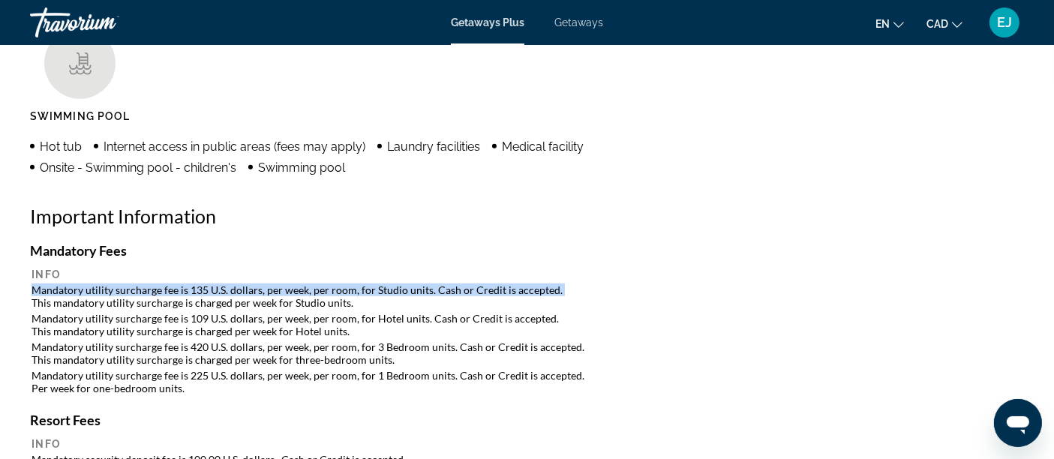
click at [79, 284] on td "Mandatory utility surcharge fee is 135 U.S. dollars, per week, per room, for St…" at bounding box center [527, 296] width 991 height 27
click at [139, 291] on td "Mandatory utility surcharge fee is 135 U.S. dollars, per week, per room, for St…" at bounding box center [527, 296] width 991 height 27
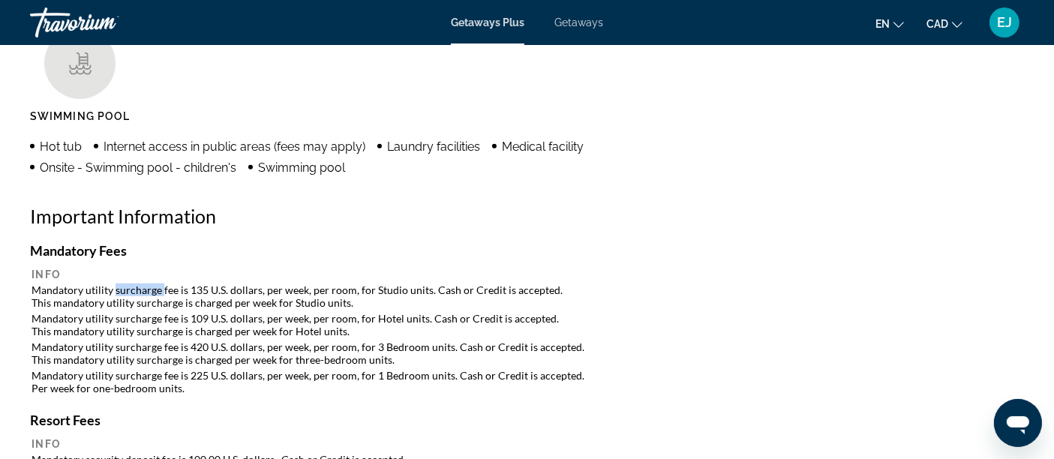
click at [139, 291] on td "Mandatory utility surcharge fee is 135 U.S. dollars, per week, per room, for St…" at bounding box center [527, 296] width 991 height 27
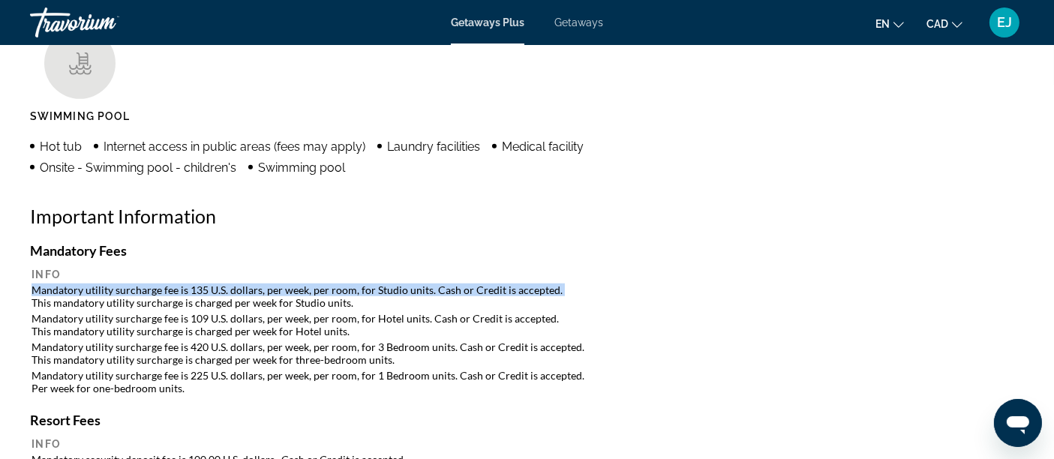
click at [139, 291] on td "Mandatory utility surcharge fee is 135 U.S. dollars, per week, per room, for St…" at bounding box center [527, 296] width 991 height 27
click at [189, 293] on td "Mandatory utility surcharge fee is 135 U.S. dollars, per week, per room, for St…" at bounding box center [527, 296] width 991 height 27
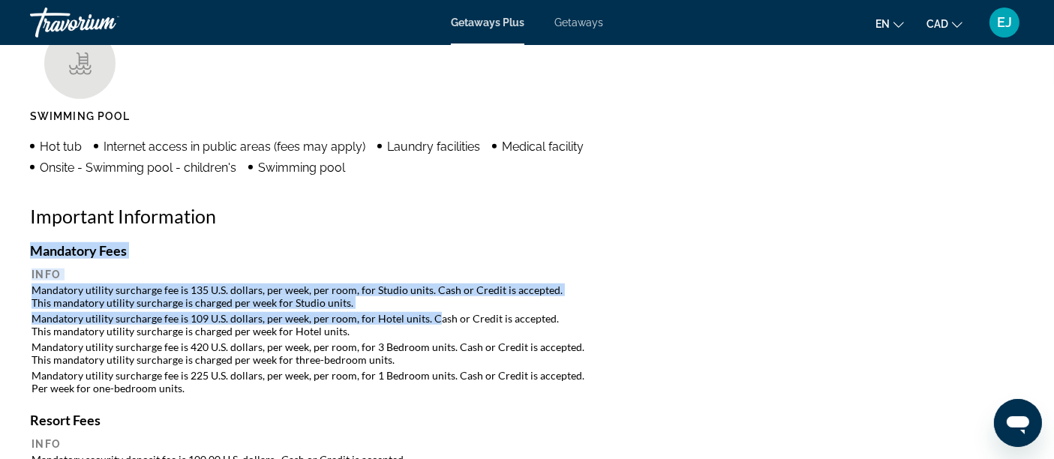
drag, startPoint x: 26, startPoint y: 291, endPoint x: 430, endPoint y: 316, distance: 405.2
click at [285, 320] on td "Mandatory utility surcharge fee is 109 U.S. dollars, per week, per room, for Ho…" at bounding box center [527, 324] width 991 height 27
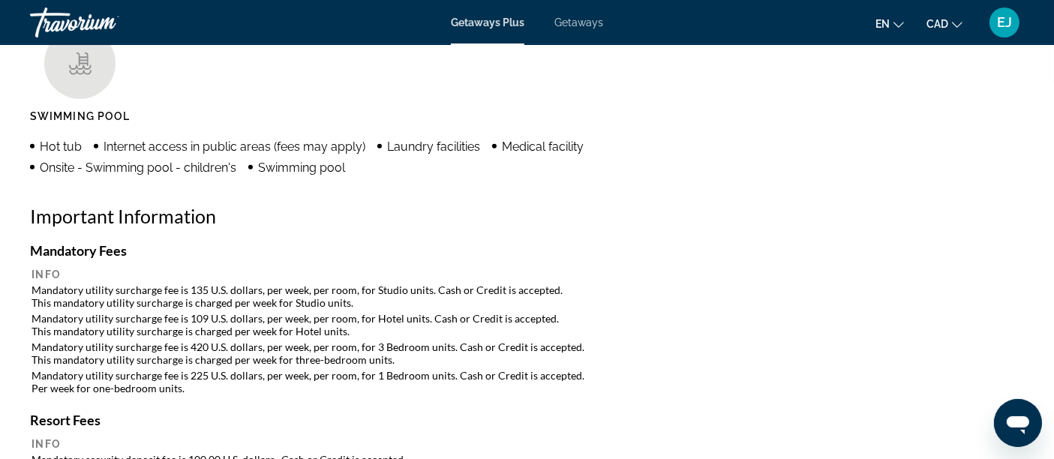
click at [285, 320] on td "Mandatory utility surcharge fee is 109 U.S. dollars, per week, per room, for Ho…" at bounding box center [527, 324] width 991 height 27
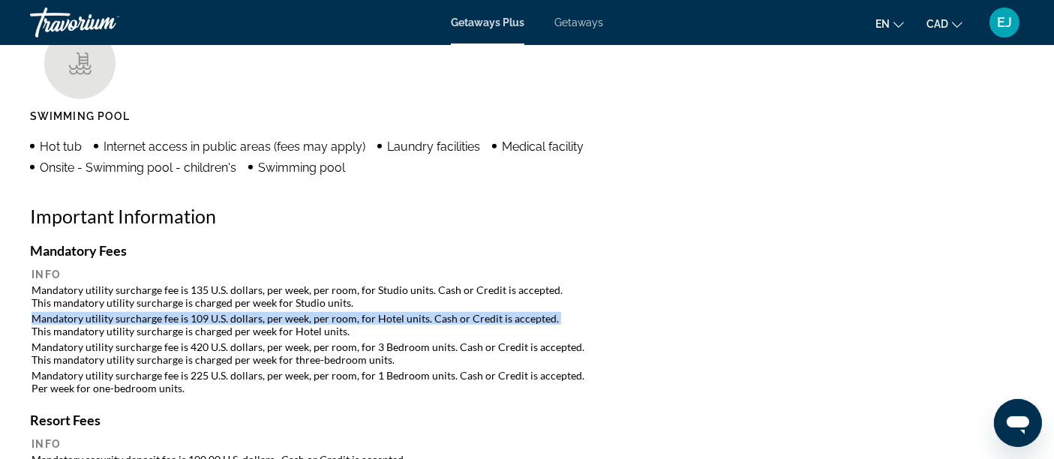
click at [285, 320] on td "Mandatory utility surcharge fee is 109 U.S. dollars, per week, per room, for Ho…" at bounding box center [527, 324] width 991 height 27
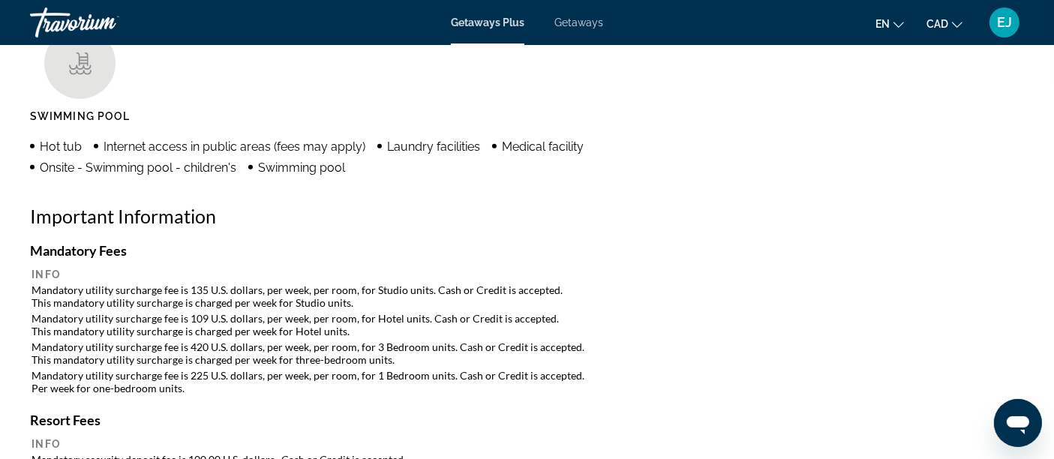
click at [299, 329] on td "Mandatory utility surcharge fee is 109 U.S. dollars, per week, per room, for Ho…" at bounding box center [527, 324] width 991 height 27
click at [231, 340] on td "Mandatory utility surcharge fee is 420 U.S. dollars, per week, per room, for 3 …" at bounding box center [527, 353] width 991 height 27
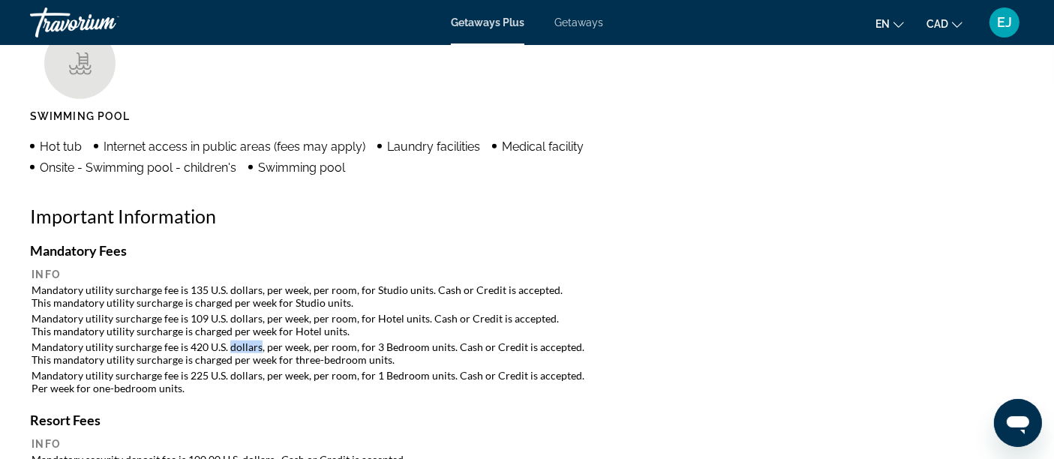
click at [231, 340] on td "Mandatory utility surcharge fee is 420 U.S. dollars, per week, per room, for 3 …" at bounding box center [527, 353] width 991 height 27
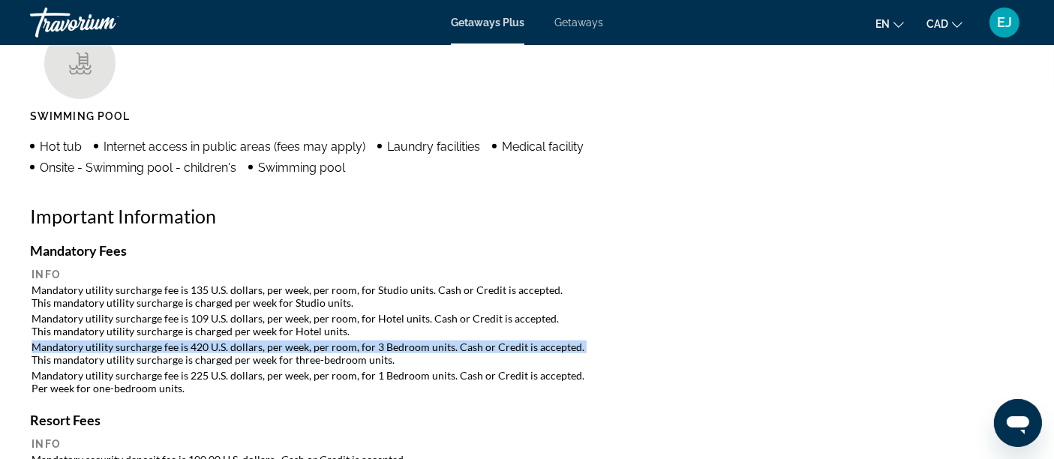
click at [231, 340] on td "Mandatory utility surcharge fee is 420 U.S. dollars, per week, per room, for 3 …" at bounding box center [527, 353] width 991 height 27
click at [167, 340] on td "Mandatory utility surcharge fee is 420 U.S. dollars, per week, per room, for 3 …" at bounding box center [527, 353] width 991 height 27
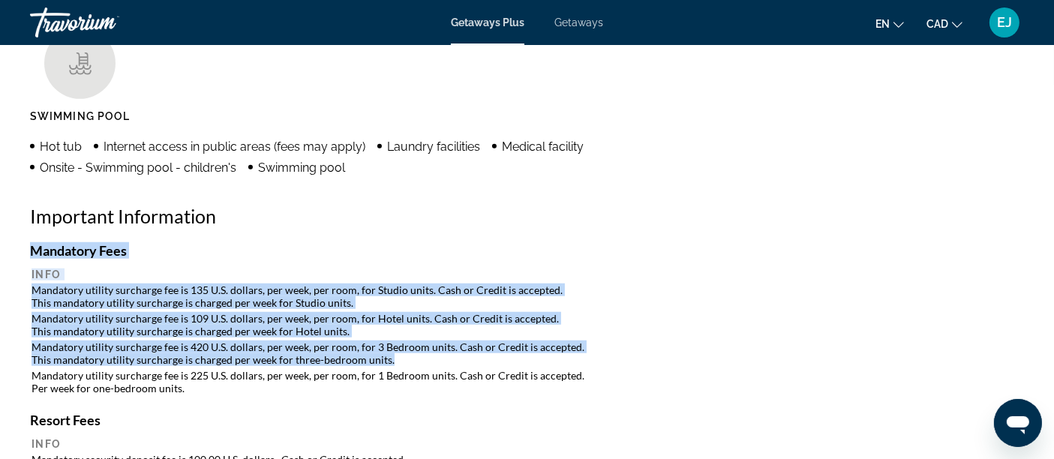
drag, startPoint x: 111, startPoint y: 350, endPoint x: 434, endPoint y: 352, distance: 323.4
click at [438, 343] on td "Mandatory utility surcharge fee is 420 U.S. dollars, per week, per room, for 3 …" at bounding box center [527, 353] width 991 height 27
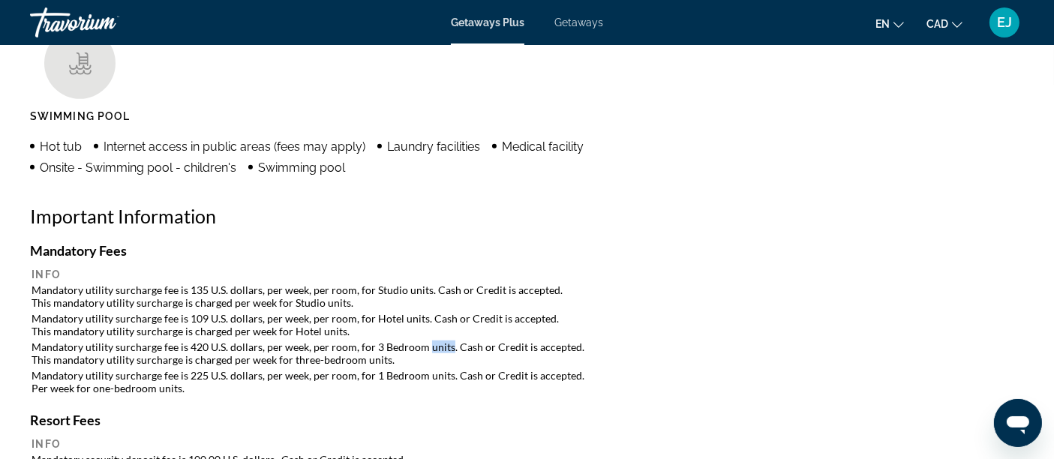
click at [438, 343] on td "Mandatory utility surcharge fee is 420 U.S. dollars, per week, per room, for 3 …" at bounding box center [527, 353] width 991 height 27
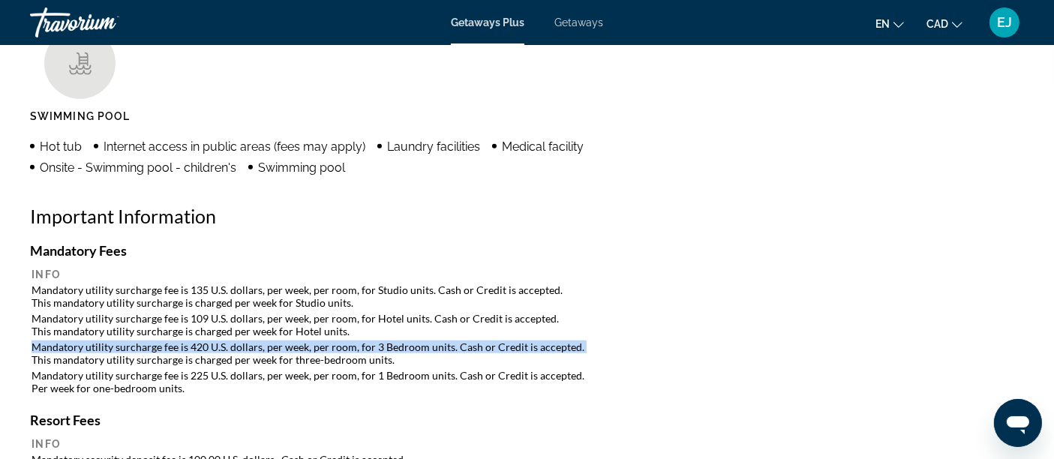
click at [438, 343] on td "Mandatory utility surcharge fee is 420 U.S. dollars, per week, per room, for 3 …" at bounding box center [527, 353] width 991 height 27
click at [439, 343] on td "Mandatory utility surcharge fee is 420 U.S. dollars, per week, per room, for 3 …" at bounding box center [527, 353] width 991 height 27
click at [261, 348] on td "Mandatory utility surcharge fee is 420 U.S. dollars, per week, per room, for 3 …" at bounding box center [527, 353] width 991 height 27
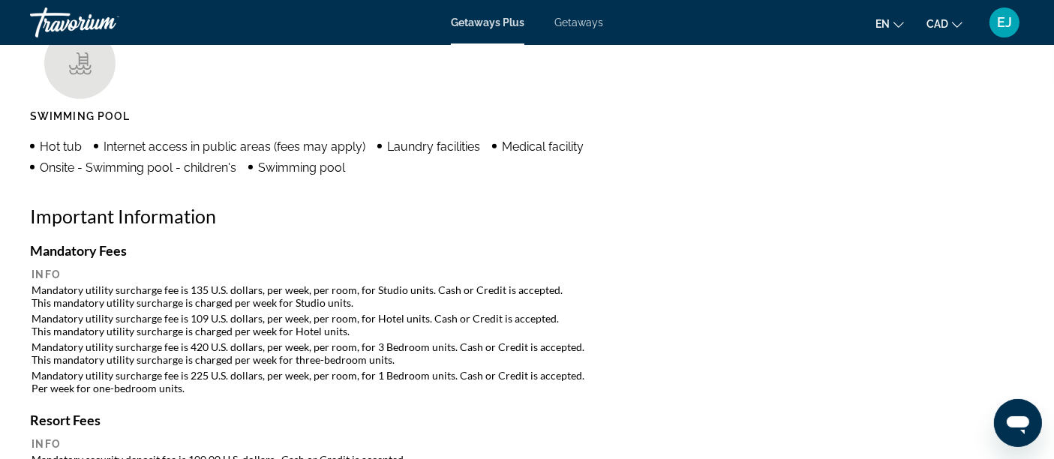
click at [261, 348] on td "Mandatory utility surcharge fee is 420 U.S. dollars, per week, per room, for 3 …" at bounding box center [527, 353] width 991 height 27
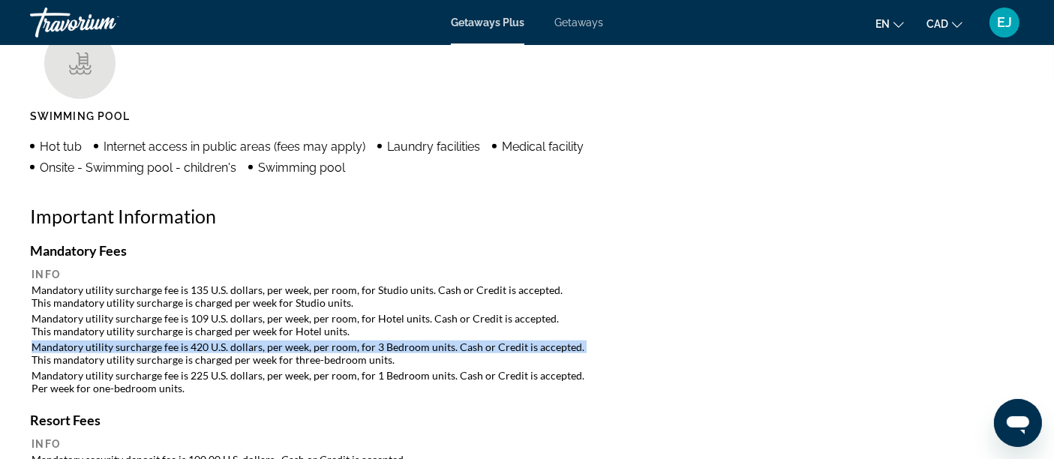
click at [262, 348] on td "Mandatory utility surcharge fee is 420 U.S. dollars, per week, per room, for 3 …" at bounding box center [527, 353] width 991 height 27
click at [263, 350] on td "Mandatory utility surcharge fee is 420 U.S. dollars, per week, per room, for 3 …" at bounding box center [527, 353] width 991 height 27
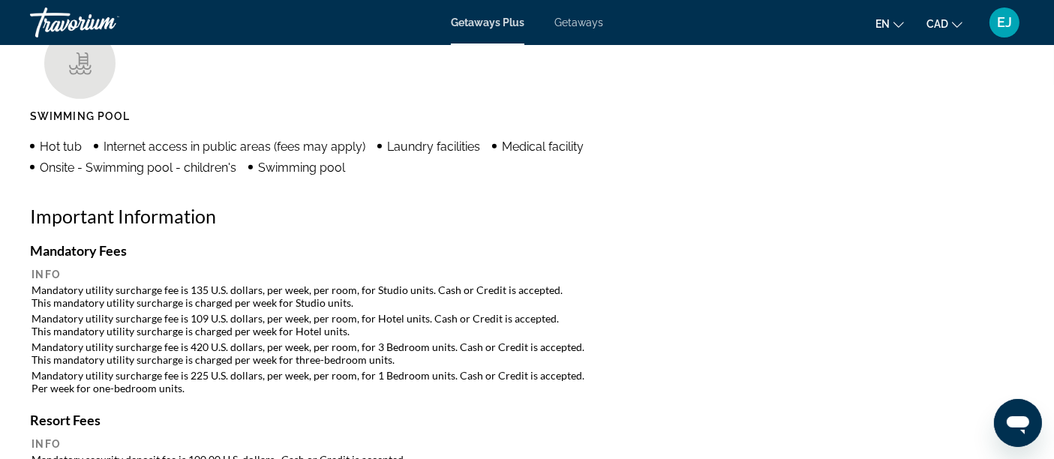
click at [190, 350] on td "Mandatory utility surcharge fee is 420 U.S. dollars, per week, per room, for 3 …" at bounding box center [527, 353] width 991 height 27
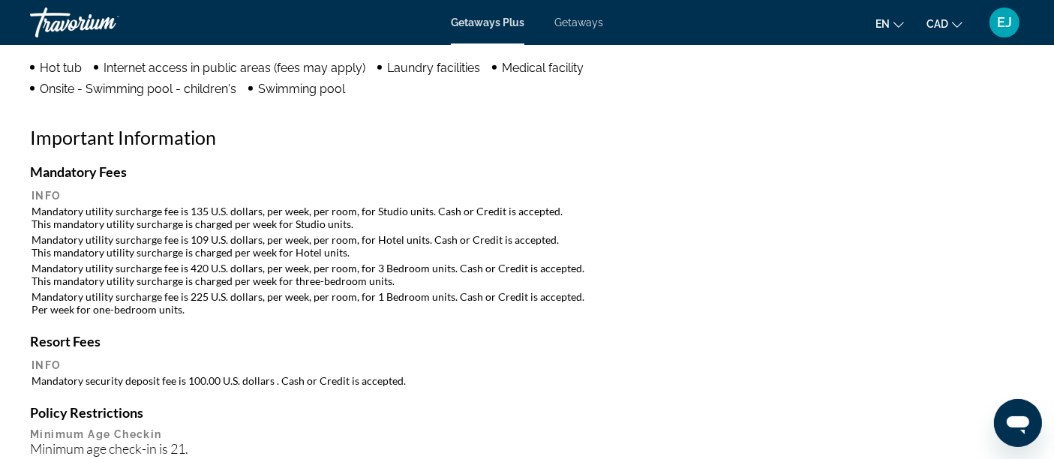
scroll to position [1417, 0]
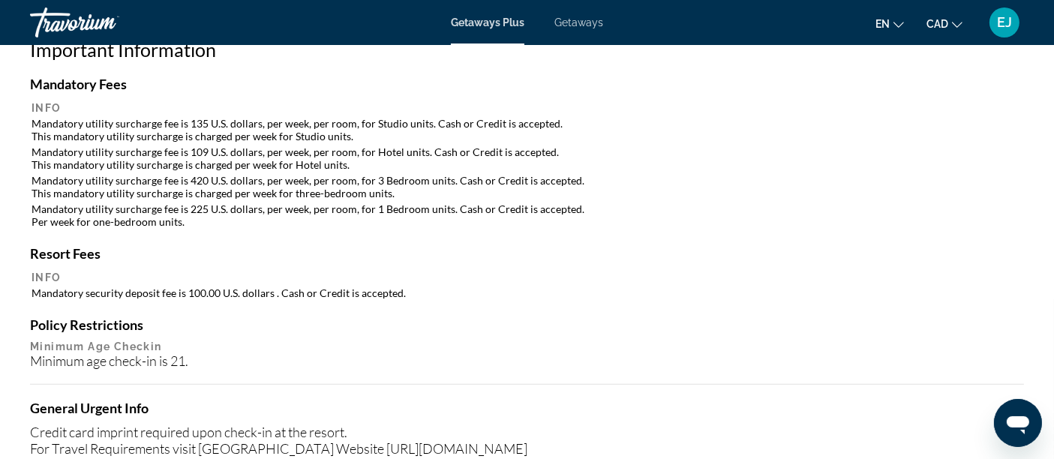
click at [59, 286] on td "Mandatory security deposit fee is 100.00 U.S. dollars . Cash or Credit is accep…" at bounding box center [527, 293] width 991 height 14
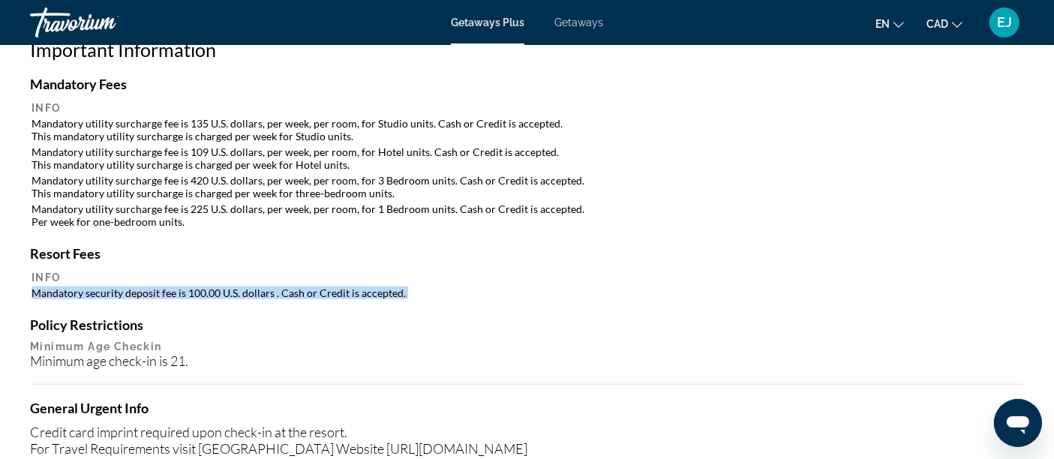
click at [59, 286] on td "Mandatory security deposit fee is 100.00 U.S. dollars . Cash or Credit is accep…" at bounding box center [527, 293] width 991 height 14
click at [167, 288] on td "Mandatory security deposit fee is 100.00 U.S. dollars . Cash or Credit is accep…" at bounding box center [527, 293] width 991 height 14
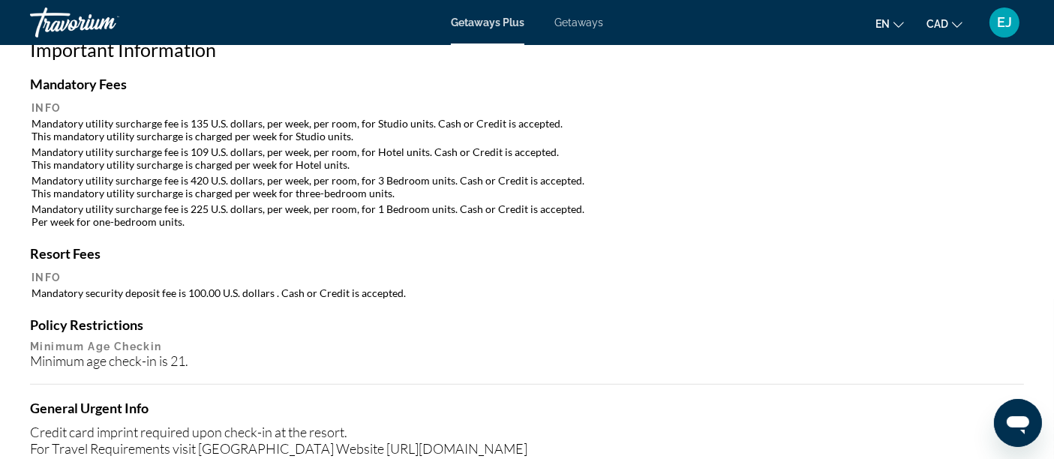
click at [69, 353] on div "Minimum age check-in is 21." at bounding box center [527, 361] width 994 height 17
click at [69, 310] on div "Mandatory Fees Info Mandatory utility surcharge fee is 135 U.S. dollars, per we…" at bounding box center [527, 332] width 994 height 512
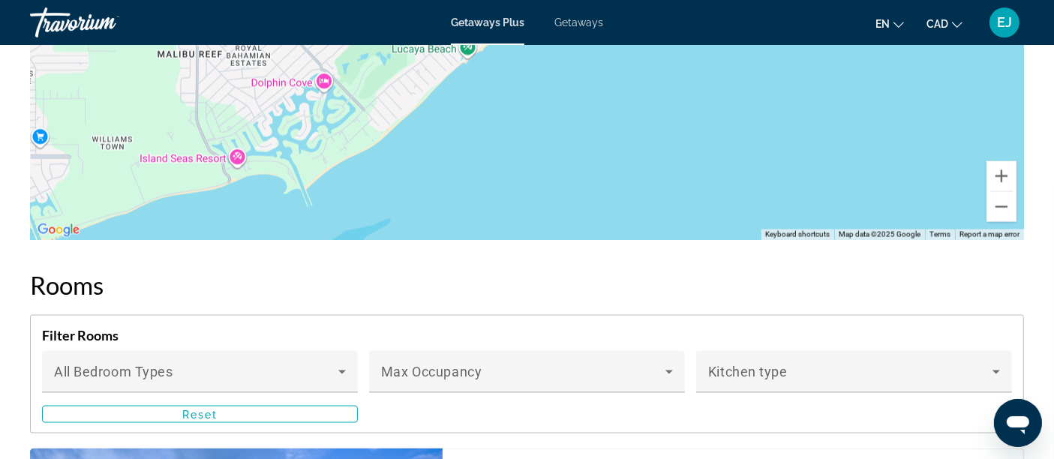
scroll to position [2418, 0]
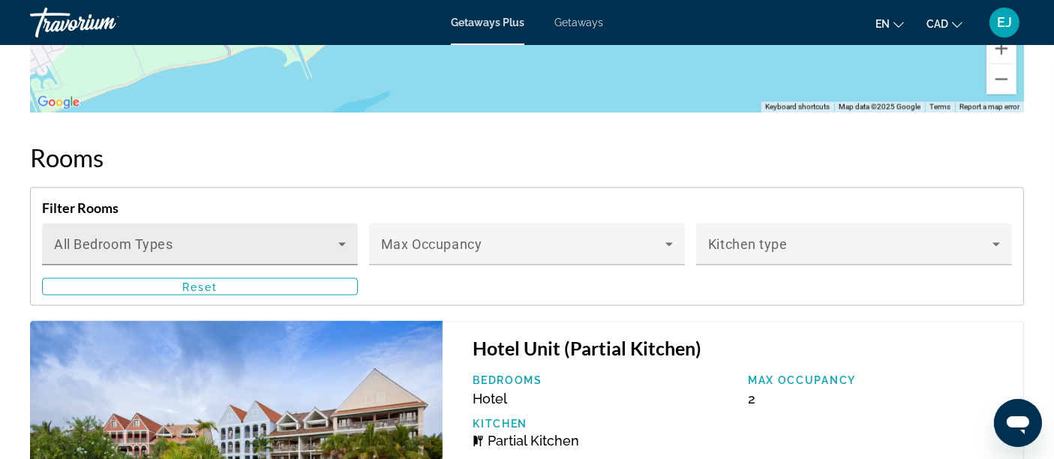
click at [193, 257] on div "Bedroom Types All Bedroom Types" at bounding box center [200, 245] width 292 height 42
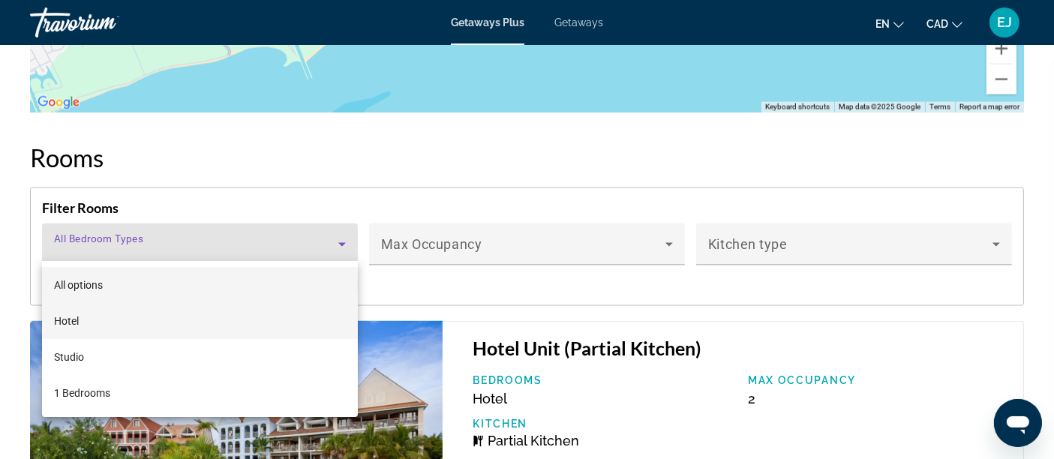
click at [156, 319] on mat-option "Hotel" at bounding box center [200, 321] width 316 height 36
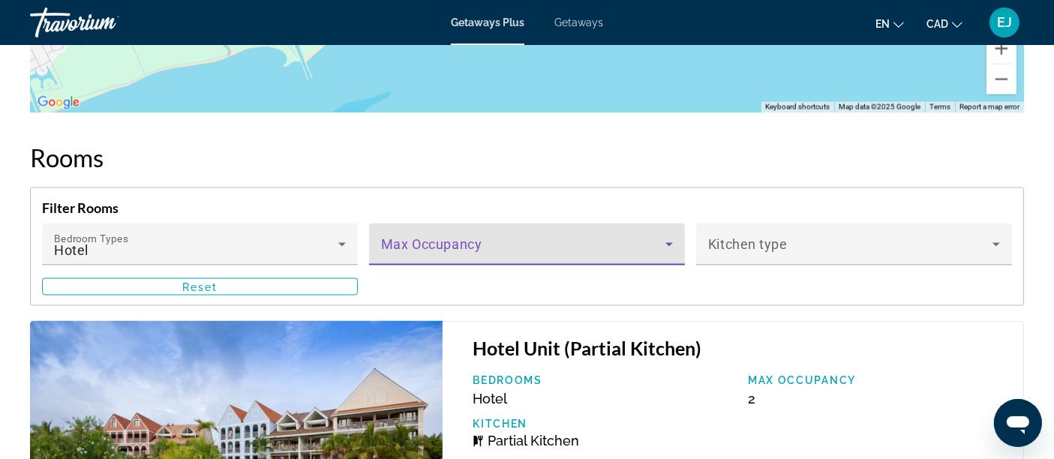
click at [524, 242] on span "Main content" at bounding box center [523, 251] width 284 height 18
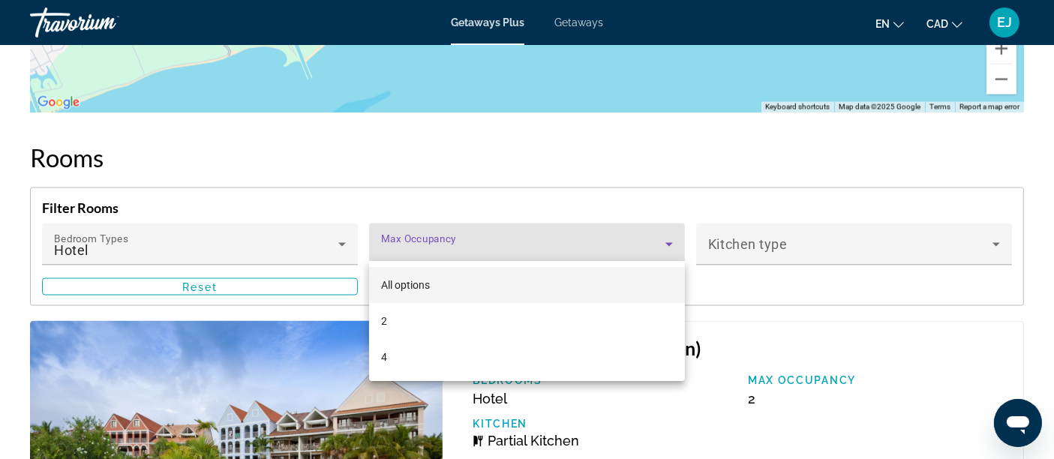
click at [562, 201] on div at bounding box center [527, 229] width 1054 height 459
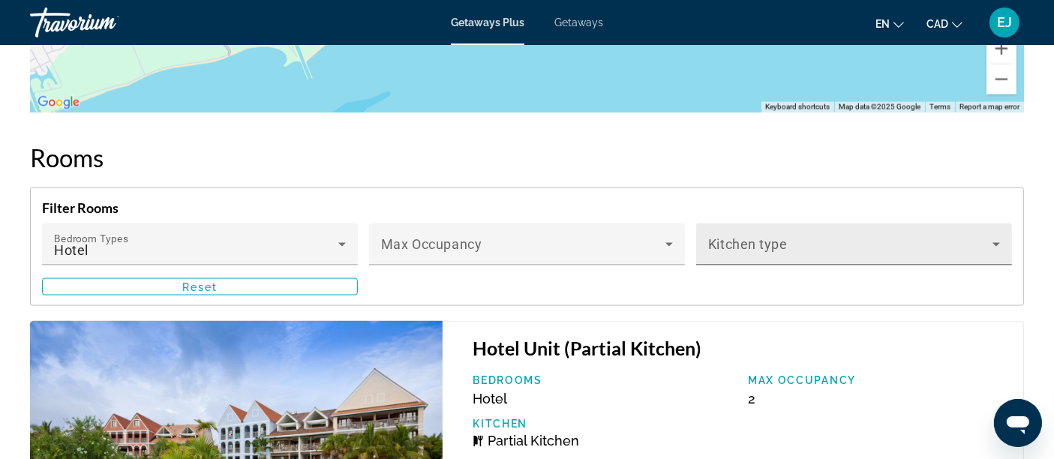
click at [760, 249] on span "Main content" at bounding box center [850, 251] width 284 height 18
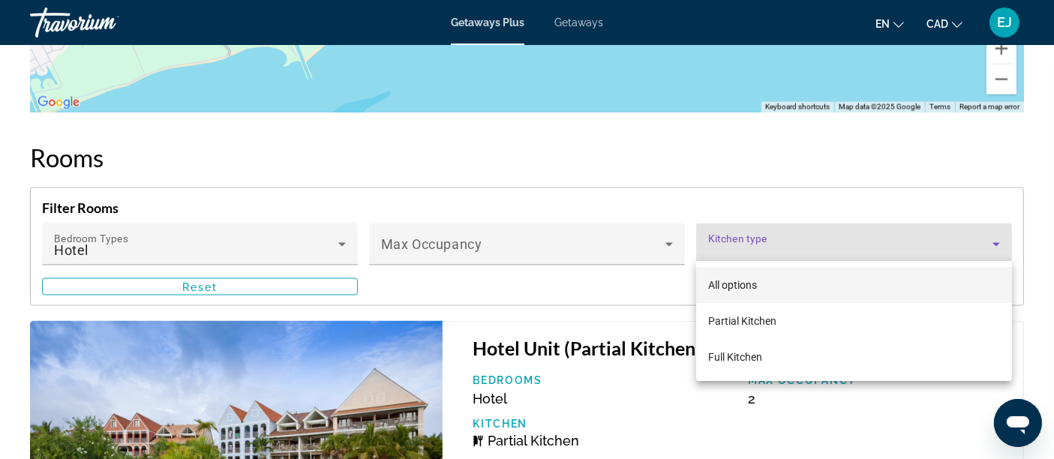
click at [726, 203] on div at bounding box center [527, 229] width 1054 height 459
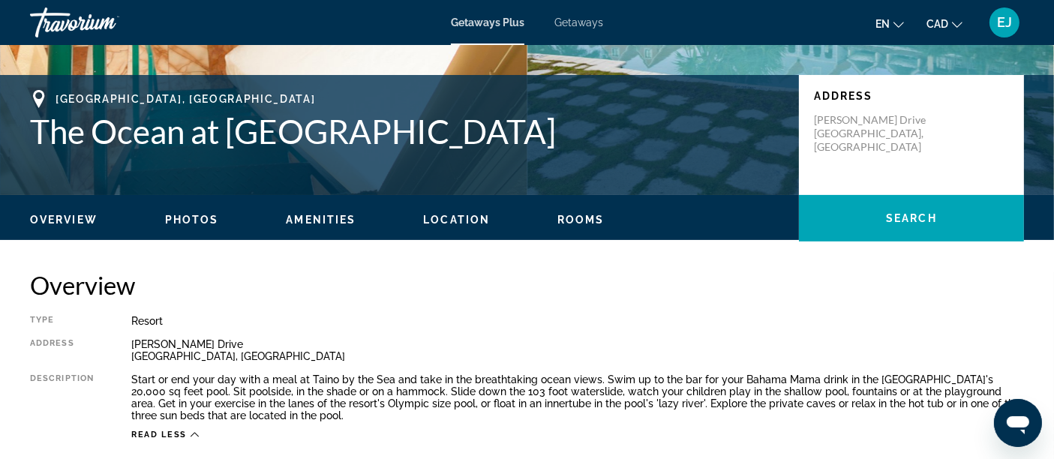
scroll to position [167, 0]
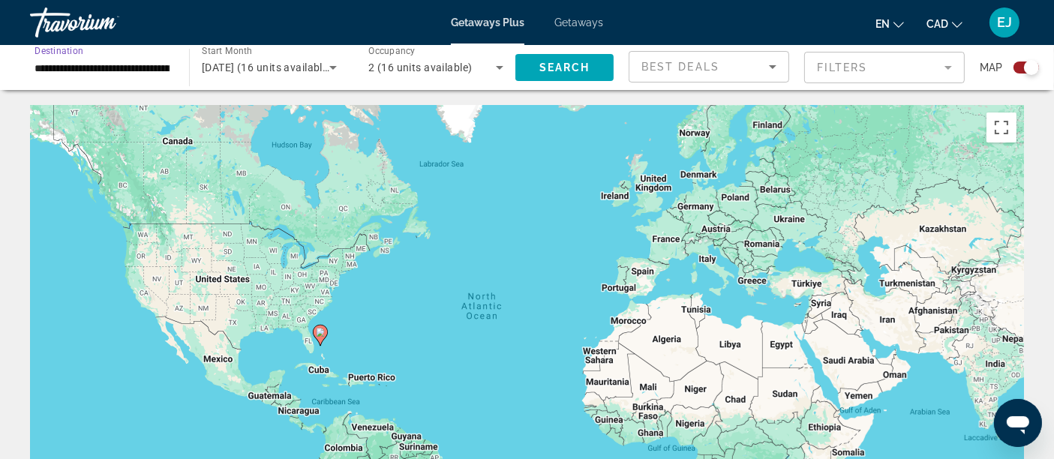
click at [113, 65] on input "**********" at bounding box center [102, 68] width 135 height 18
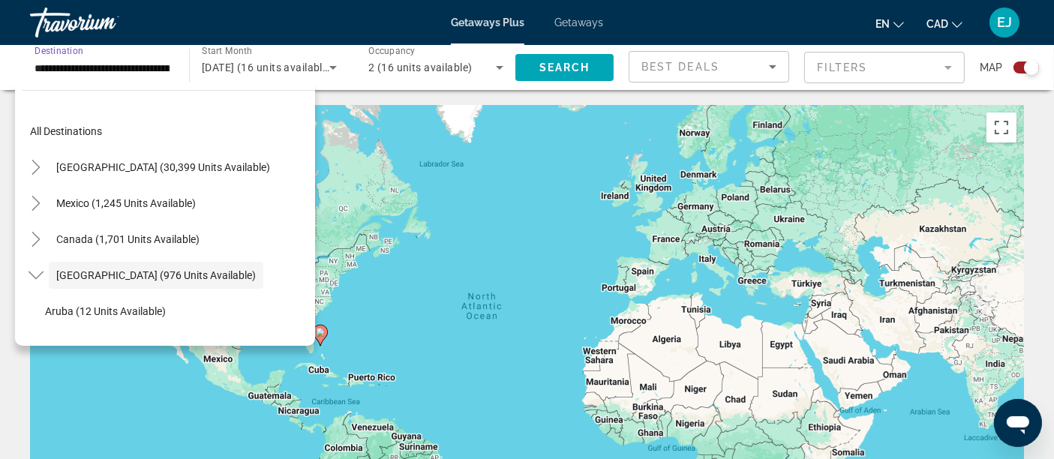
scroll to position [53, 0]
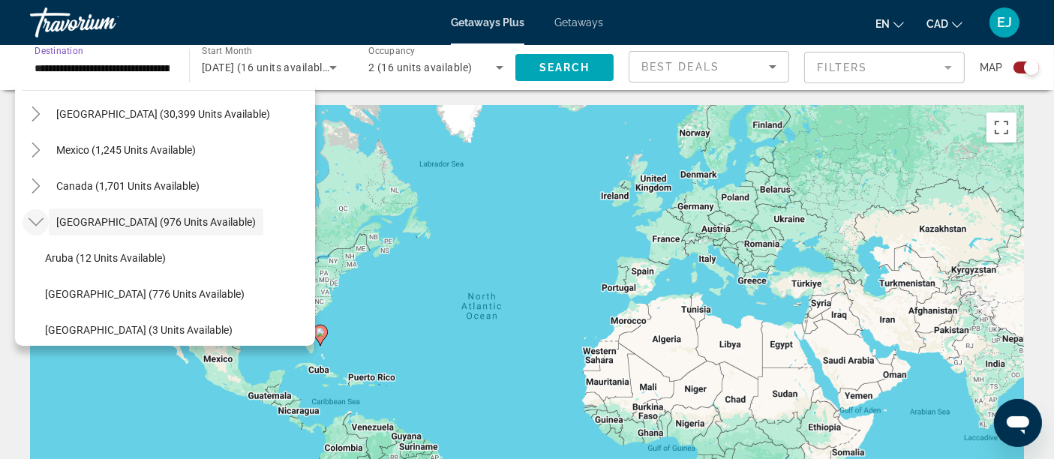
click at [38, 221] on icon "Toggle Caribbean & Atlantic Islands (976 units available)" at bounding box center [36, 222] width 15 height 15
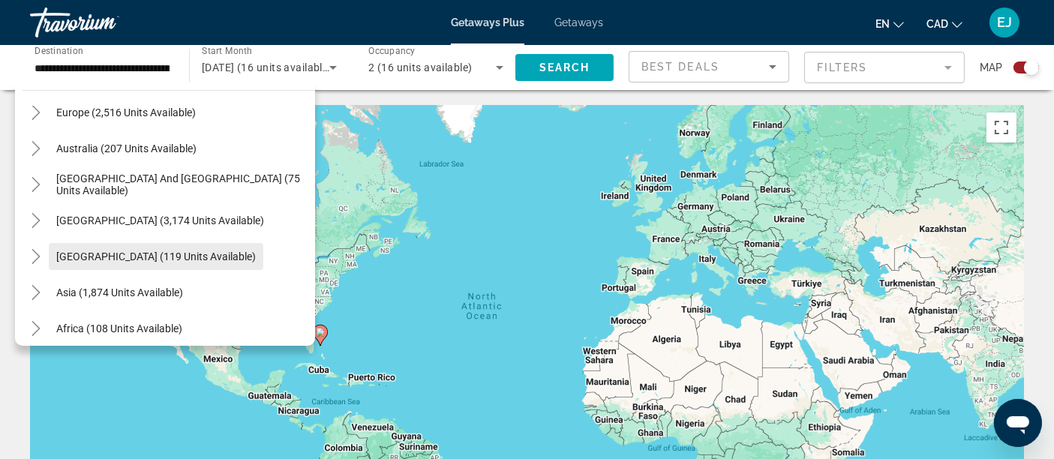
scroll to position [243, 0]
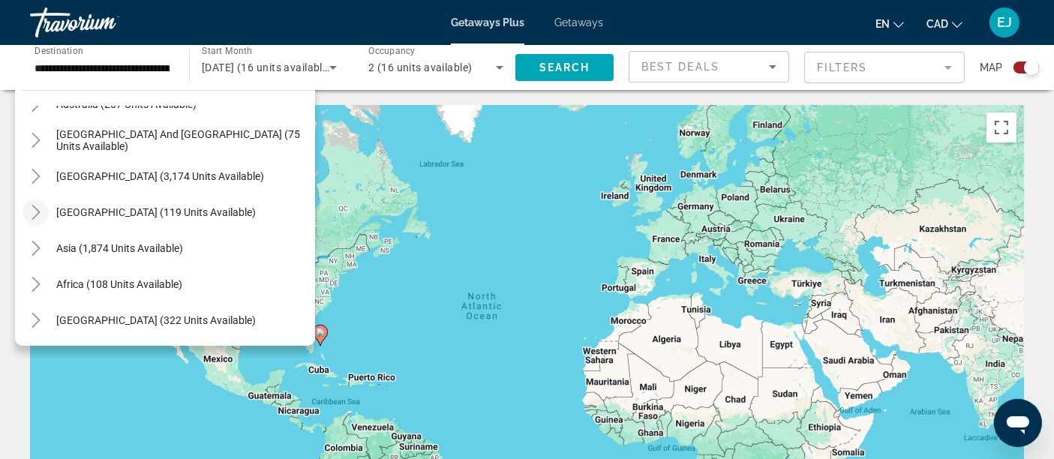
click at [42, 213] on icon "Toggle Central America (119 units available)" at bounding box center [36, 212] width 15 height 15
click at [40, 210] on icon "Toggle Central America (119 units available)" at bounding box center [35, 213] width 15 height 8
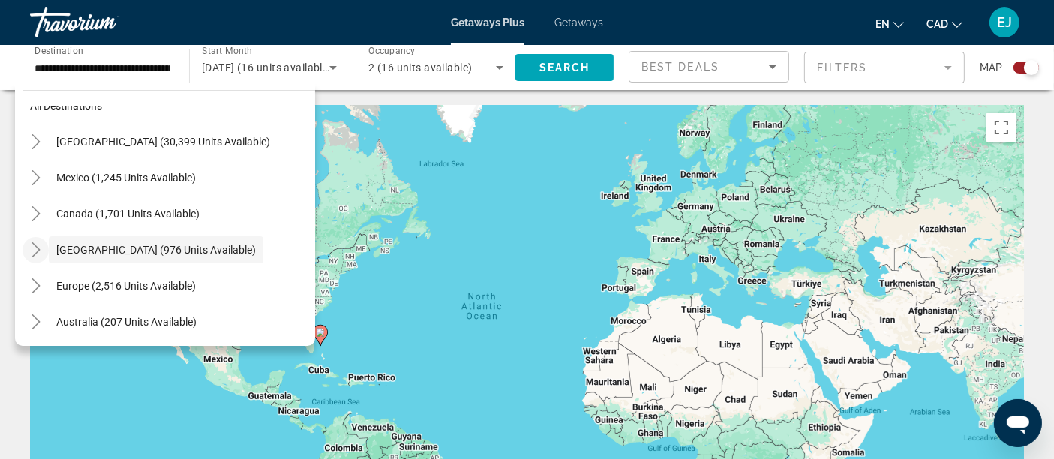
scroll to position [0, 0]
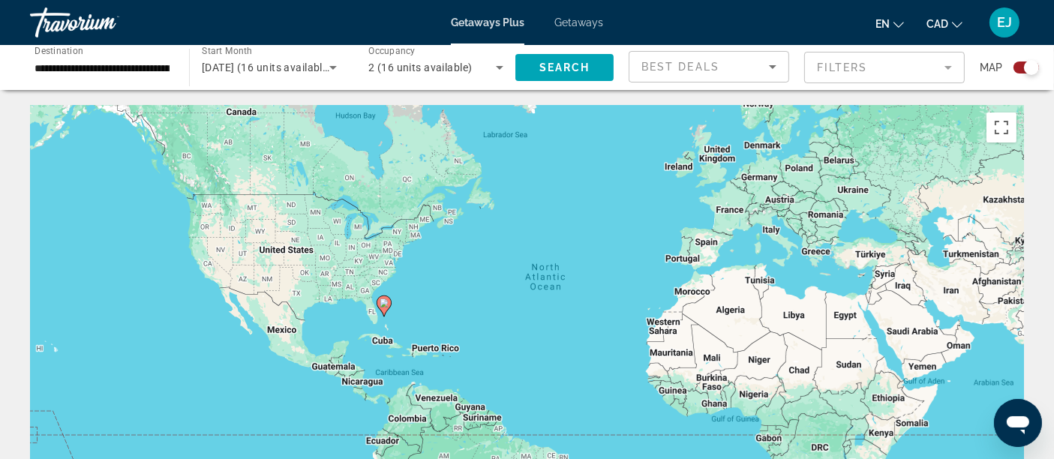
drag, startPoint x: 366, startPoint y: 320, endPoint x: 433, endPoint y: 288, distance: 74.2
click at [433, 288] on div "To activate drag with keyboard, press Alt + Enter. Once in keyboard drag state,…" at bounding box center [527, 330] width 994 height 450
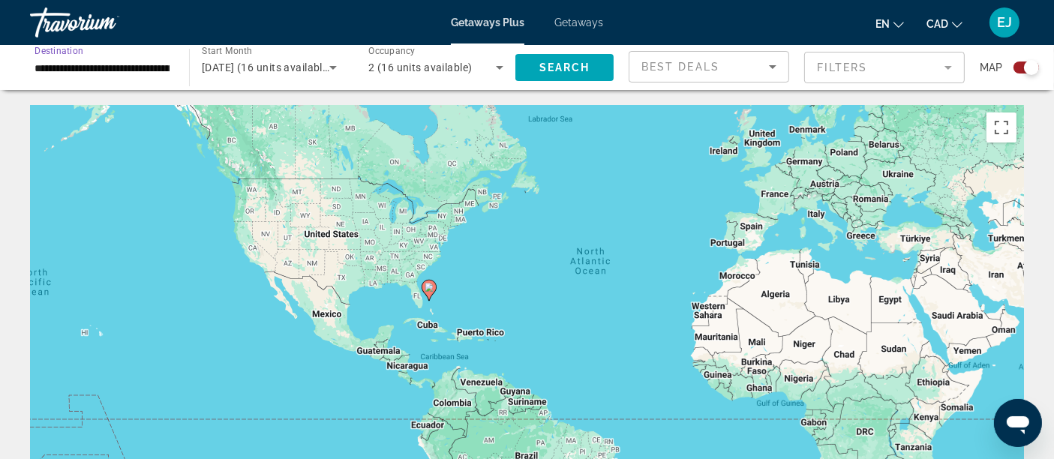
click at [128, 76] on input "**********" at bounding box center [102, 68] width 135 height 18
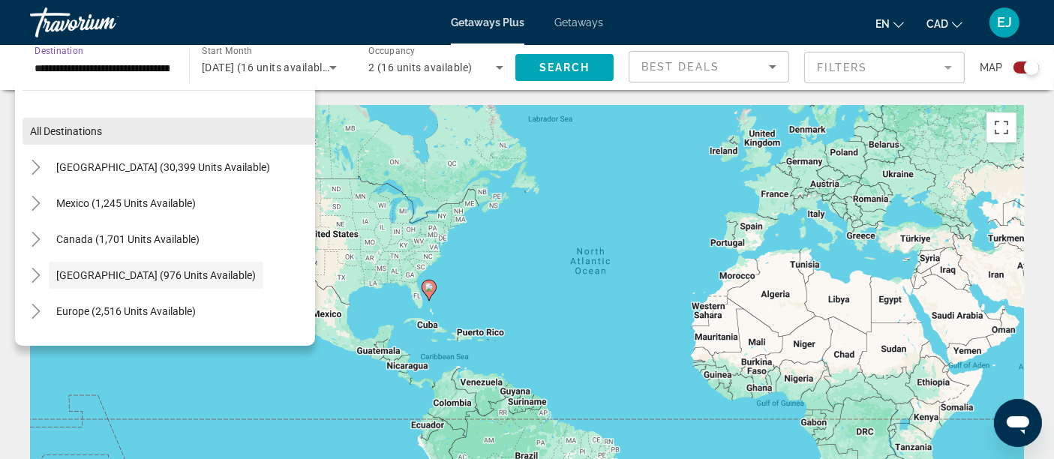
click at [171, 146] on span "Search widget" at bounding box center [169, 131] width 293 height 36
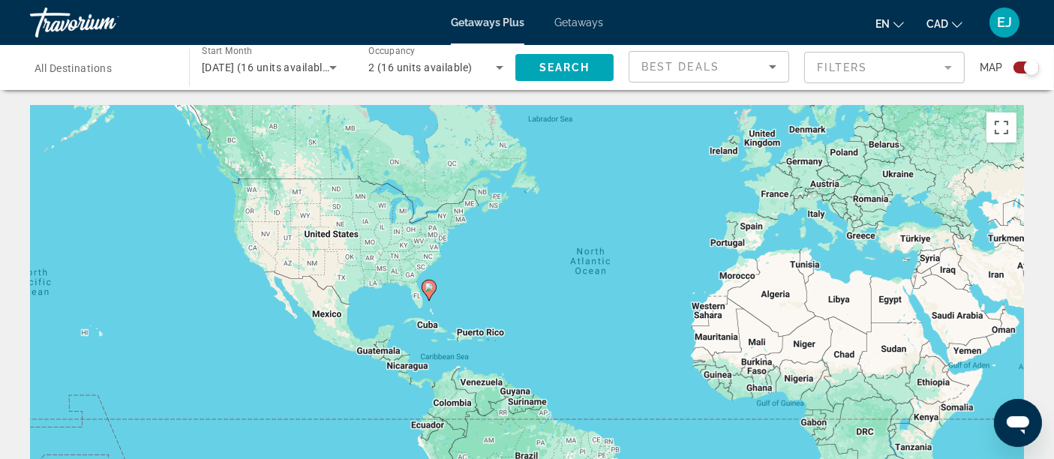
click at [706, 77] on div "Best Deals" at bounding box center [709, 73] width 135 height 42
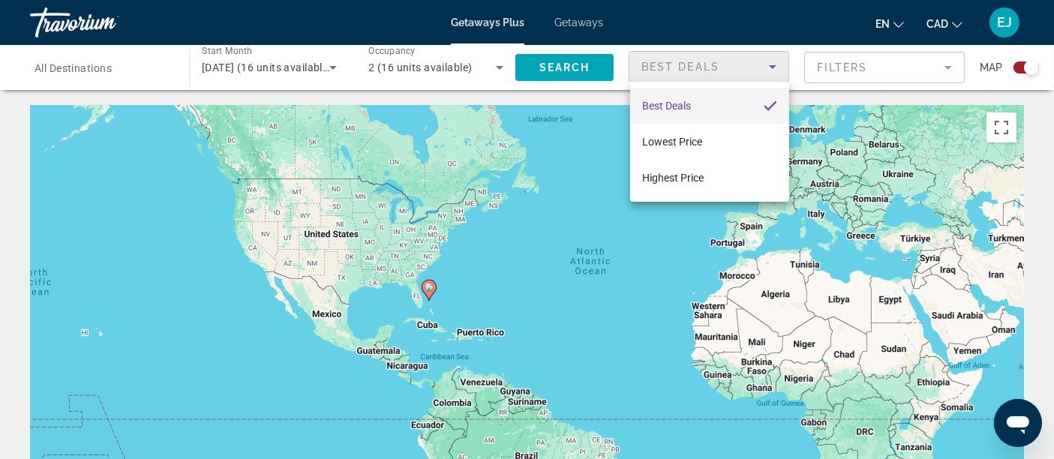
click at [828, 61] on div at bounding box center [527, 229] width 1054 height 459
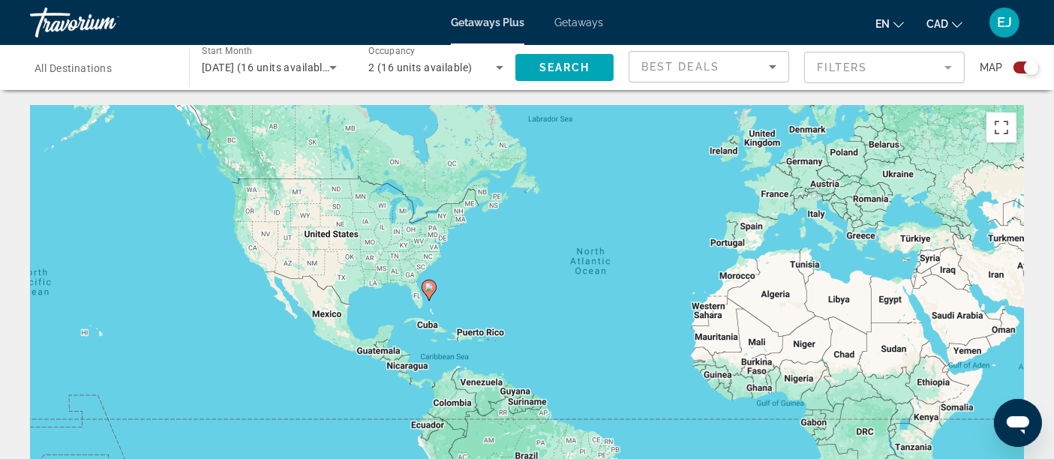
click at [835, 63] on mat-form-field "Filters" at bounding box center [884, 68] width 161 height 32
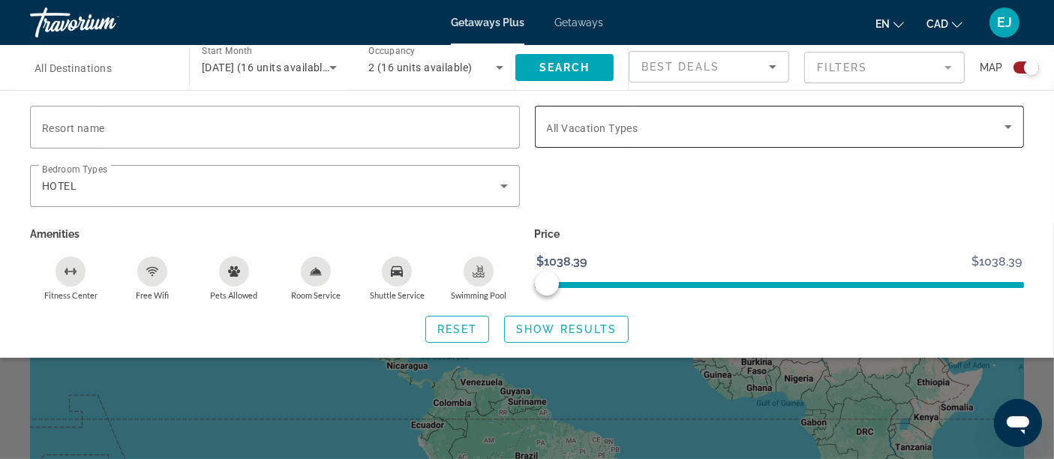
click at [627, 125] on span "All Vacation Types" at bounding box center [593, 128] width 92 height 12
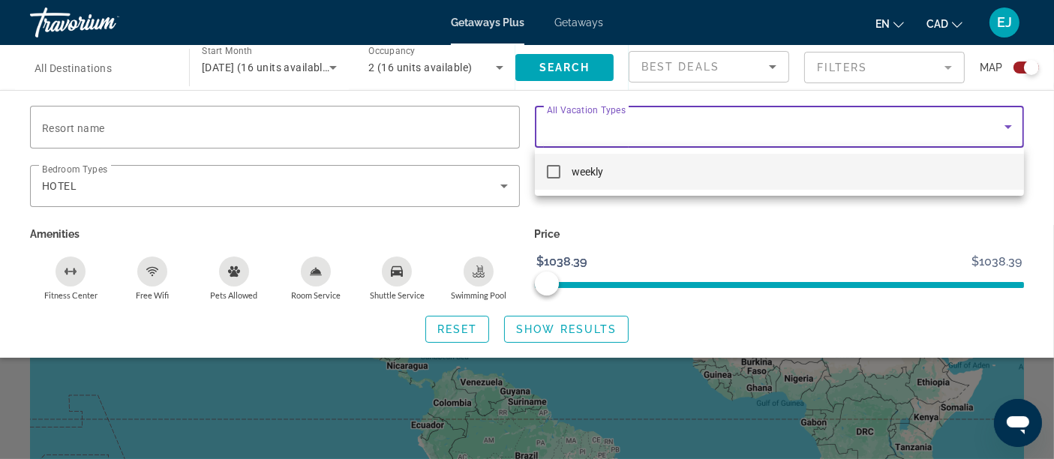
click at [621, 166] on mat-option "weekly" at bounding box center [780, 172] width 490 height 36
click at [620, 132] on div at bounding box center [527, 229] width 1054 height 459
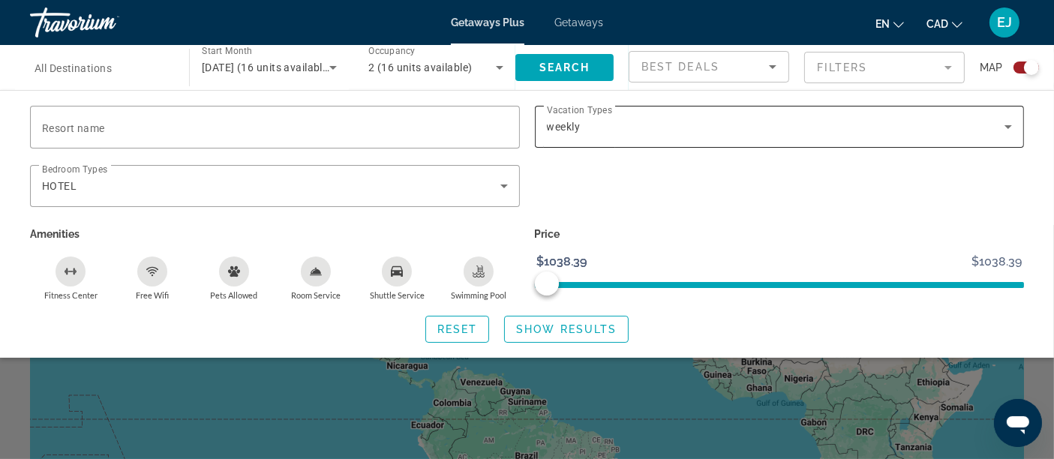
click at [620, 131] on div "weekly" at bounding box center [776, 127] width 458 height 18
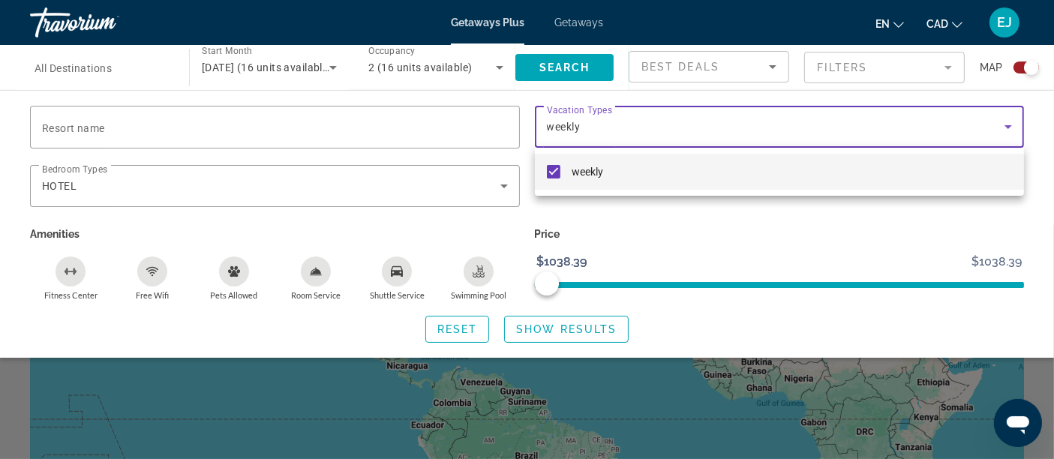
click at [588, 175] on span "weekly" at bounding box center [588, 172] width 32 height 18
click at [569, 121] on div at bounding box center [527, 229] width 1054 height 459
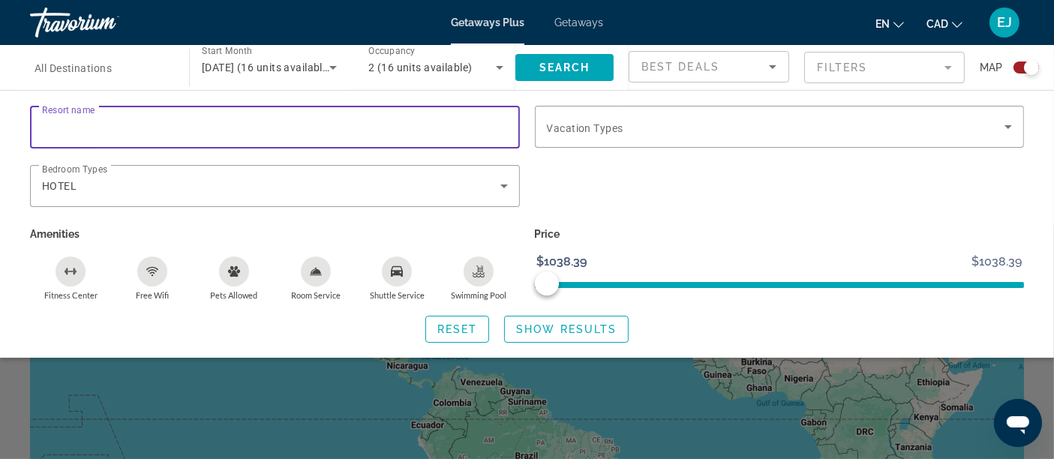
click at [237, 129] on input "Resort name" at bounding box center [275, 128] width 466 height 18
click at [165, 183] on div "HOTEL" at bounding box center [271, 186] width 458 height 18
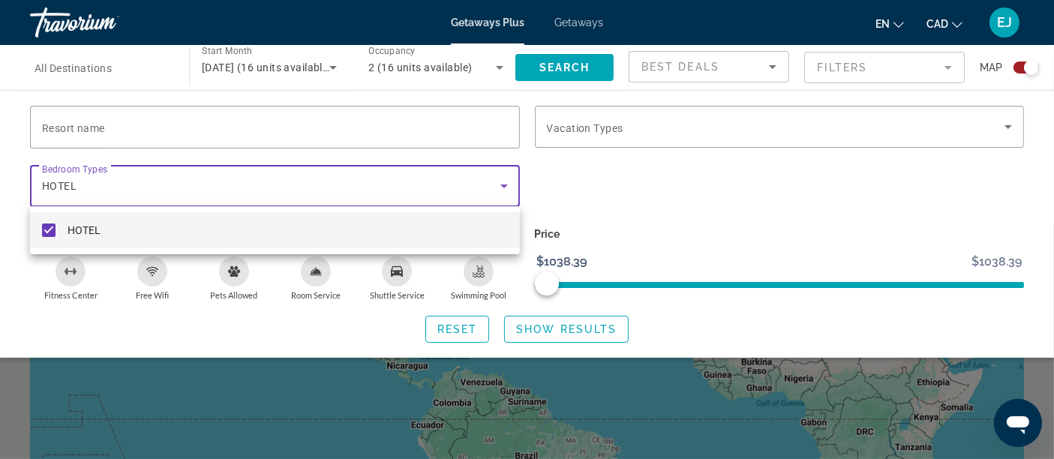
click at [548, 189] on div at bounding box center [527, 229] width 1054 height 459
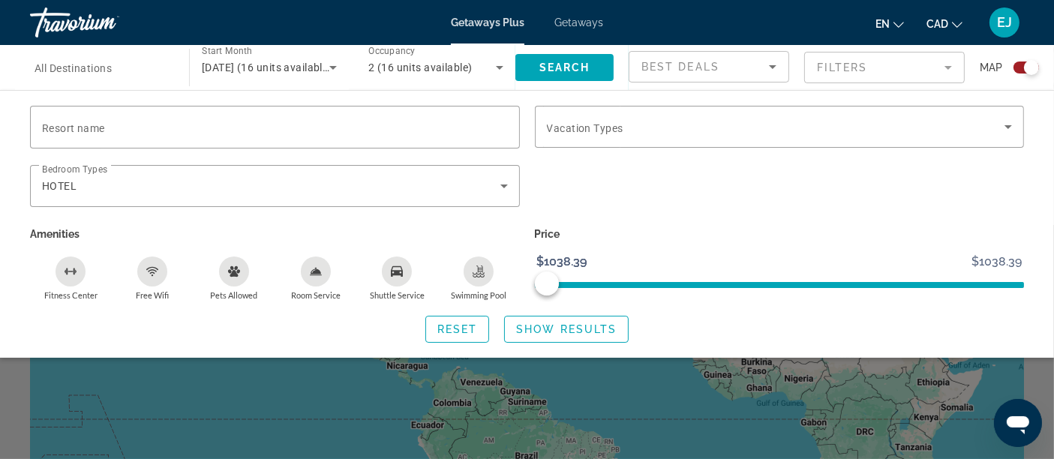
click at [476, 266] on icon "Swimming Pool" at bounding box center [479, 272] width 12 height 12
click at [68, 271] on rect "Fitness Center" at bounding box center [70, 271] width 5 height 1
drag, startPoint x: 140, startPoint y: 269, endPoint x: 148, endPoint y: 266, distance: 8.8
click at [140, 269] on div "Free Wifi" at bounding box center [152, 272] width 30 height 30
click at [403, 263] on div "Shuttle Service" at bounding box center [397, 272] width 30 height 30
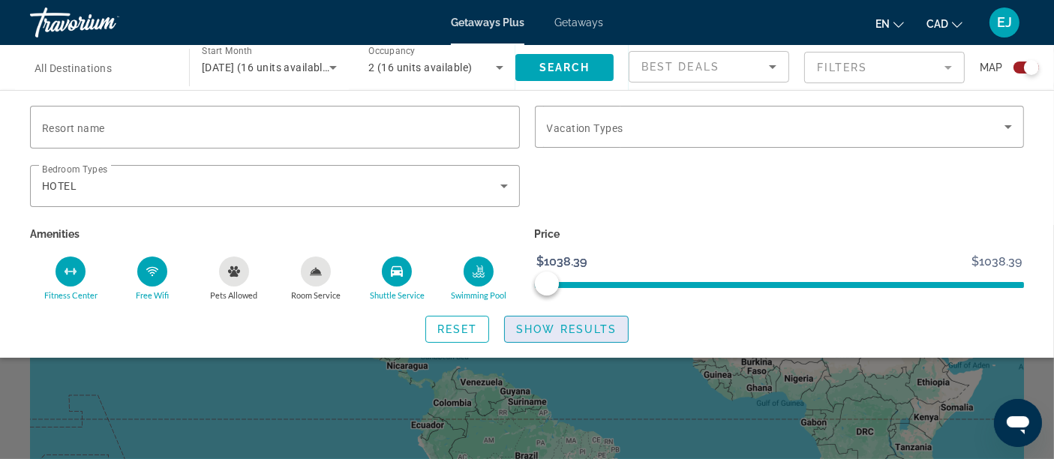
click at [572, 320] on span "Search widget" at bounding box center [566, 329] width 123 height 36
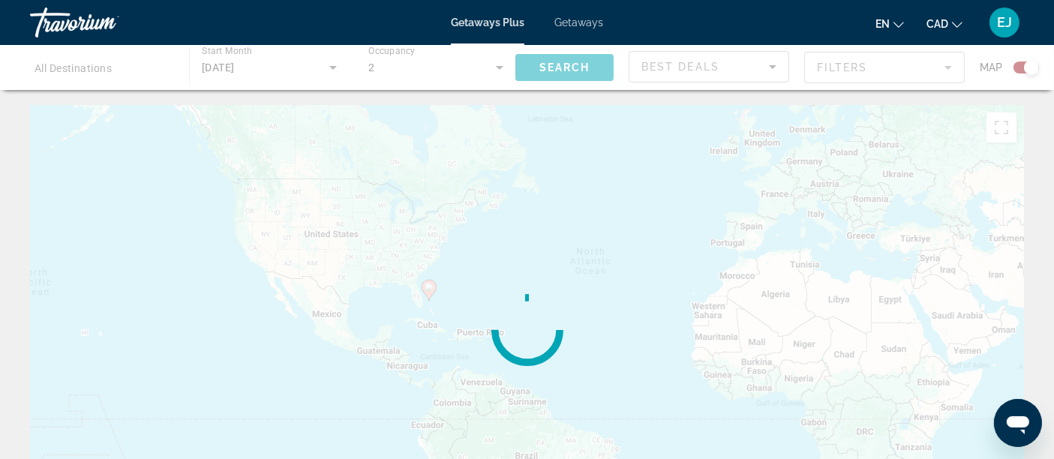
drag, startPoint x: 578, startPoint y: 302, endPoint x: 571, endPoint y: 250, distance: 52.2
click at [571, 250] on div "Main content" at bounding box center [527, 330] width 994 height 450
drag, startPoint x: 493, startPoint y: 267, endPoint x: 479, endPoint y: 239, distance: 30.9
click at [479, 239] on div "Main content" at bounding box center [527, 330] width 994 height 450
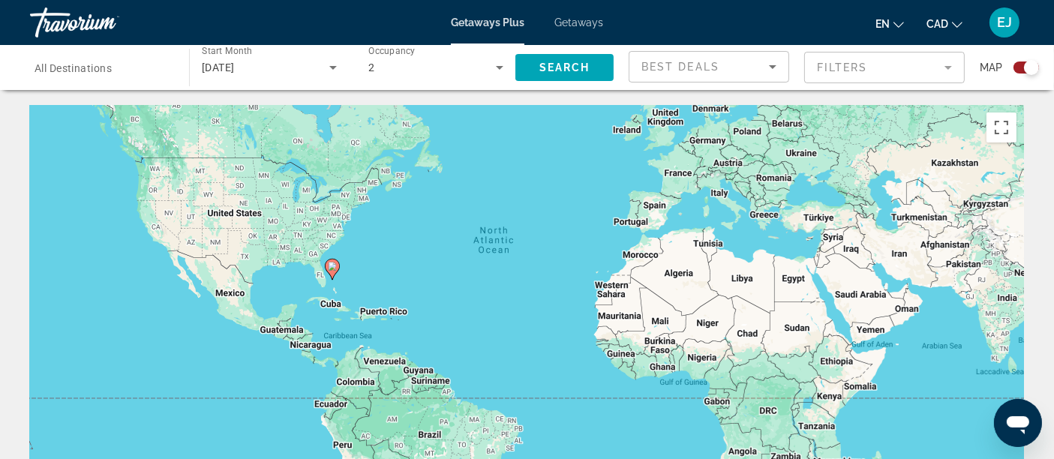
drag, startPoint x: 497, startPoint y: 295, endPoint x: 404, endPoint y: 278, distance: 93.9
click at [405, 278] on div "To activate drag with keyboard, press Alt + Enter. Once in keyboard drag state,…" at bounding box center [527, 330] width 994 height 450
click at [330, 268] on image "Main content" at bounding box center [331, 266] width 9 height 9
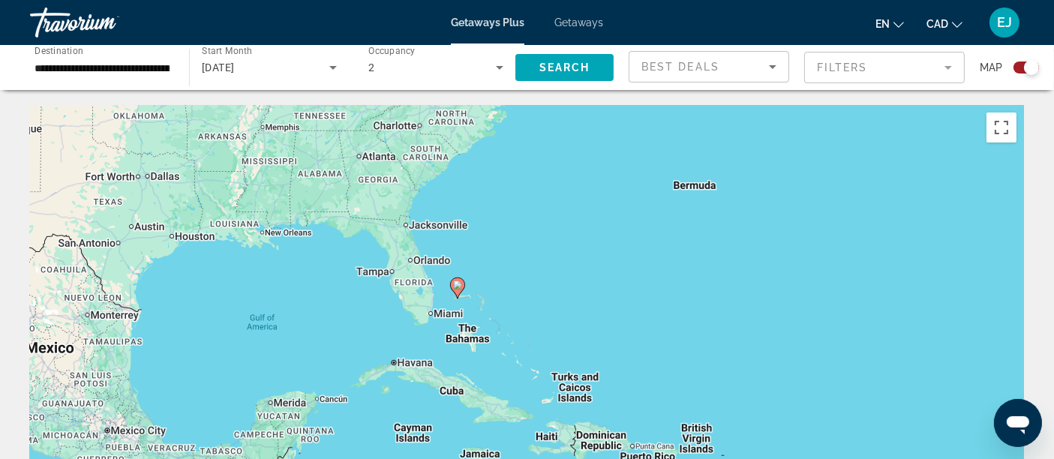
drag, startPoint x: 567, startPoint y: 353, endPoint x: 465, endPoint y: 298, distance: 115.8
click at [494, 318] on div "To activate drag with keyboard, press Alt + Enter. Once in keyboard drag state,…" at bounding box center [527, 330] width 994 height 450
click at [457, 291] on icon "Main content" at bounding box center [456, 287] width 14 height 20
type input "**********"
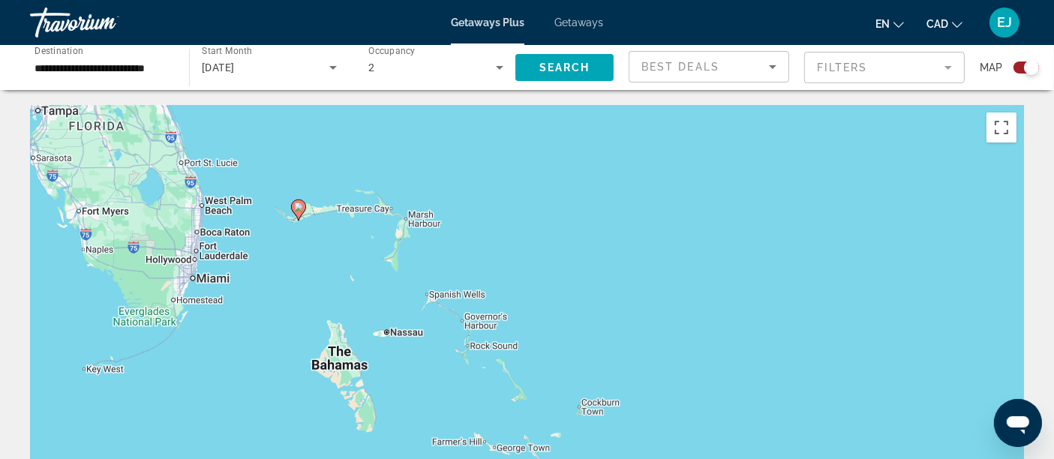
drag, startPoint x: 273, startPoint y: 225, endPoint x: 349, endPoint y: 250, distance: 79.7
click at [349, 250] on div "To navigate, press the arrow keys. To activate drag with keyboard, press Alt + …" at bounding box center [527, 330] width 994 height 450
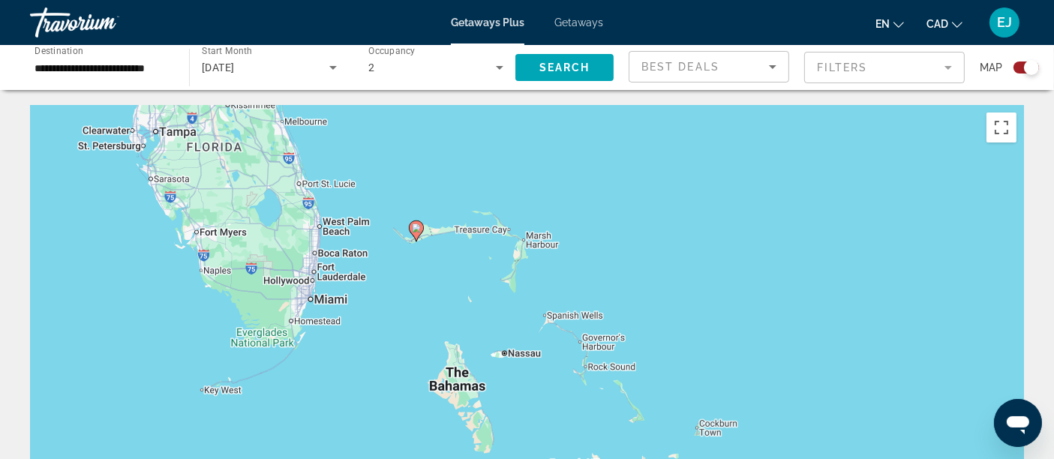
click at [415, 224] on image "Main content" at bounding box center [416, 228] width 9 height 9
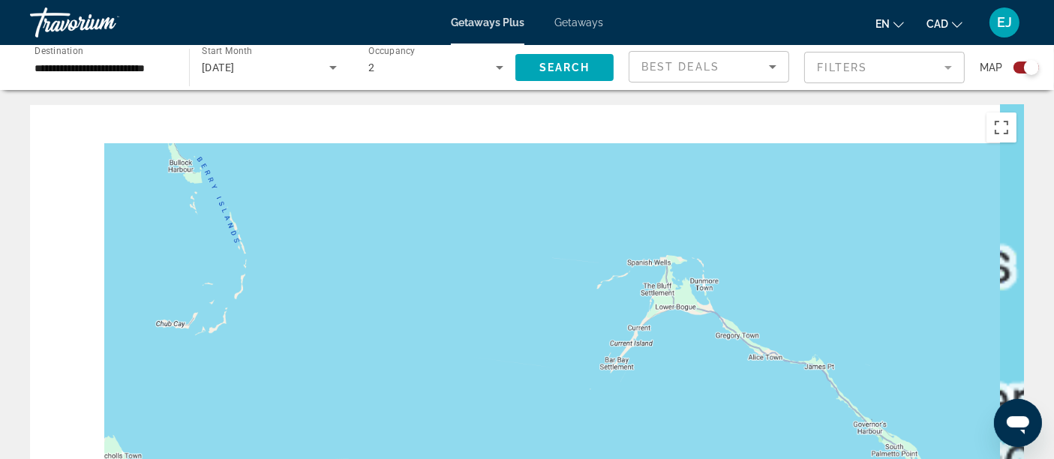
drag, startPoint x: 329, startPoint y: 252, endPoint x: 694, endPoint y: 498, distance: 439.9
click at [694, 458] on html "**********" at bounding box center [527, 229] width 1054 height 459
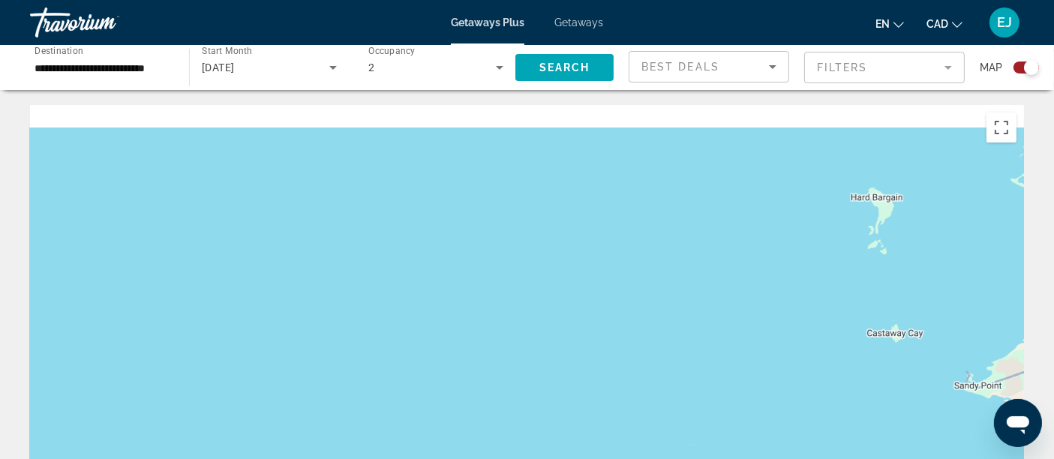
drag, startPoint x: 539, startPoint y: 303, endPoint x: 542, endPoint y: 441, distance: 138.1
click at [542, 441] on div "To navigate, press the arrow keys. To activate drag with keyboard, press Alt + …" at bounding box center [527, 330] width 994 height 450
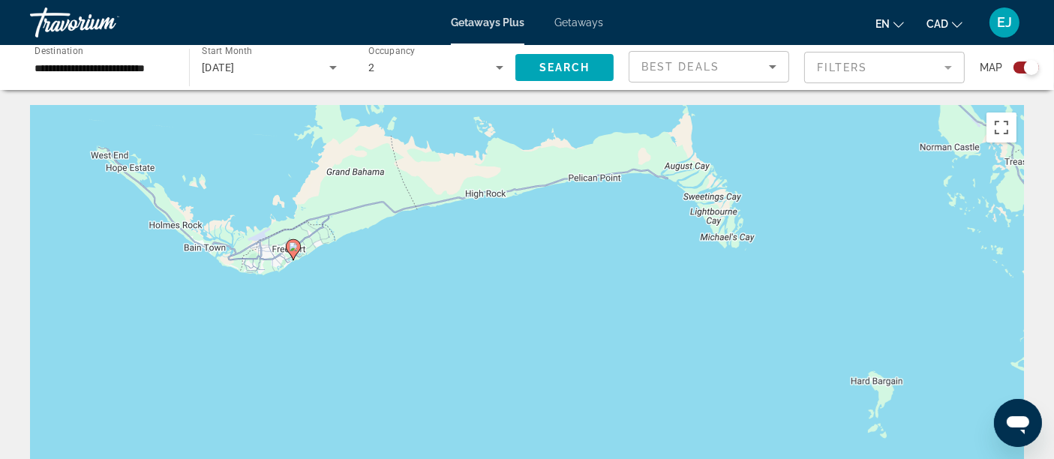
click at [287, 248] on icon "Main content" at bounding box center [293, 250] width 14 height 20
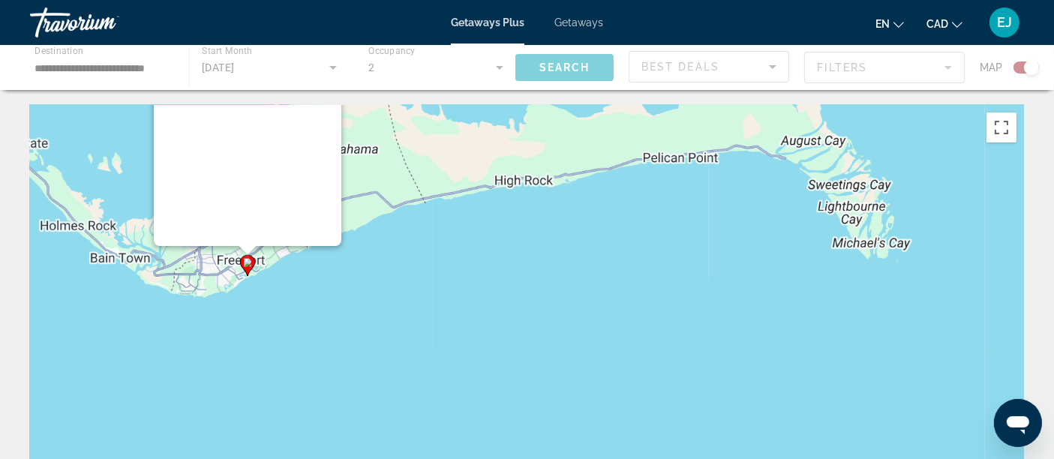
click at [293, 246] on div "Main content" at bounding box center [248, 58] width 188 height 375
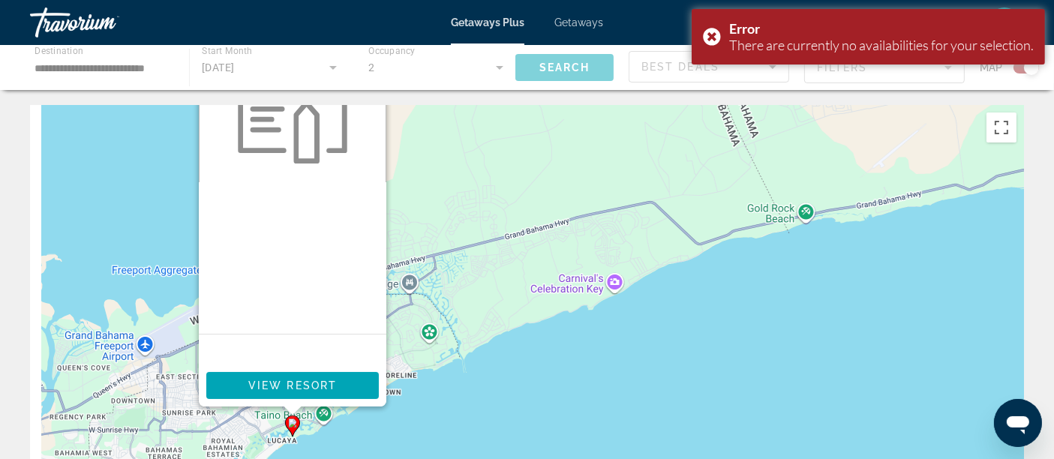
drag, startPoint x: 360, startPoint y: 339, endPoint x: 484, endPoint y: 241, distance: 158.1
click at [484, 241] on div "To activate drag with keyboard, press Alt + Enter. Once in keyboard drag state,…" at bounding box center [527, 330] width 994 height 450
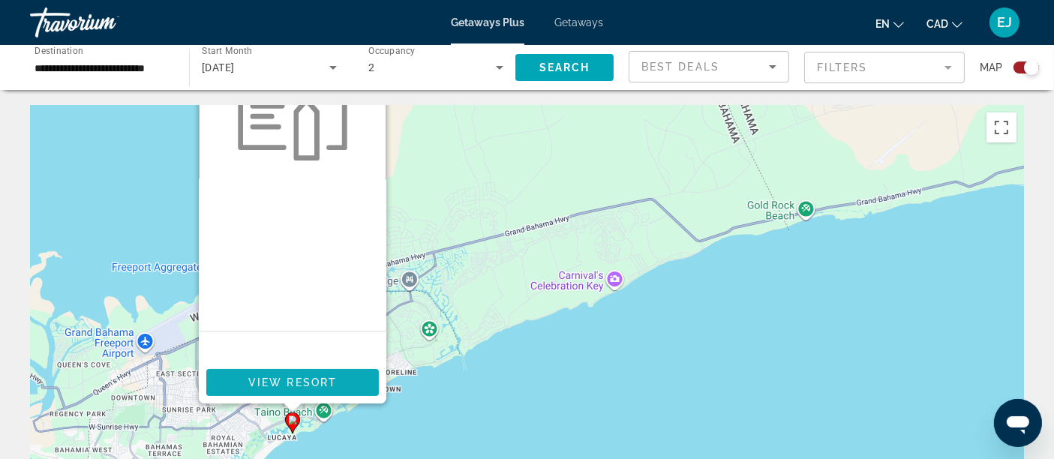
click at [332, 377] on span "View Resort" at bounding box center [292, 383] width 89 height 12
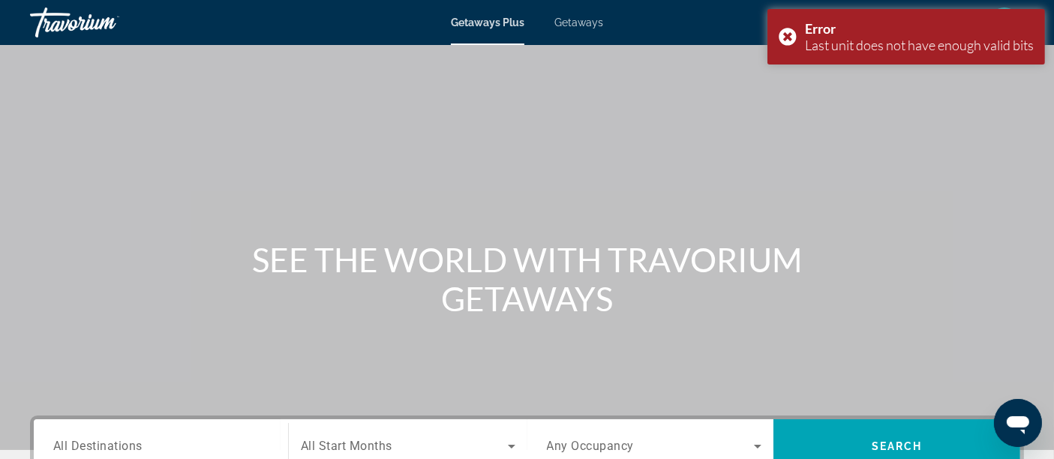
scroll to position [350, 0]
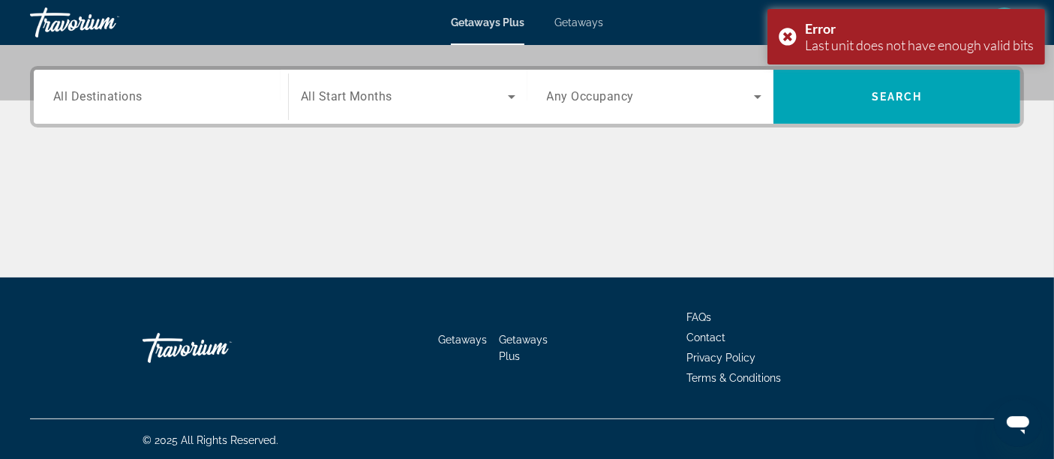
click at [568, 17] on span "Getaways" at bounding box center [578, 23] width 49 height 12
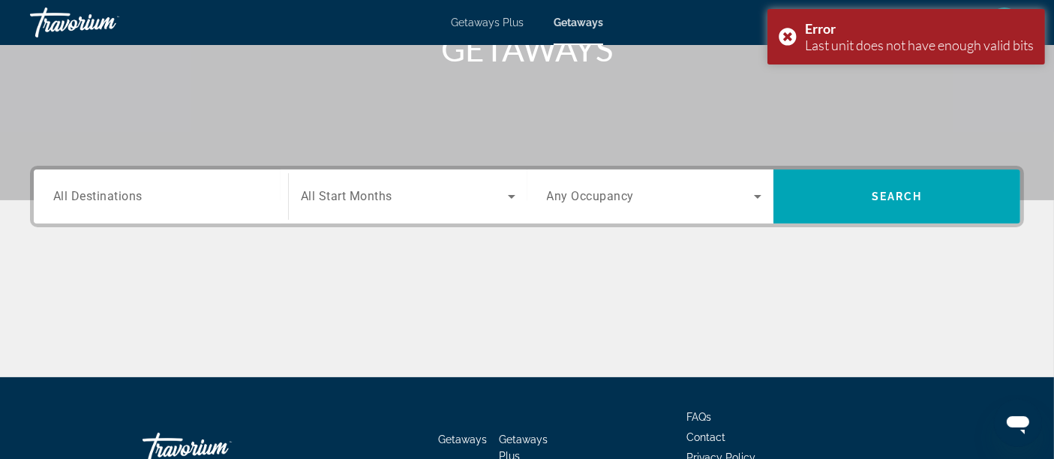
click at [168, 215] on div "Search widget" at bounding box center [160, 197] width 215 height 43
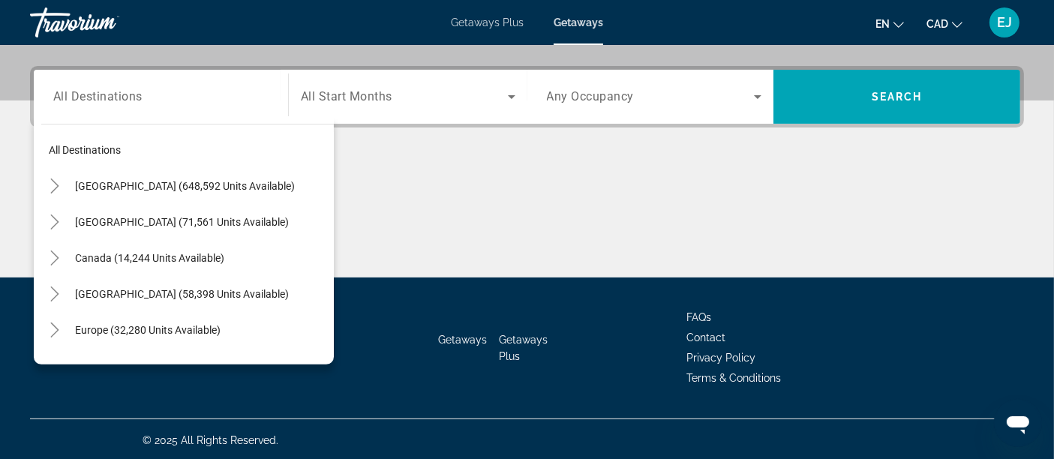
drag, startPoint x: 361, startPoint y: 196, endPoint x: 373, endPoint y: 188, distance: 14.6
click at [362, 196] on div "Main content" at bounding box center [527, 221] width 994 height 113
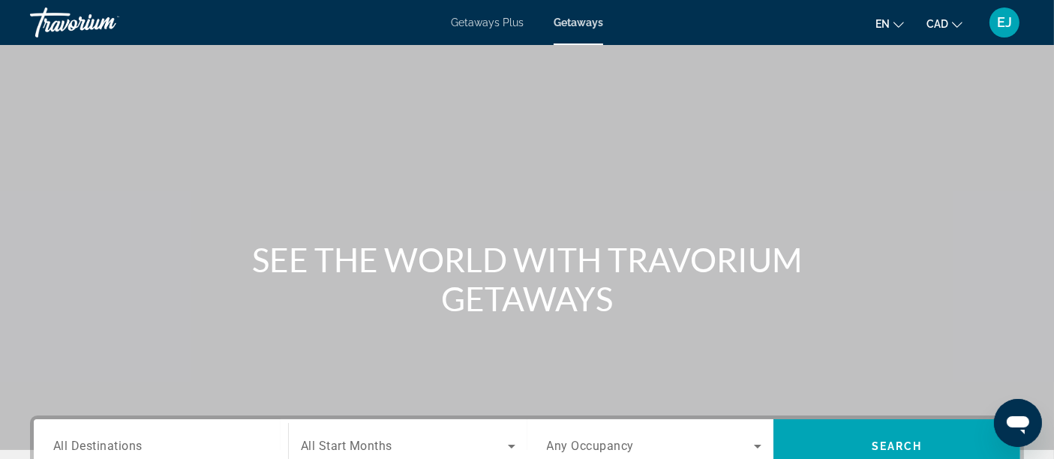
click at [480, 26] on span "Getaways Plus" at bounding box center [487, 23] width 73 height 12
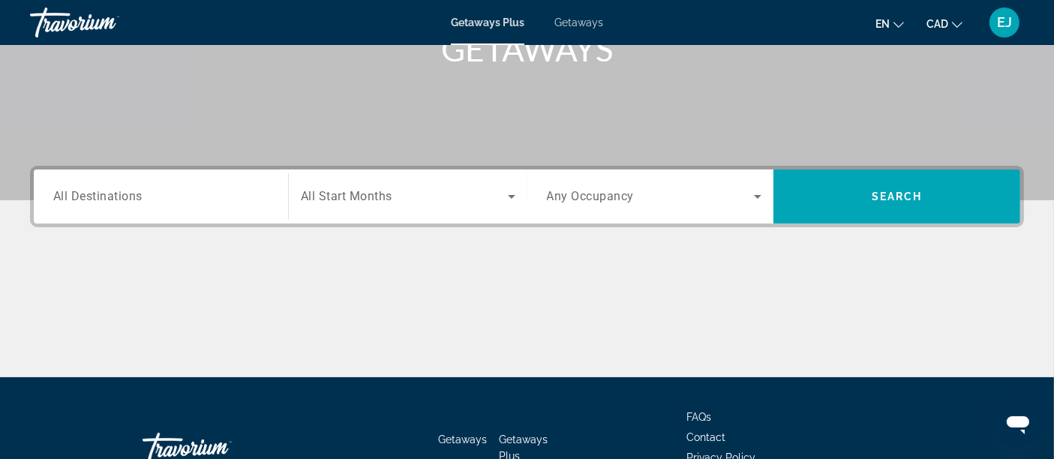
click at [167, 211] on div "Search widget" at bounding box center [160, 197] width 215 height 43
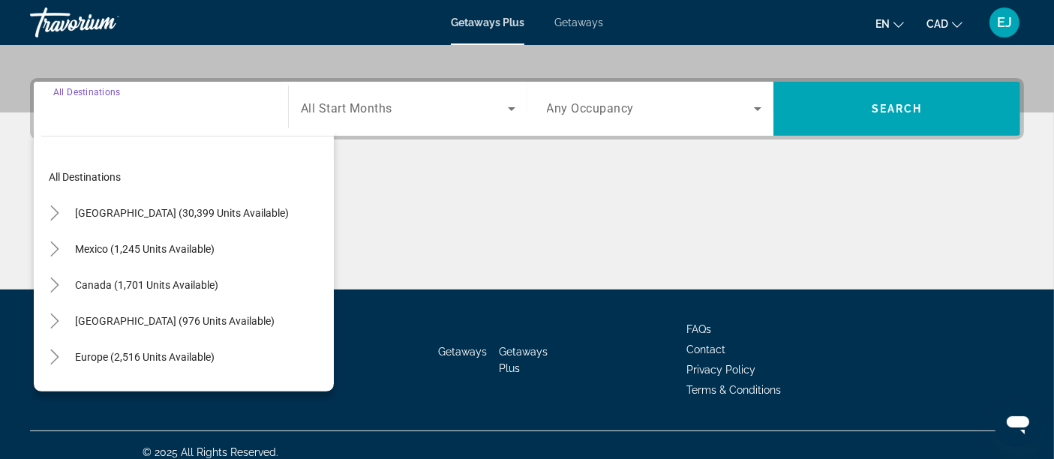
scroll to position [350, 0]
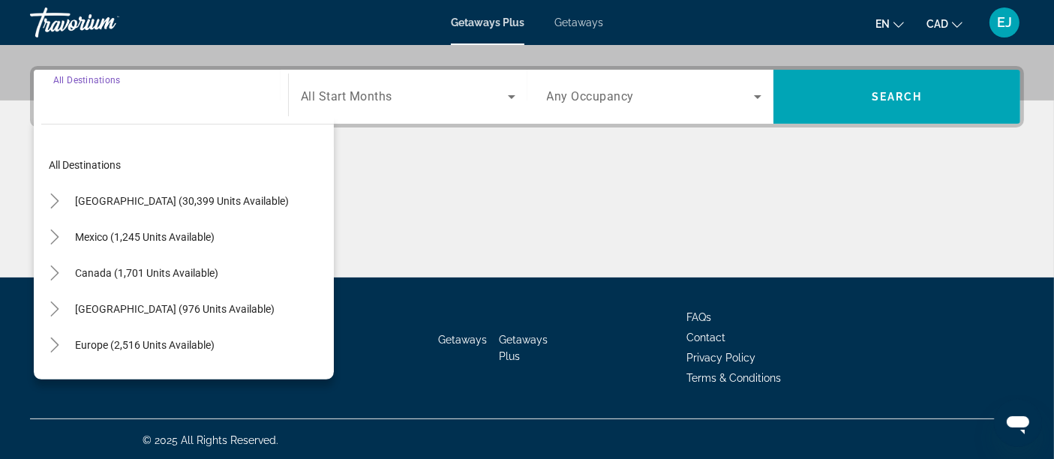
drag, startPoint x: 567, startPoint y: 189, endPoint x: 564, endPoint y: 174, distance: 15.3
click at [565, 183] on div "Main content" at bounding box center [527, 221] width 994 height 113
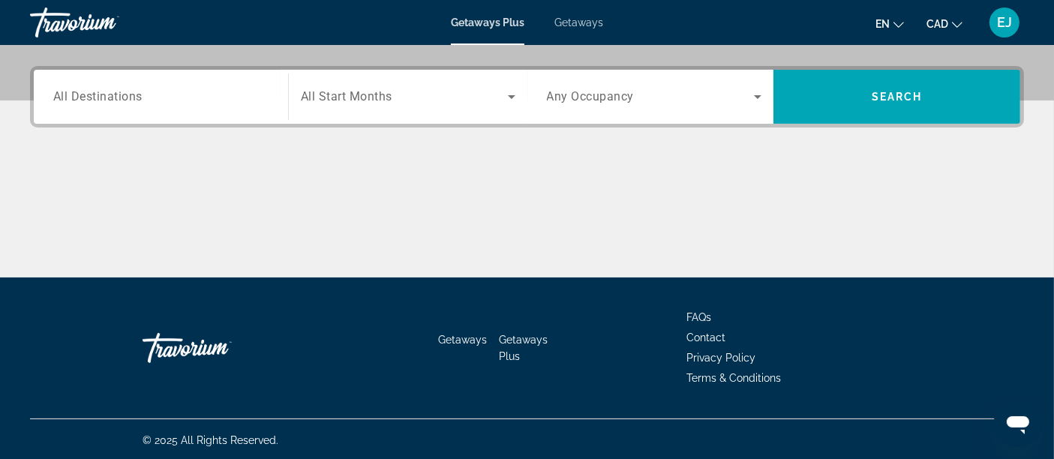
click at [587, 36] on div "Getaways Plus Getaways en English Español Français Italiano Português русский C…" at bounding box center [527, 22] width 1054 height 39
click at [586, 29] on div "Getaways Plus Getaways en English Español Français Italiano Português русский C…" at bounding box center [527, 22] width 1054 height 39
click at [585, 24] on span "Getaways" at bounding box center [578, 23] width 49 height 12
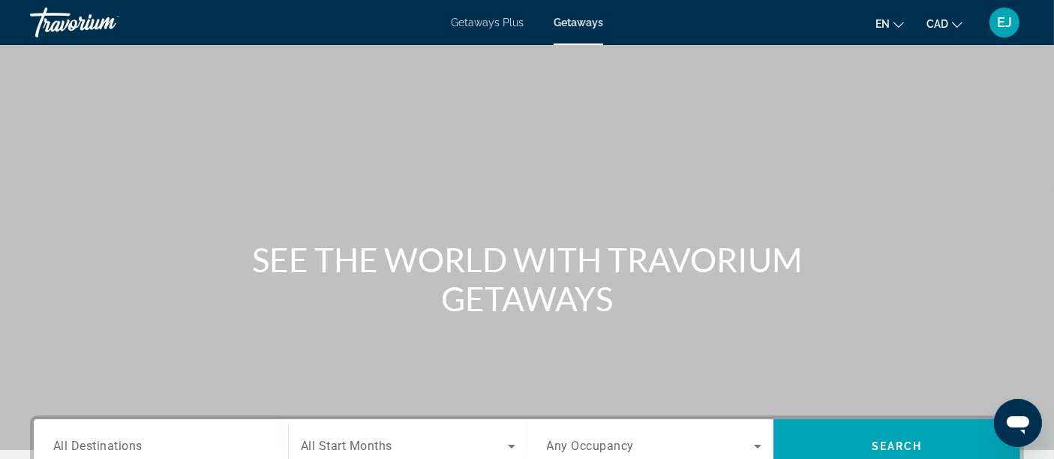
click at [498, 24] on span "Getaways Plus" at bounding box center [487, 23] width 73 height 12
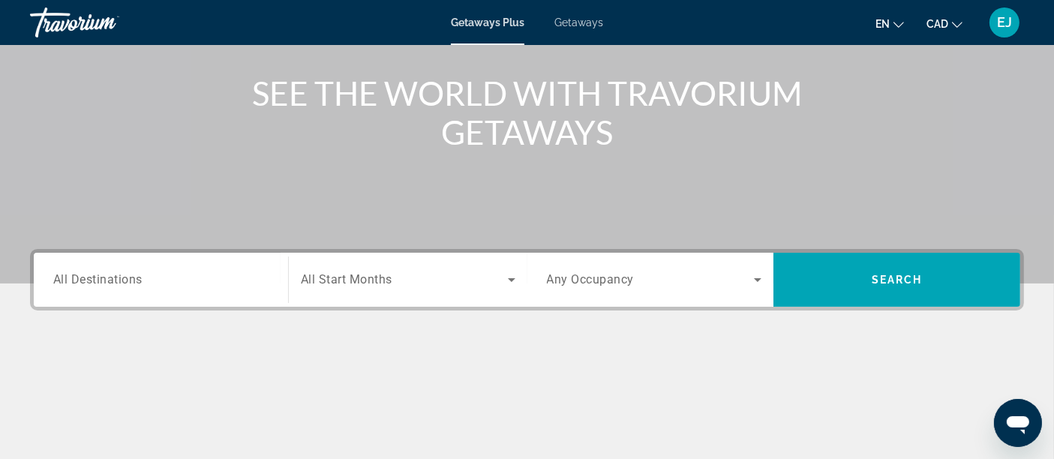
click at [141, 292] on div "Search widget" at bounding box center [160, 280] width 215 height 43
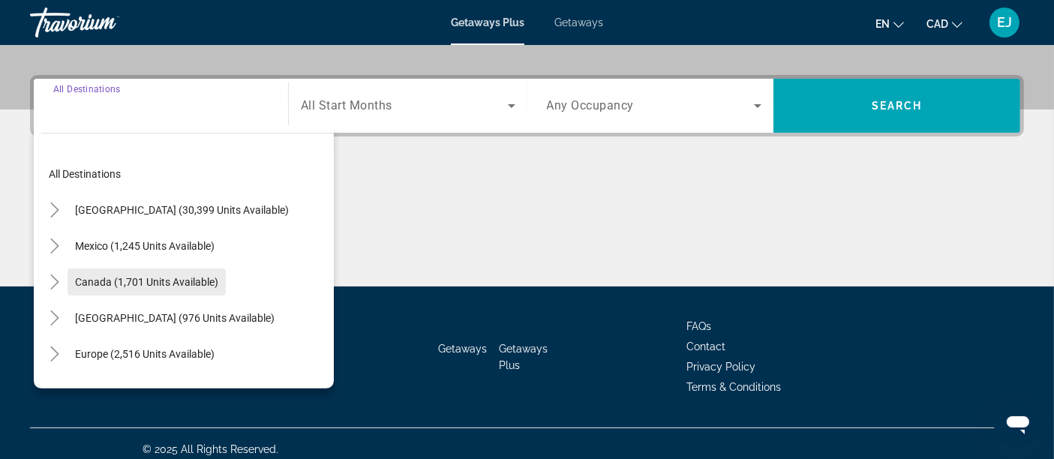
scroll to position [350, 0]
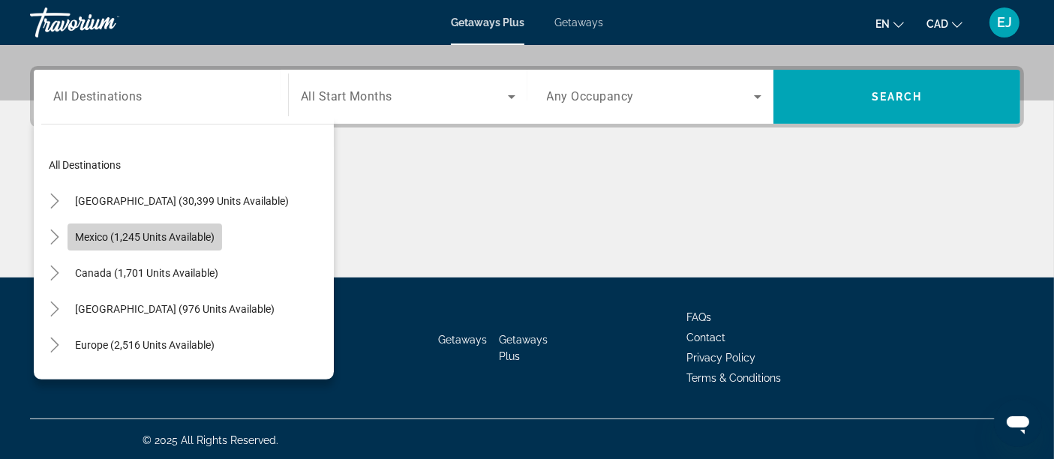
click at [102, 238] on span "Mexico (1,245 units available)" at bounding box center [145, 237] width 140 height 12
type input "**********"
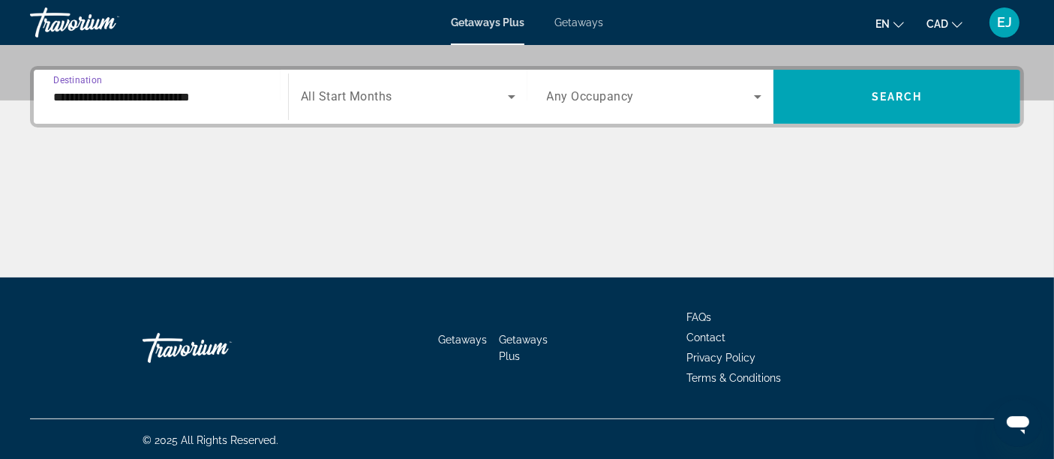
click at [365, 100] on span "All Start Months" at bounding box center [347, 97] width 92 height 14
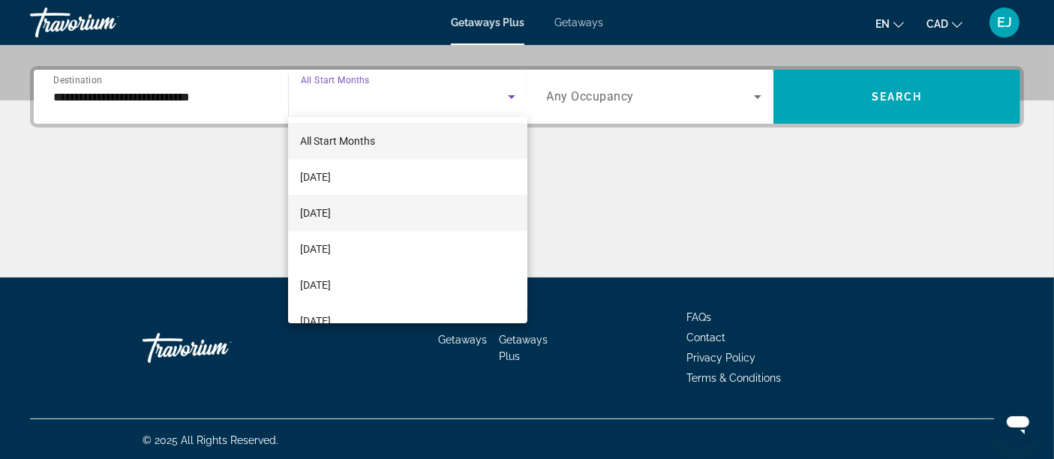
click at [383, 209] on mat-option "[DATE]" at bounding box center [407, 213] width 239 height 36
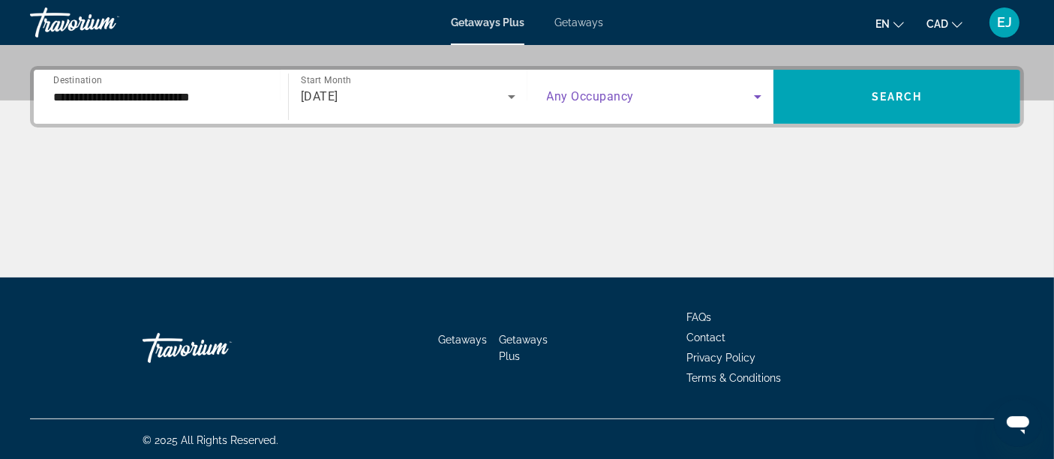
click at [621, 88] on span "Search widget" at bounding box center [651, 97] width 208 height 18
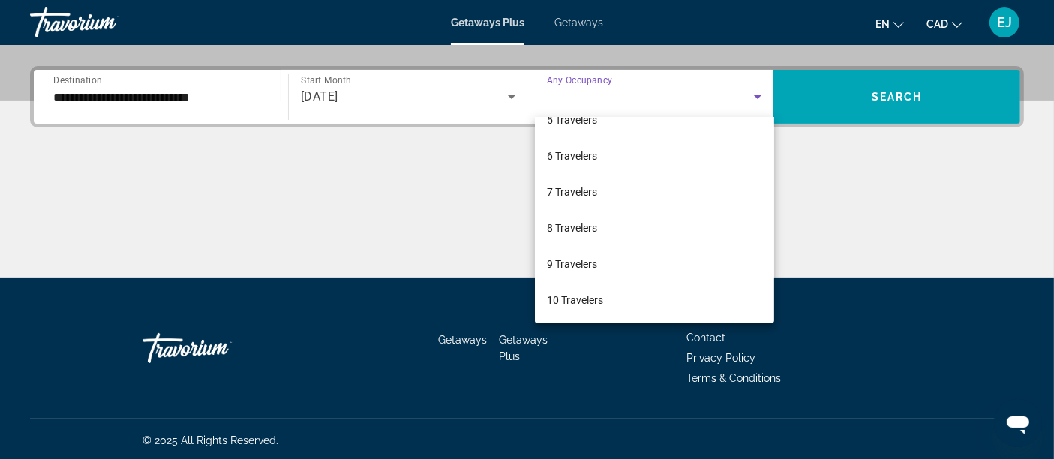
scroll to position [0, 0]
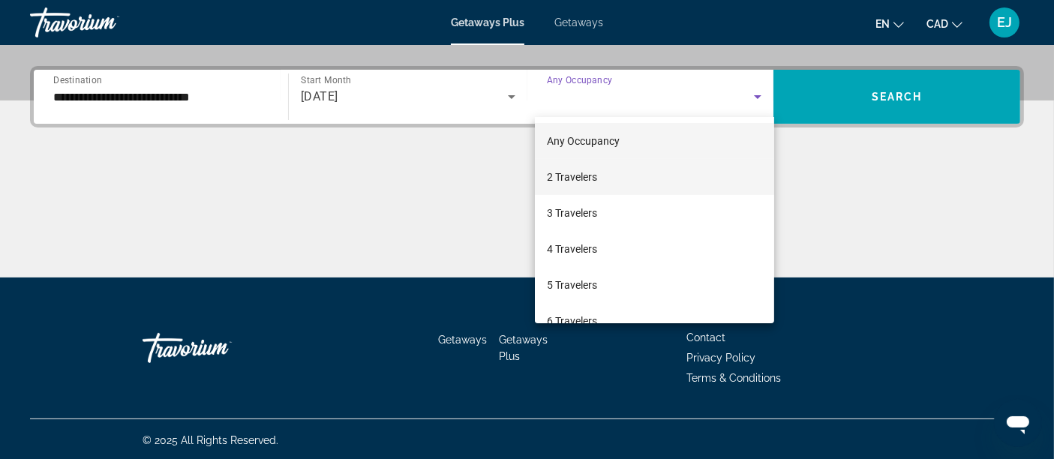
click at [651, 174] on mat-option "2 Travelers" at bounding box center [654, 177] width 239 height 36
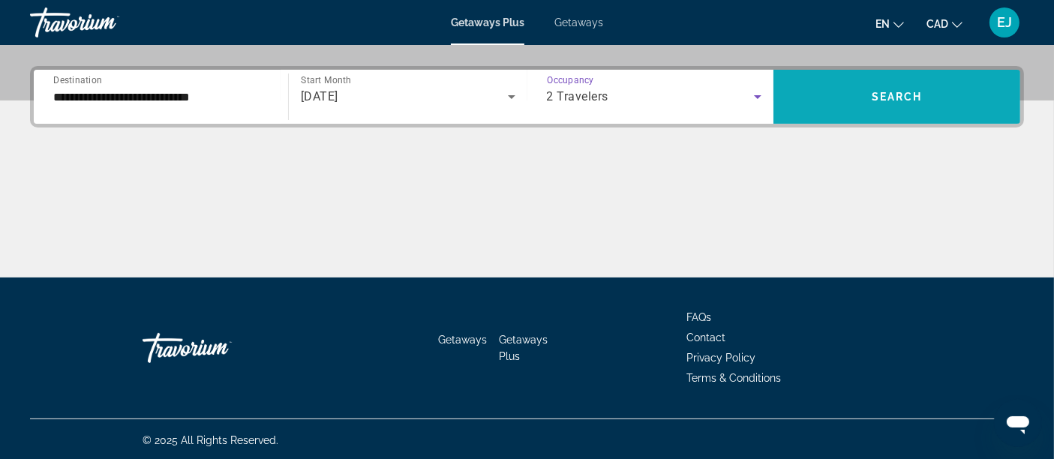
click at [857, 70] on span "Search widget" at bounding box center [897, 97] width 247 height 54
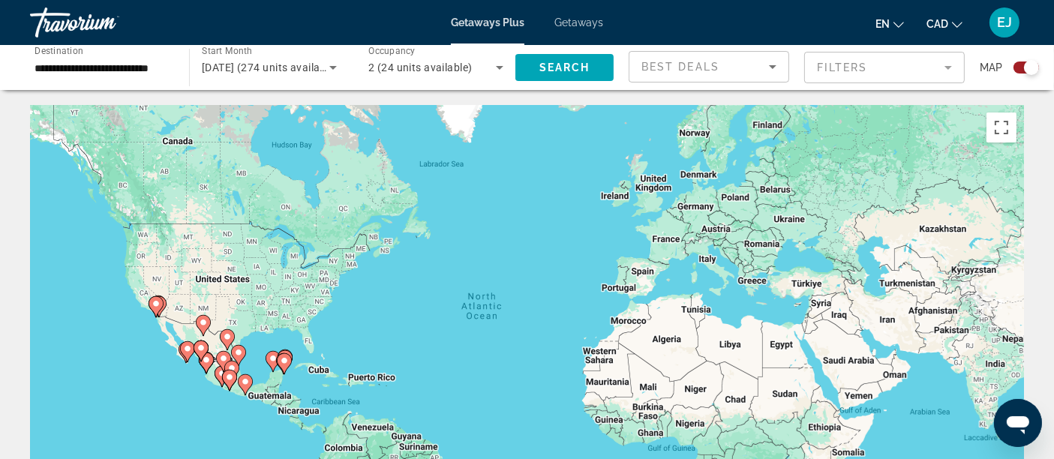
click at [139, 78] on div "**********" at bounding box center [102, 68] width 135 height 43
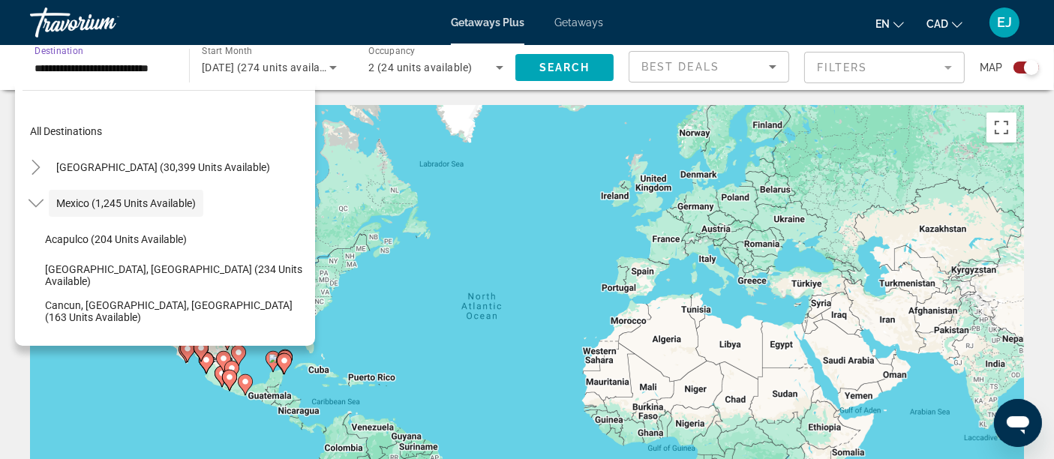
click at [137, 68] on input "**********" at bounding box center [102, 68] width 135 height 18
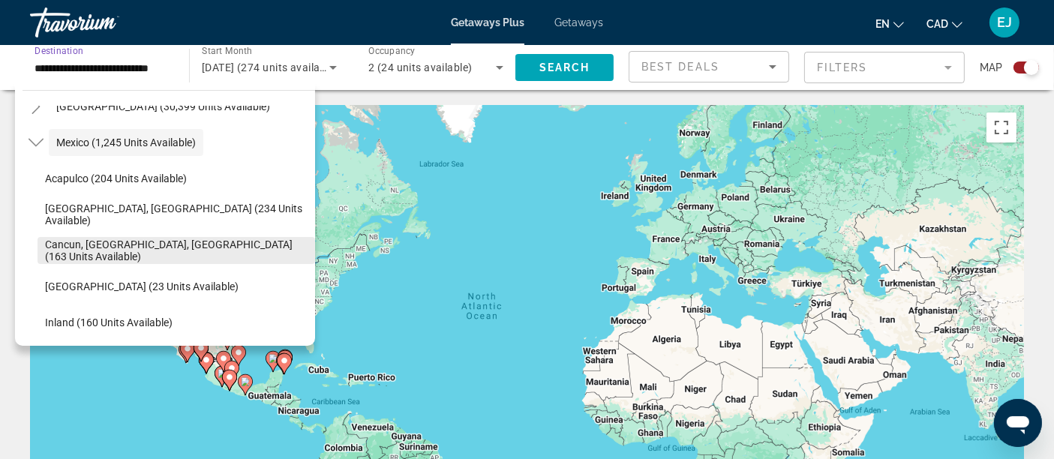
scroll to position [83, 0]
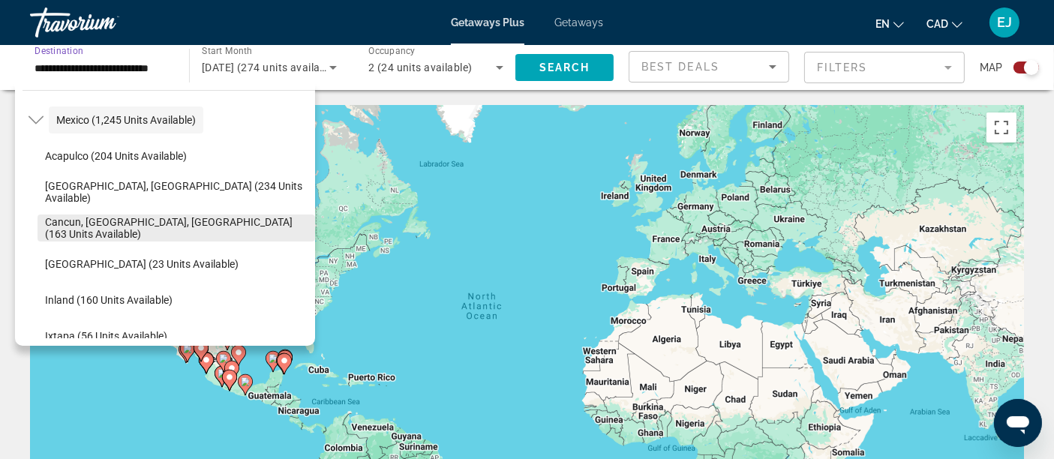
click at [102, 215] on span "Search widget" at bounding box center [177, 228] width 278 height 36
type input "**********"
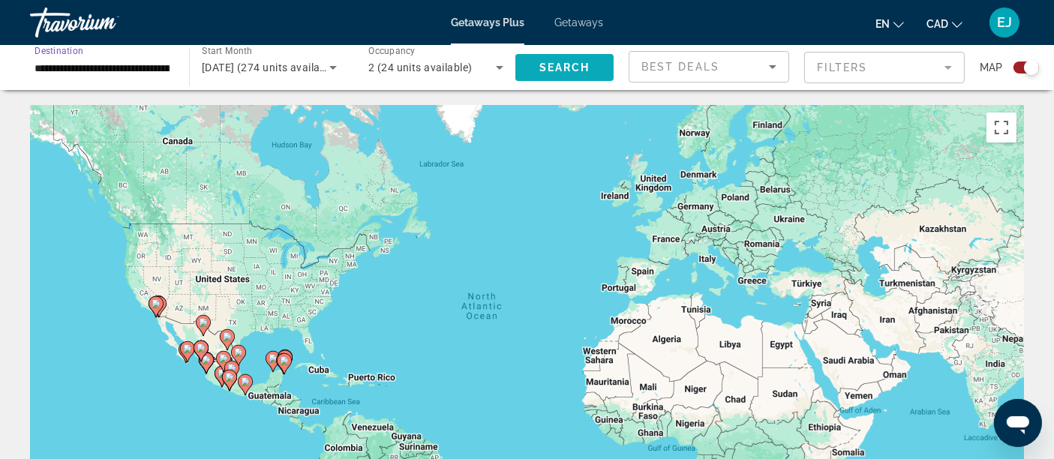
click at [553, 71] on span "Search" at bounding box center [564, 68] width 51 height 12
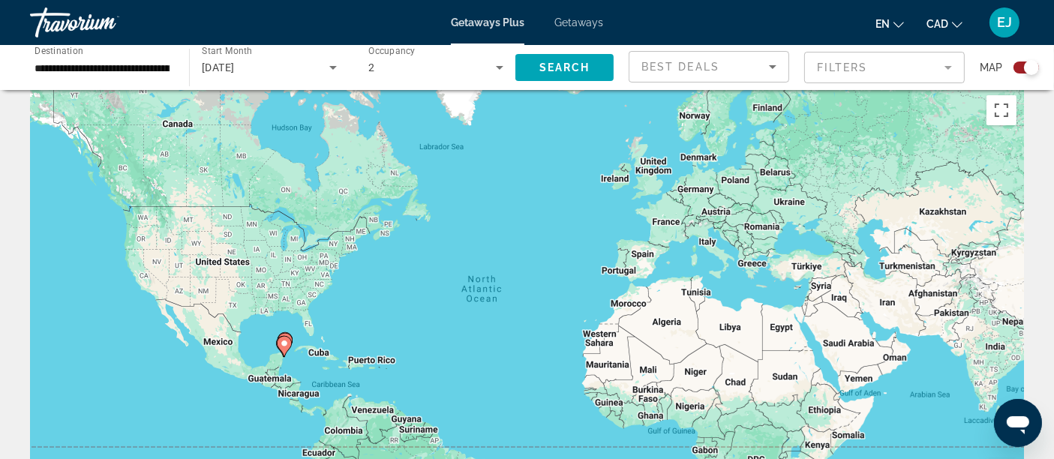
scroll to position [96, 0]
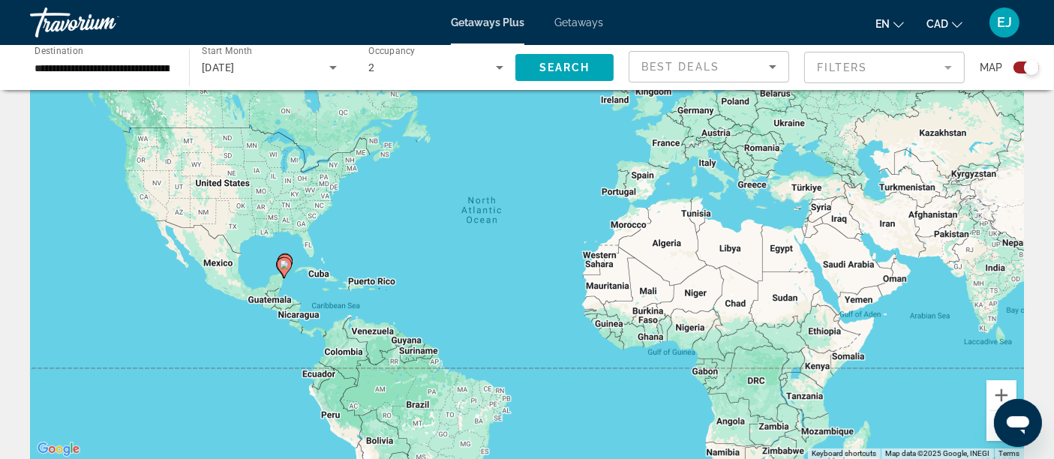
click at [281, 270] on icon "Main content" at bounding box center [284, 268] width 14 height 20
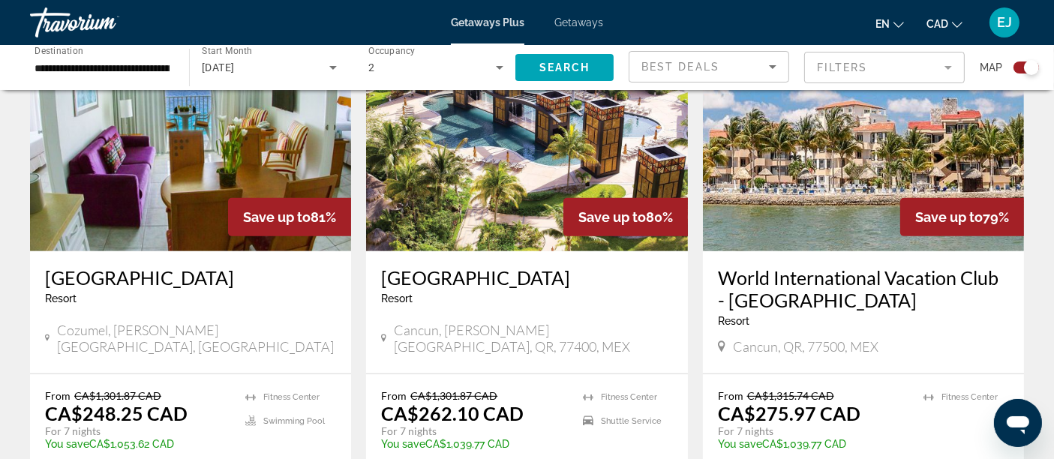
scroll to position [263, 0]
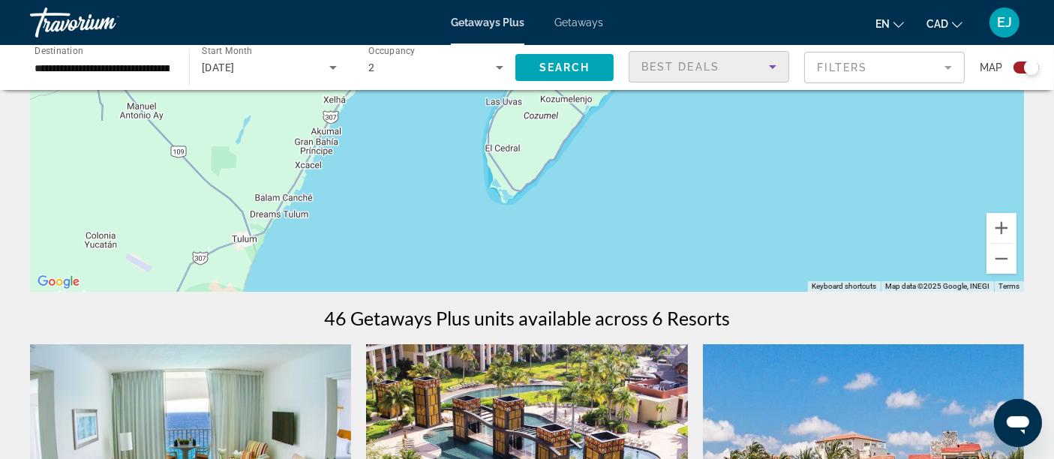
click at [727, 62] on div "Best Deals" at bounding box center [706, 67] width 128 height 18
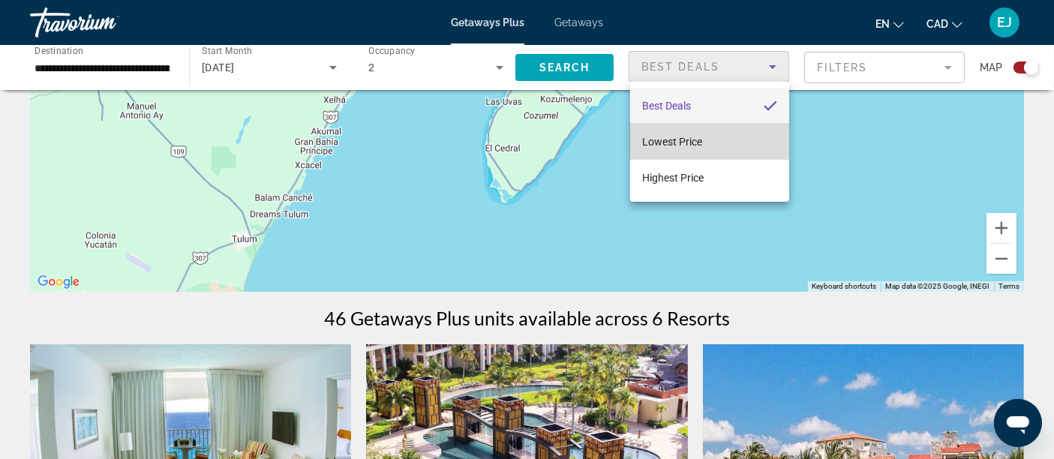
click at [709, 146] on mat-option "Lowest Price" at bounding box center [709, 142] width 159 height 36
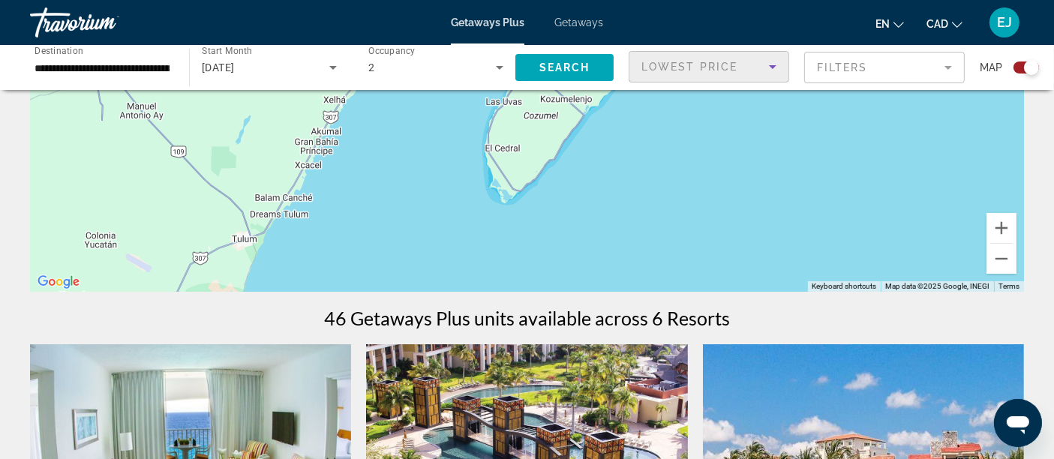
click at [849, 74] on mat-form-field "Filters" at bounding box center [884, 68] width 161 height 32
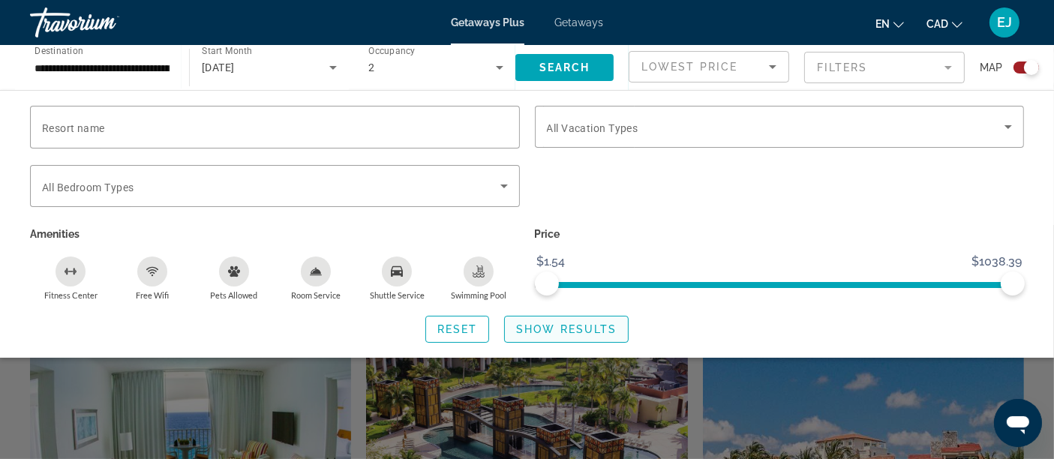
click at [594, 332] on span "Show Results" at bounding box center [566, 329] width 101 height 12
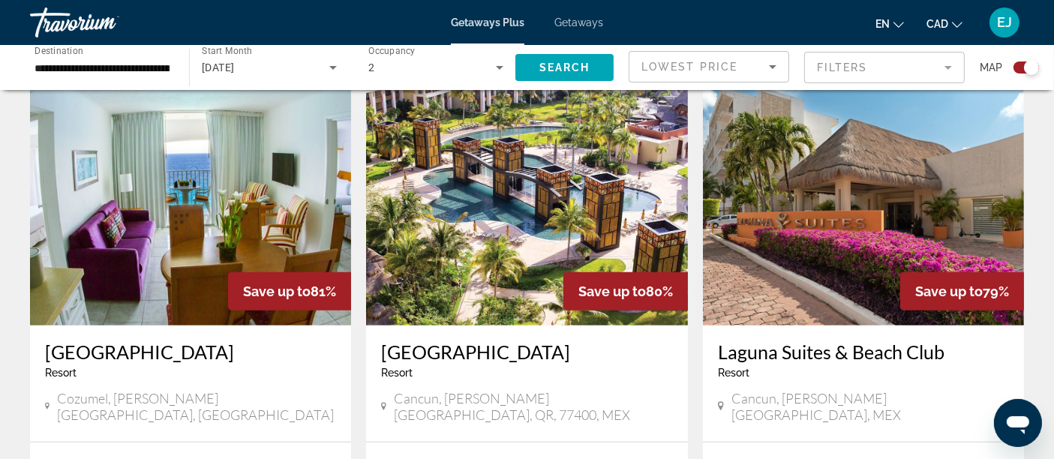
scroll to position [500, 0]
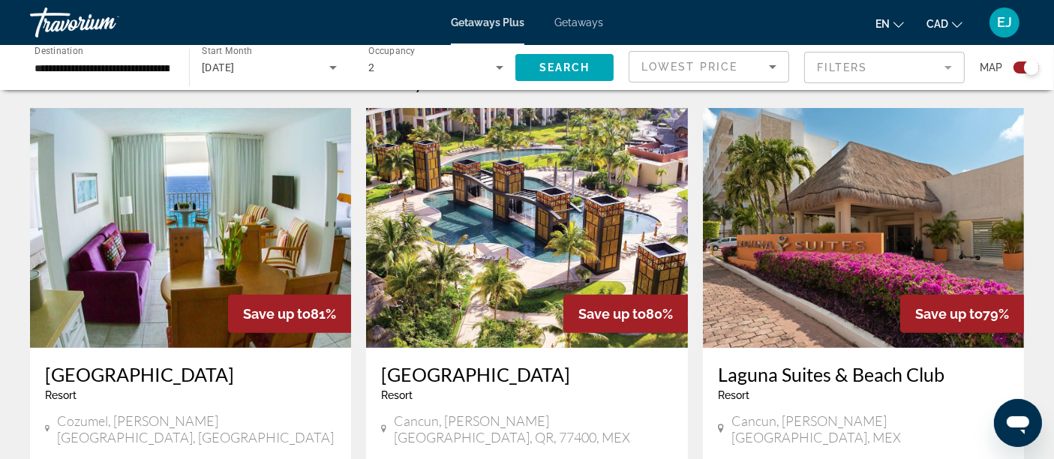
click at [505, 197] on img "Main content" at bounding box center [526, 228] width 321 height 240
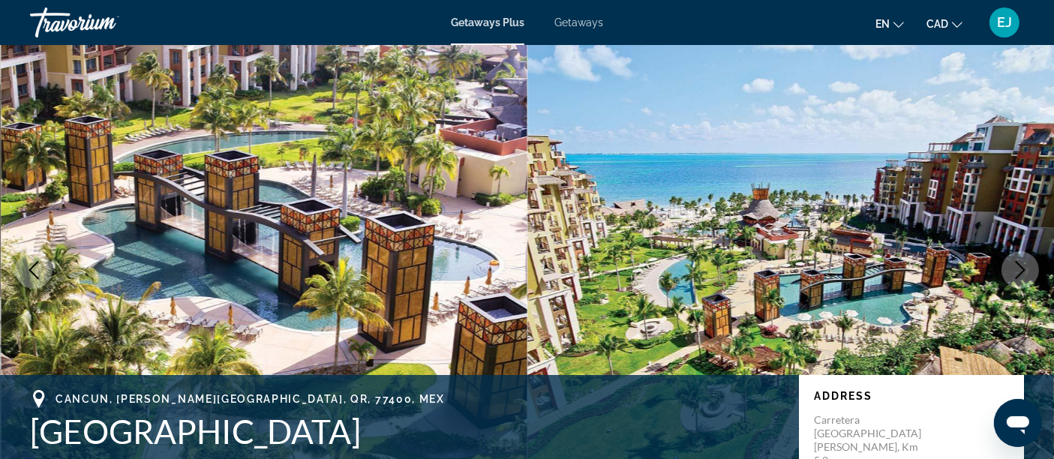
scroll to position [83, 0]
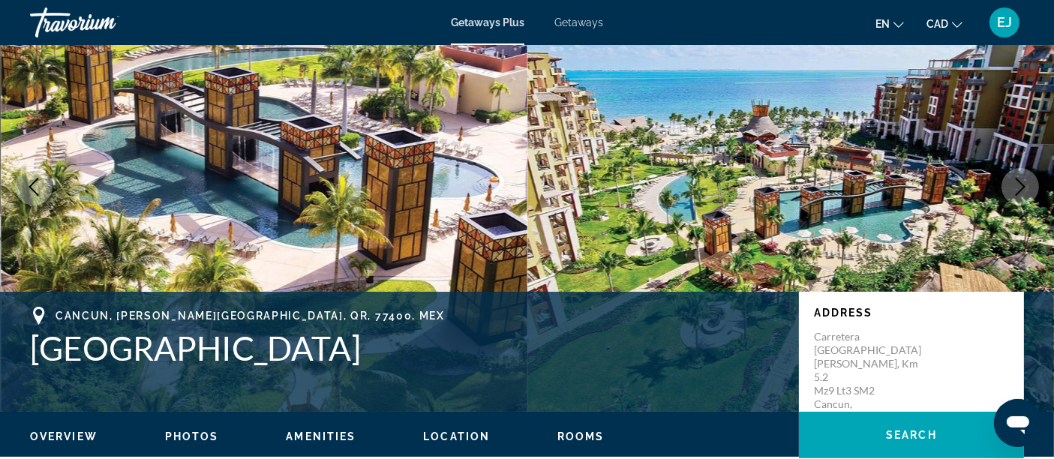
click at [1014, 193] on icon "Next image" at bounding box center [1020, 187] width 18 height 18
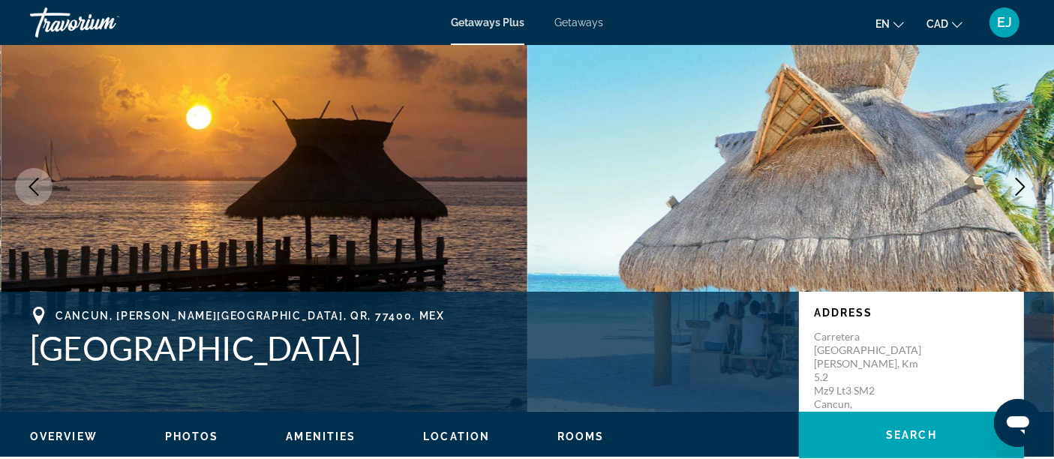
click at [1025, 185] on icon "Next image" at bounding box center [1020, 187] width 18 height 18
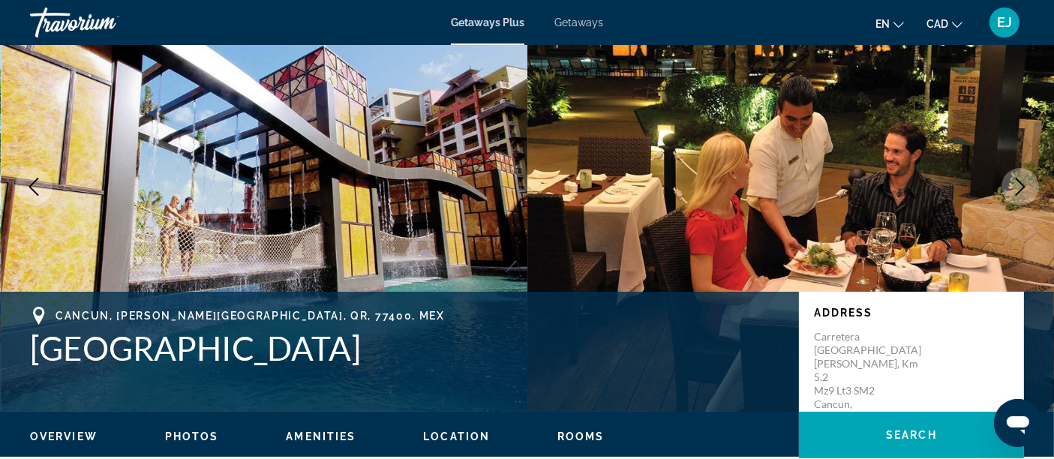
scroll to position [0, 0]
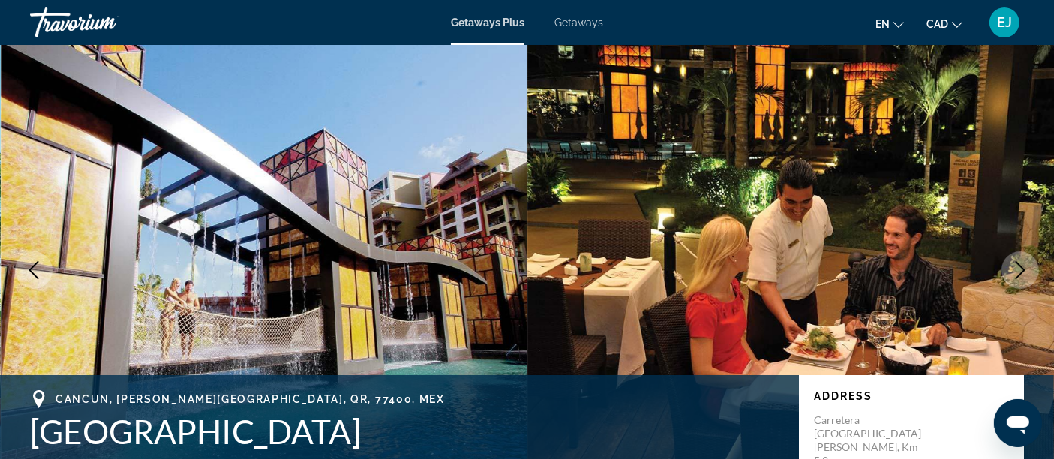
click at [1025, 269] on icon "Next image" at bounding box center [1020, 270] width 18 height 18
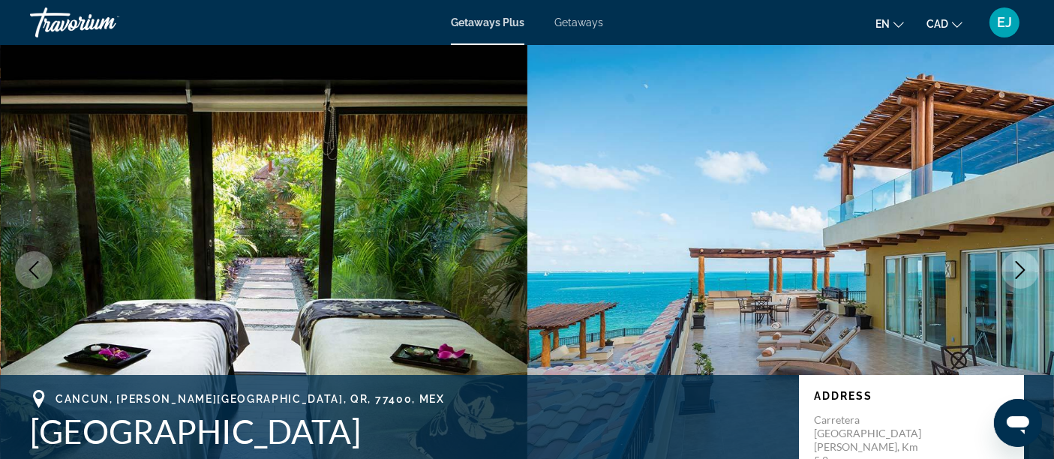
click at [1025, 269] on icon "Next image" at bounding box center [1020, 270] width 18 height 18
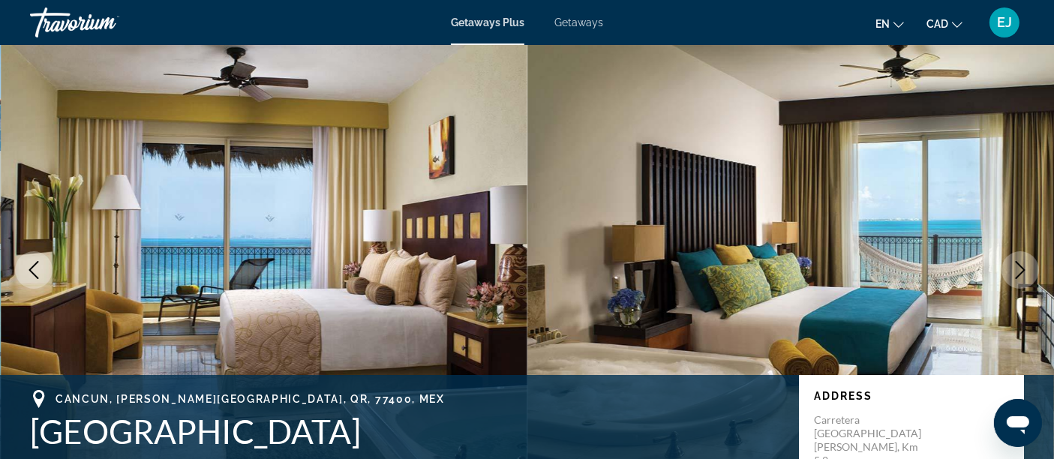
click at [1025, 269] on icon "Next image" at bounding box center [1020, 270] width 18 height 18
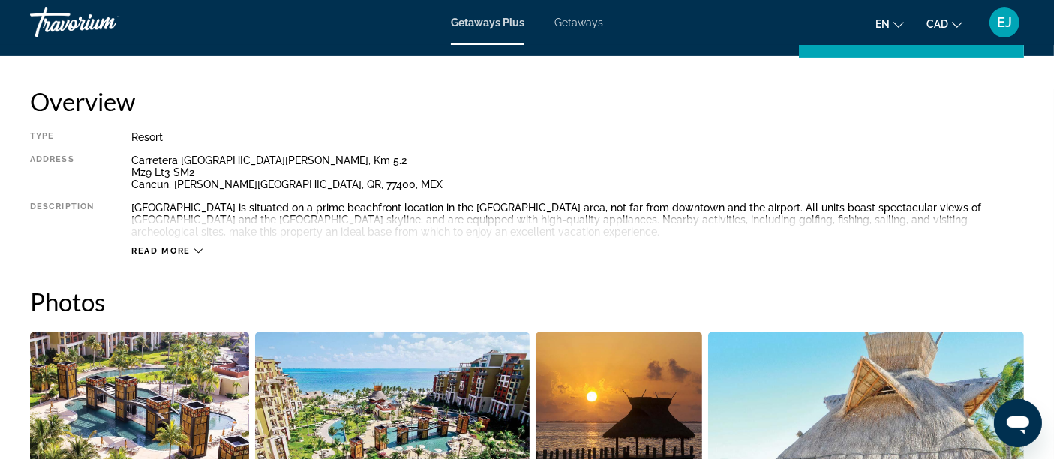
scroll to position [500, 0]
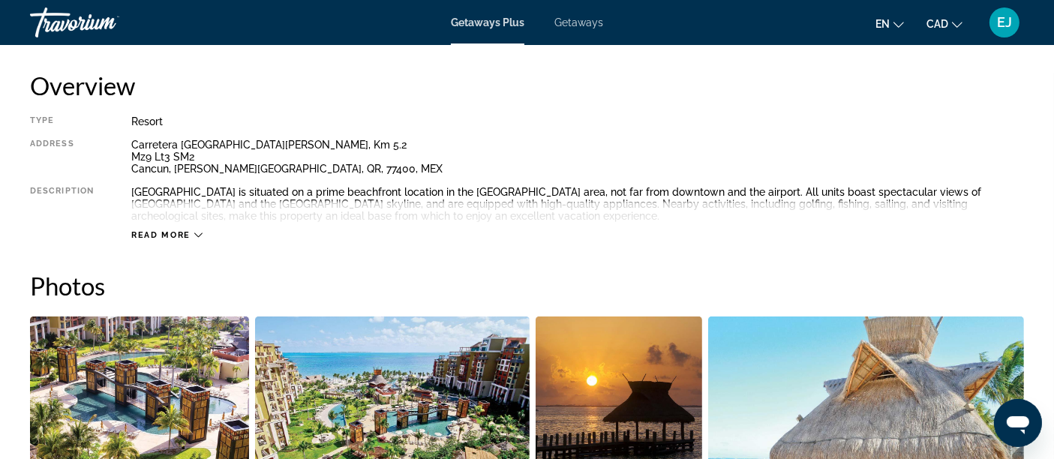
click at [172, 238] on span "Read more" at bounding box center [160, 235] width 59 height 10
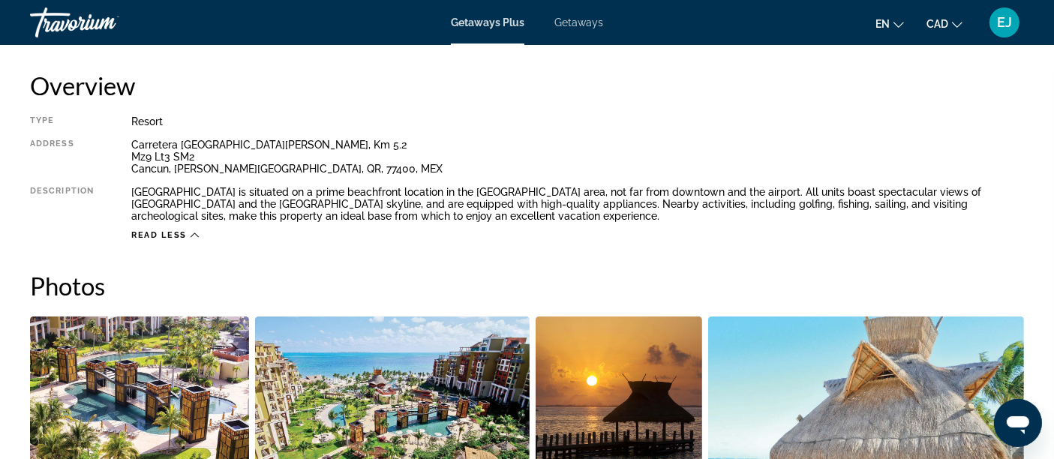
click at [227, 200] on div "[GEOGRAPHIC_DATA] is situated on a prime beachfront location in the [GEOGRAPHIC…" at bounding box center [577, 204] width 893 height 36
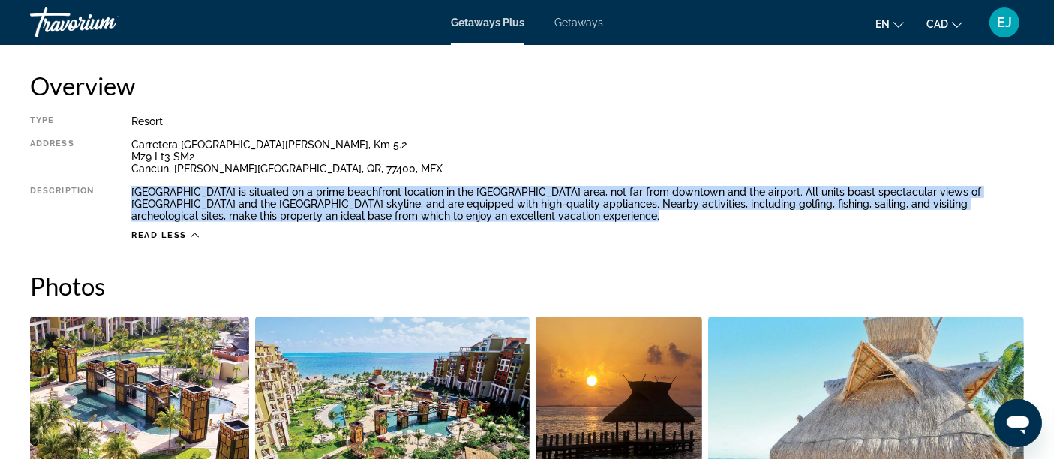
click at [227, 200] on div "[GEOGRAPHIC_DATA] is situated on a prime beachfront location in the [GEOGRAPHIC…" at bounding box center [577, 204] width 893 height 36
click at [180, 200] on div "[GEOGRAPHIC_DATA] is situated on a prime beachfront location in the [GEOGRAPHIC…" at bounding box center [577, 204] width 893 height 36
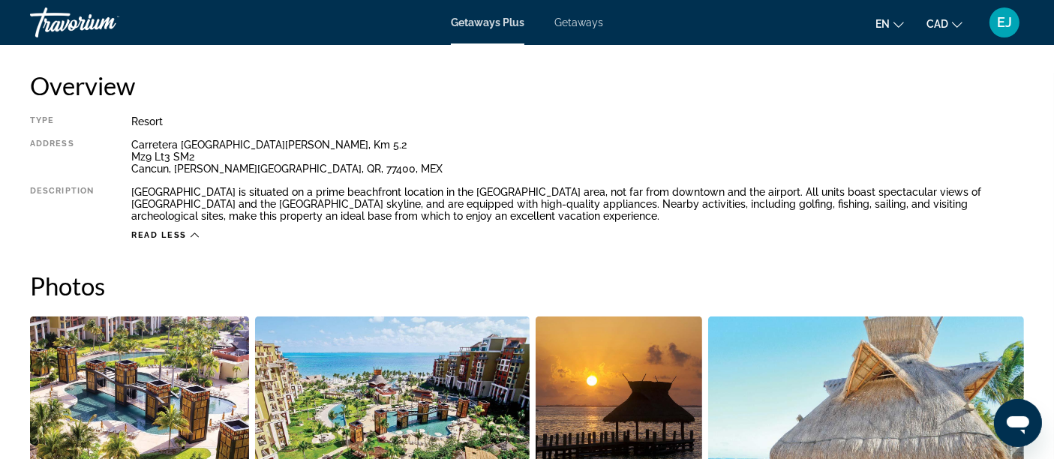
click at [180, 200] on div "[GEOGRAPHIC_DATA] is situated on a prime beachfront location in the [GEOGRAPHIC…" at bounding box center [577, 204] width 893 height 36
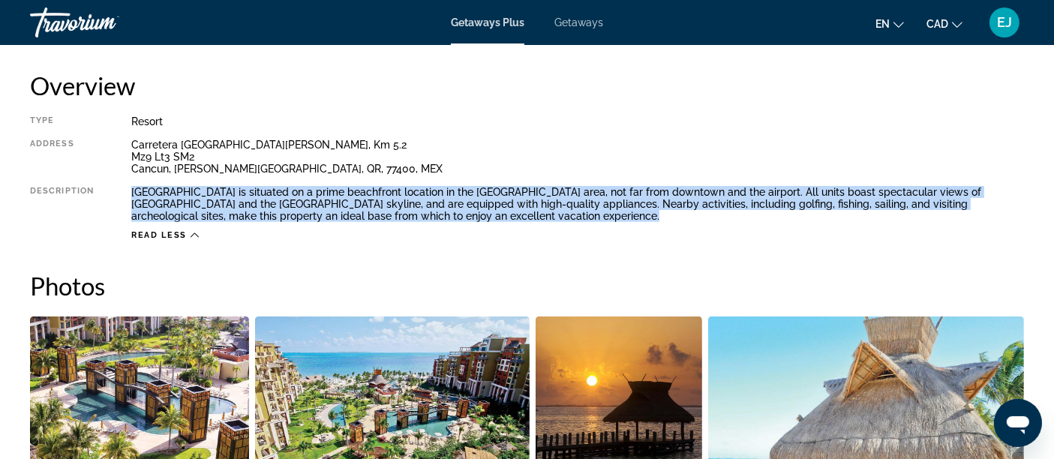
click at [238, 198] on div "[GEOGRAPHIC_DATA] is situated on a prime beachfront location in the [GEOGRAPHIC…" at bounding box center [577, 204] width 893 height 36
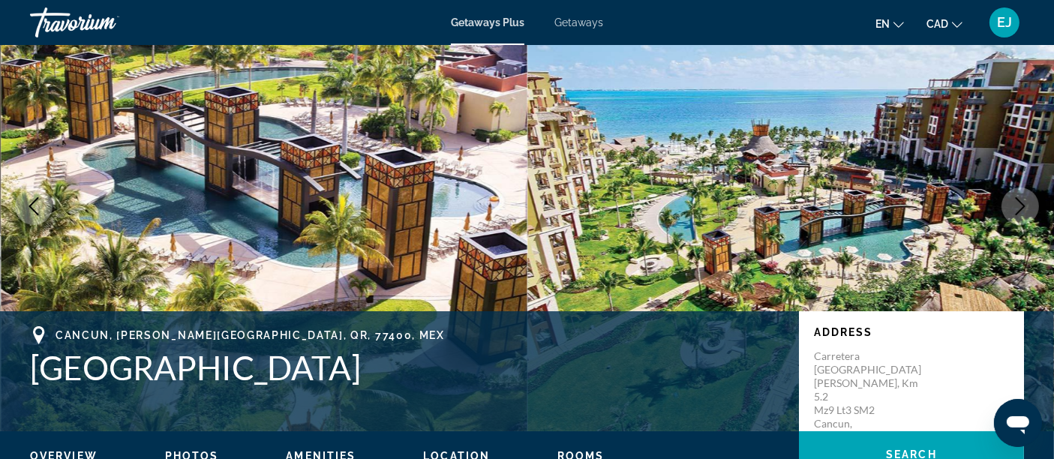
scroll to position [0, 0]
